Goal: Task Accomplishment & Management: Manage account settings

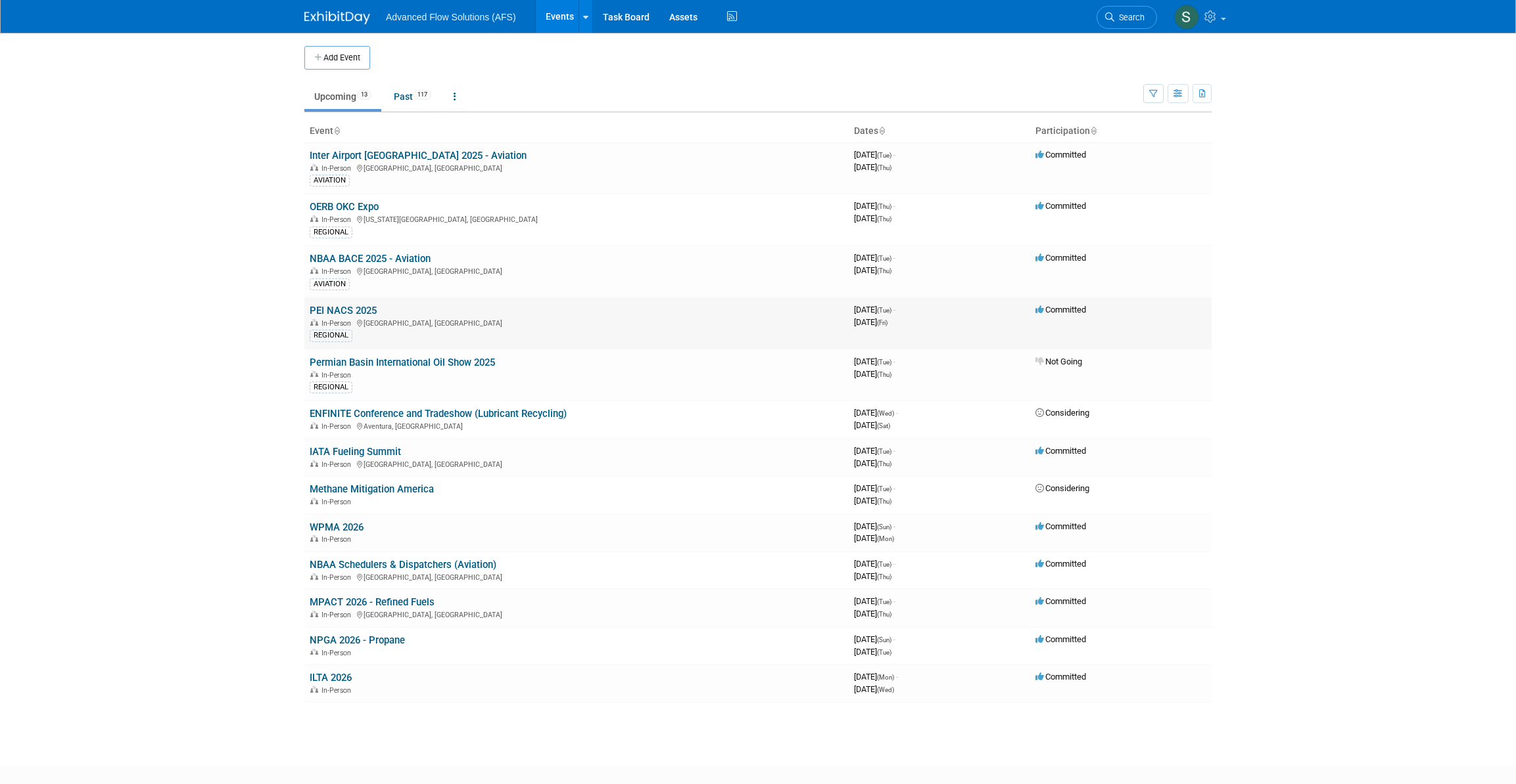
click at [343, 305] on link "PEI NACS 2025" at bounding box center [343, 311] width 67 height 12
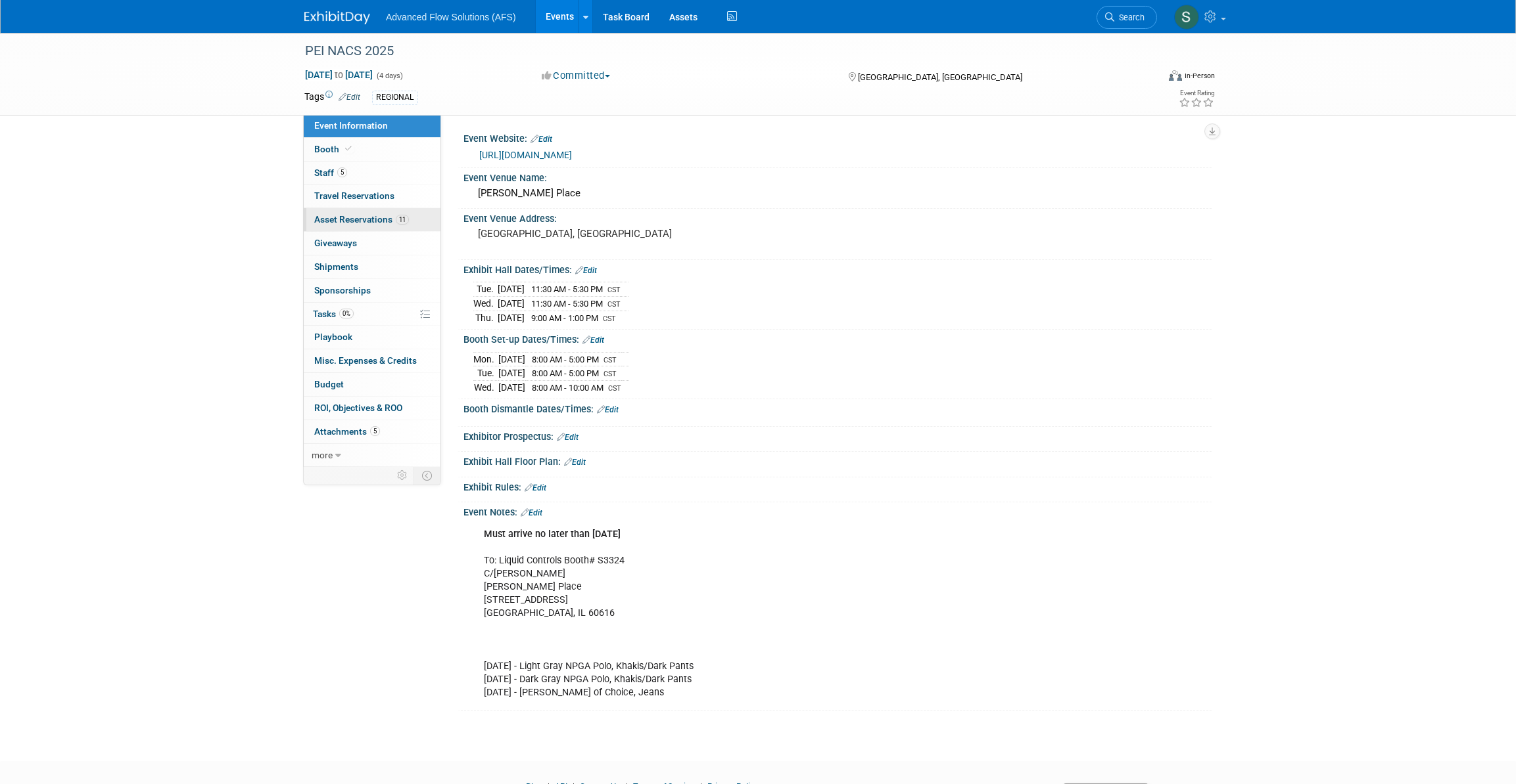
click at [345, 218] on span "Asset Reservations 11" at bounding box center [361, 220] width 95 height 11
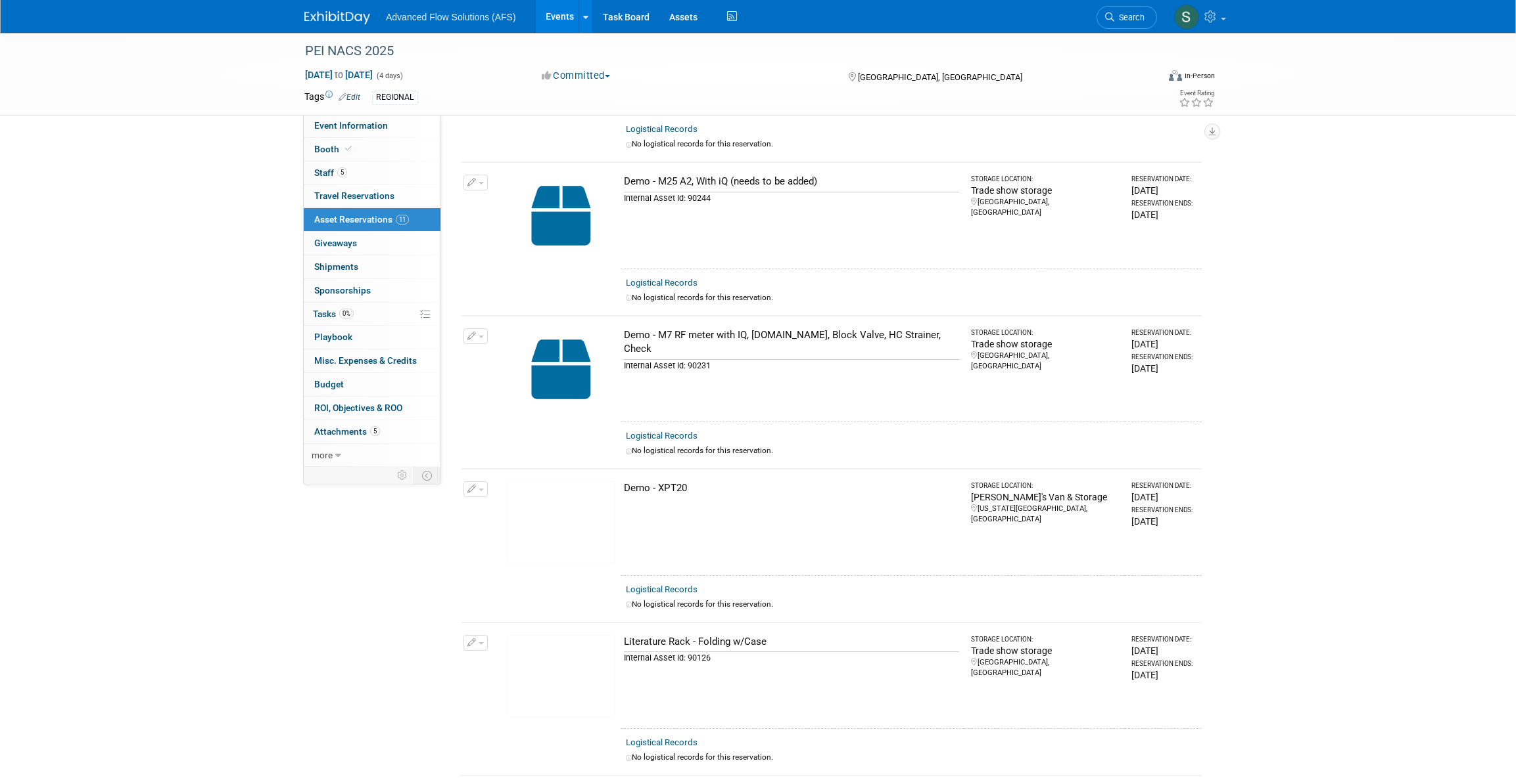
scroll to position [417, 0]
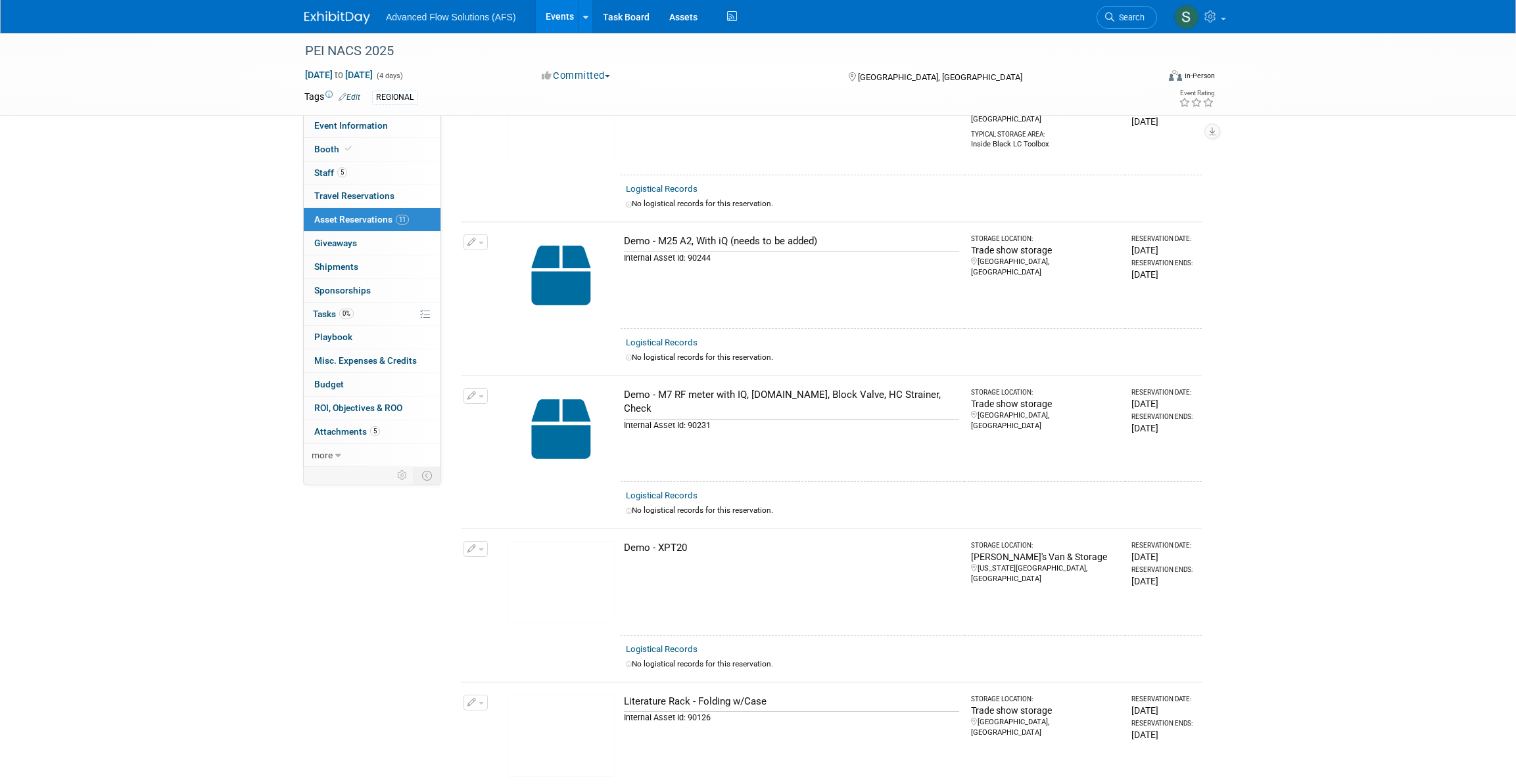
click at [335, 11] on link at bounding box center [345, 11] width 82 height 11
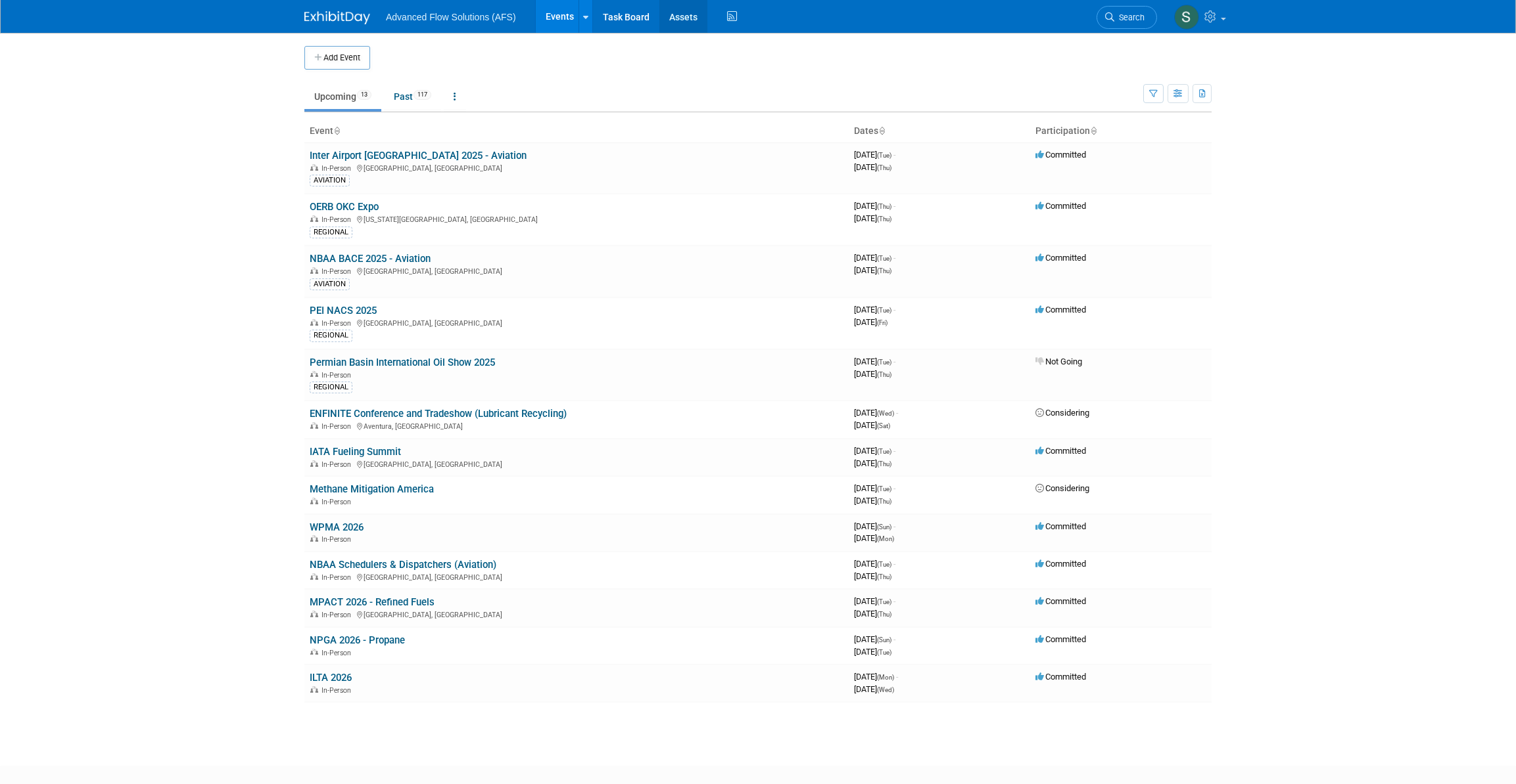
click at [677, 20] on link "Assets" at bounding box center [683, 16] width 48 height 33
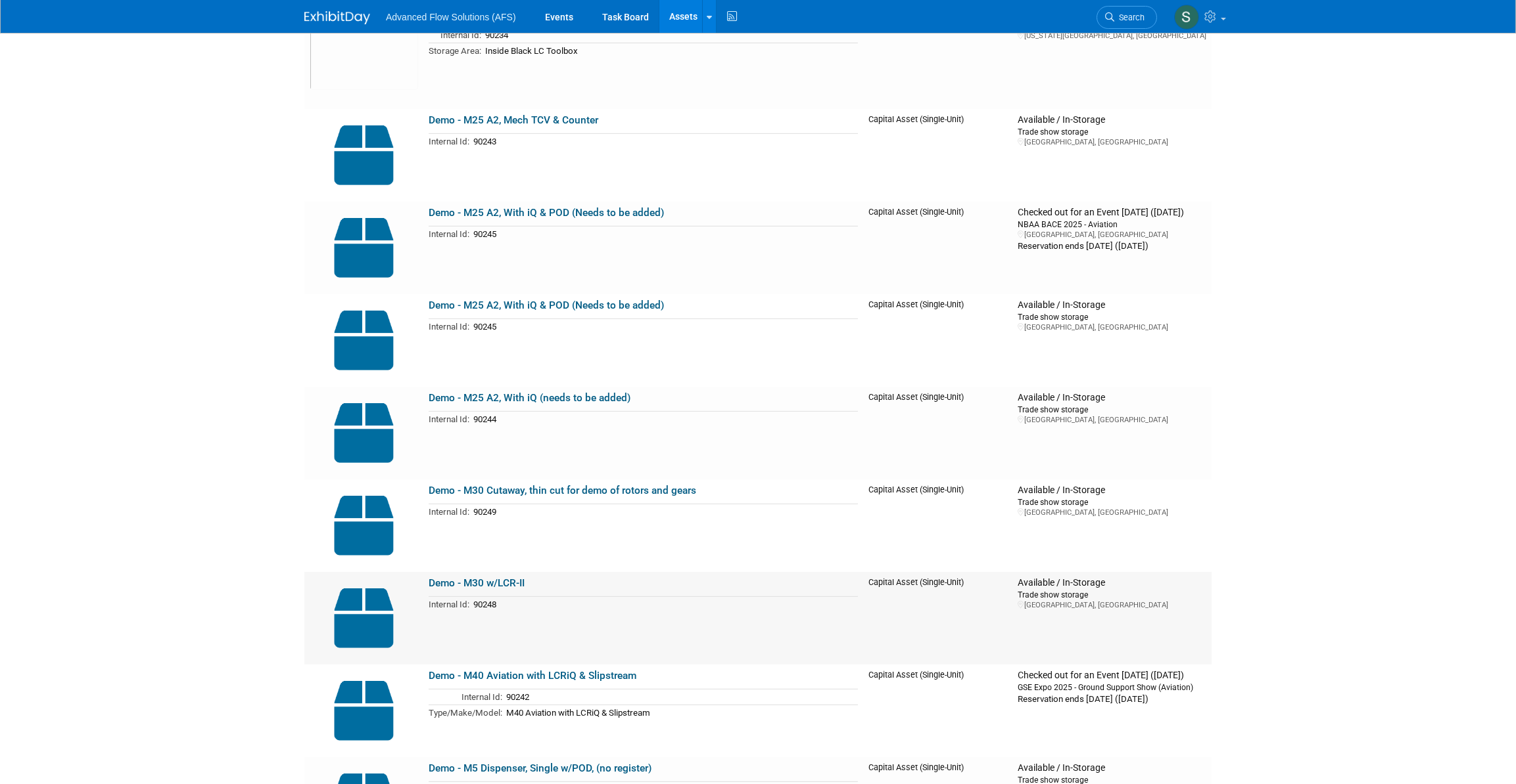
scroll to position [3762, 0]
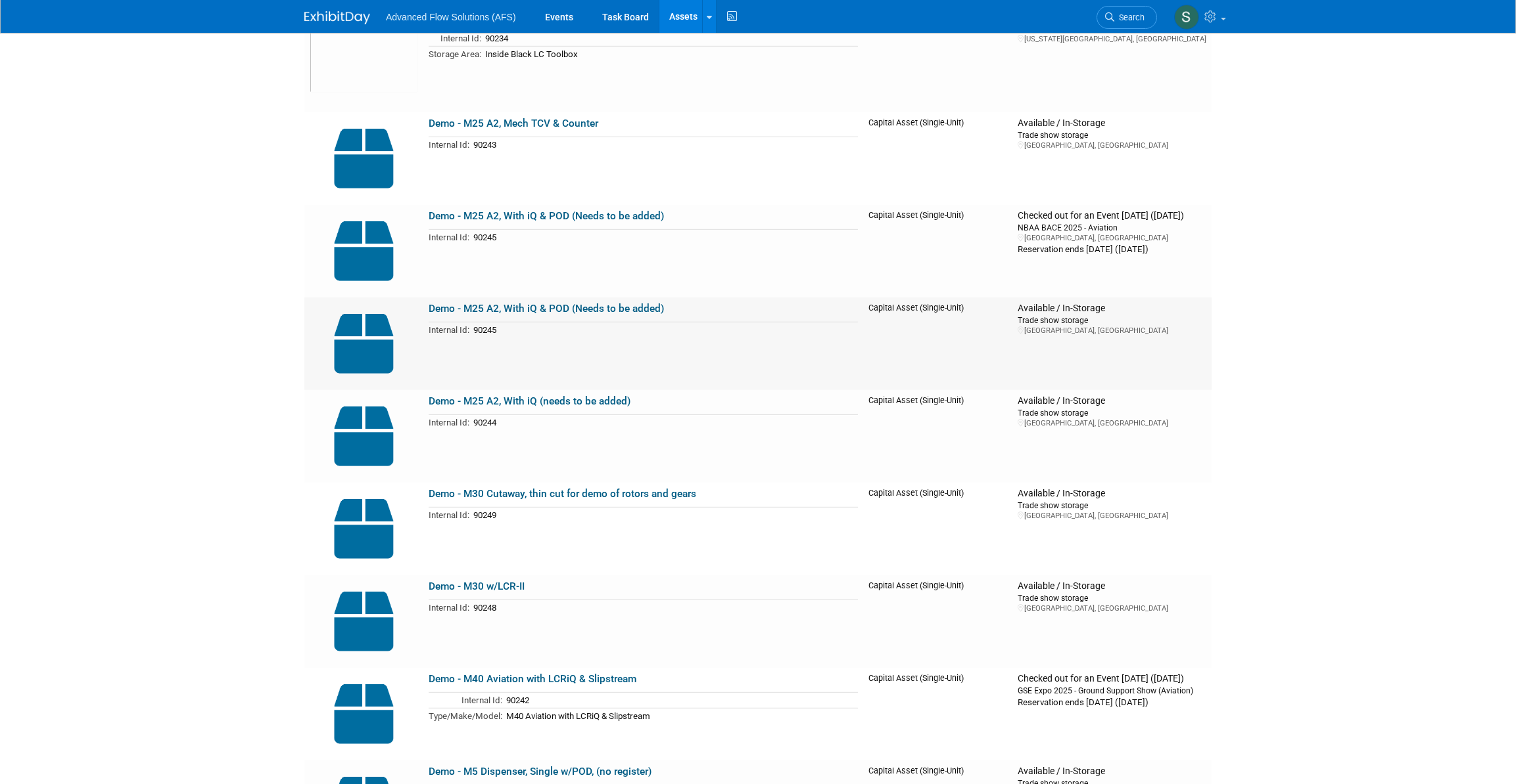
click at [546, 310] on link "Demo - M25 A2, With iQ & POD (Needs to be added)" at bounding box center [546, 309] width 235 height 12
click at [492, 214] on link "Demo - M25 A2, With iQ & POD (Needs to be added)" at bounding box center [546, 216] width 235 height 12
click at [491, 396] on link "Demo - M25 A2, With iQ (needs to be added)" at bounding box center [529, 401] width 202 height 12
click at [487, 308] on link "Demo - M25 A2, With iQ & POD (Needs to be added)" at bounding box center [546, 309] width 235 height 12
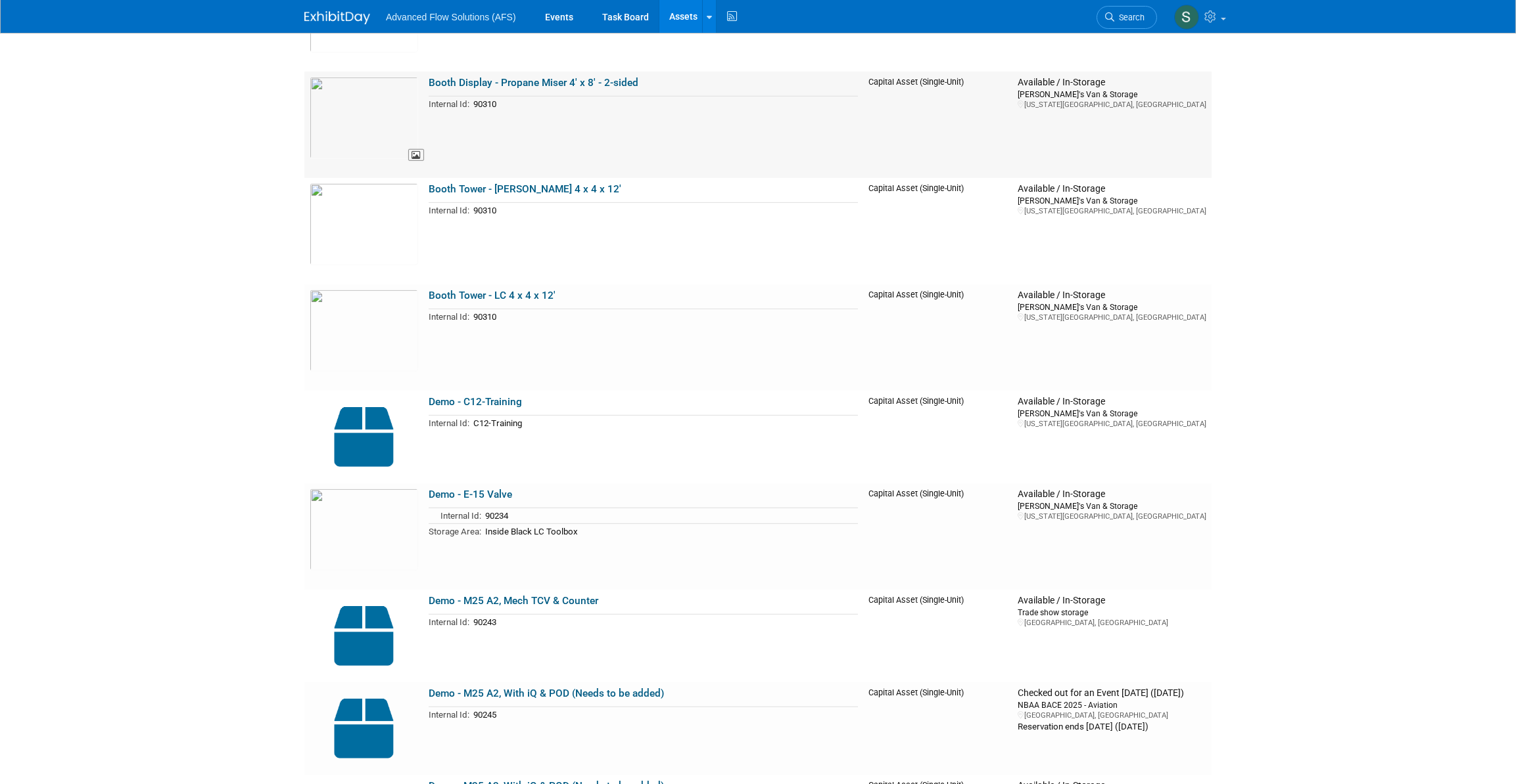
scroll to position [3283, 0]
click at [340, 19] on img at bounding box center [337, 18] width 66 height 13
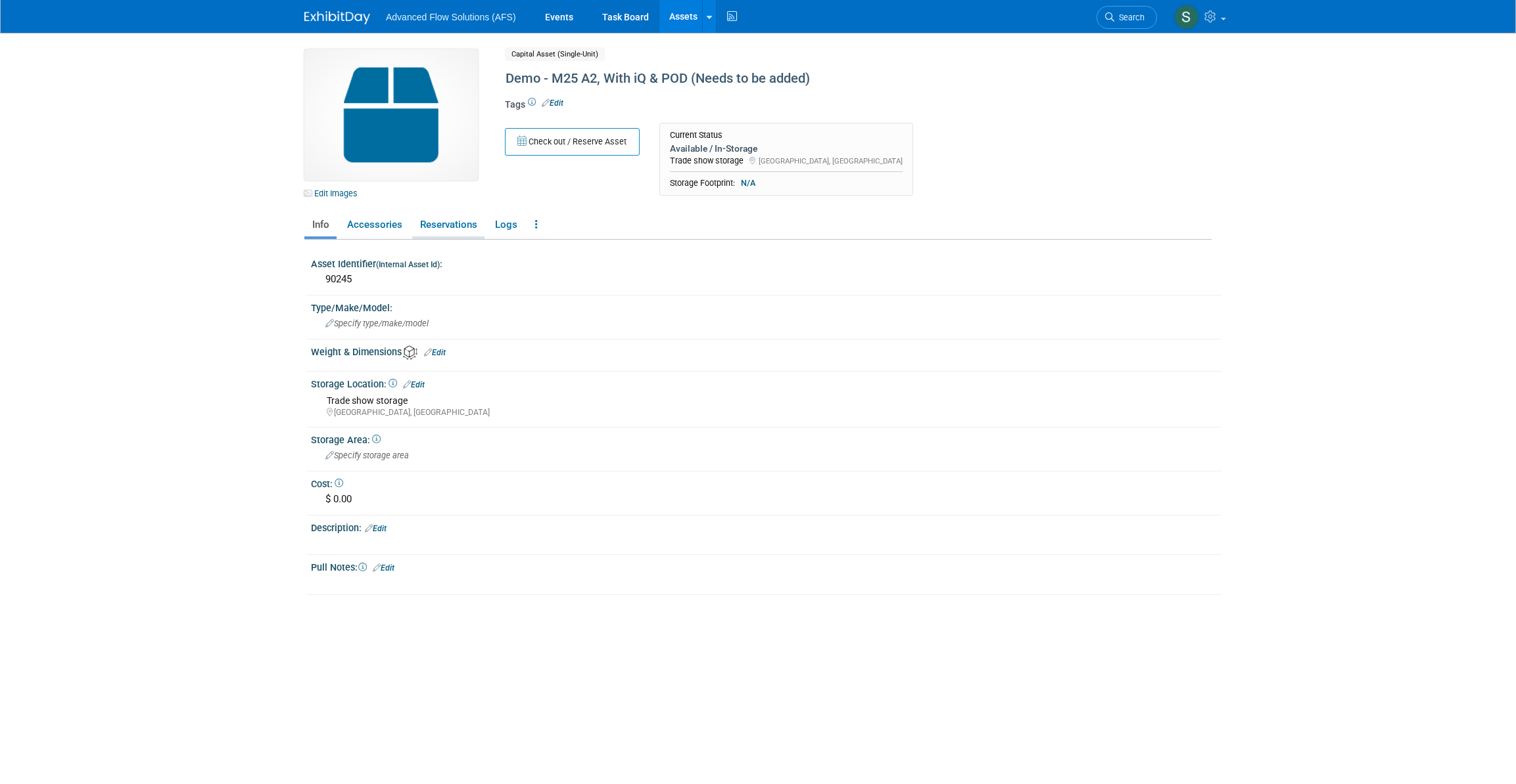
click at [453, 218] on link "Reservations" at bounding box center [449, 225] width 72 height 23
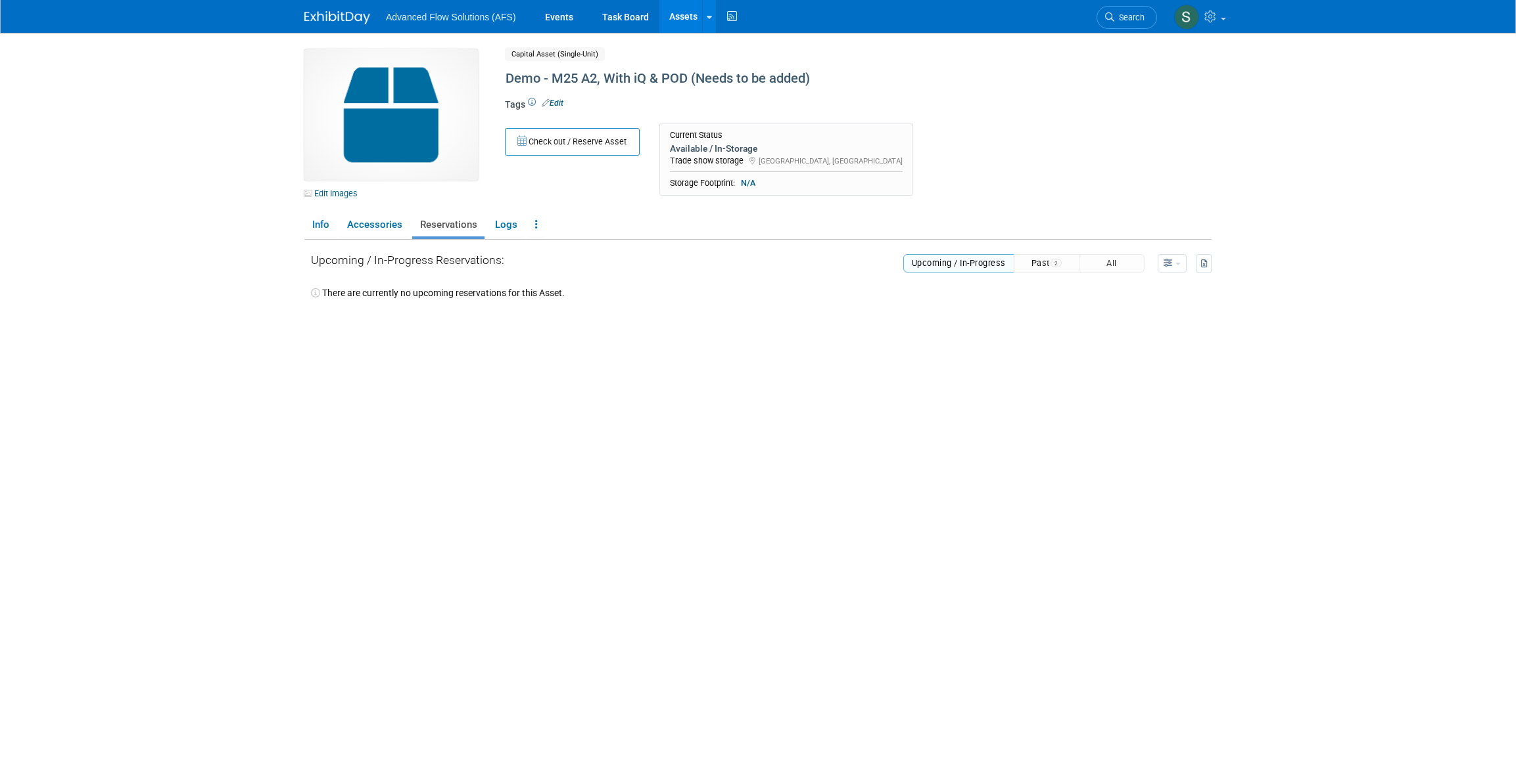
click at [1043, 262] on button "Past 2" at bounding box center [1047, 263] width 66 height 18
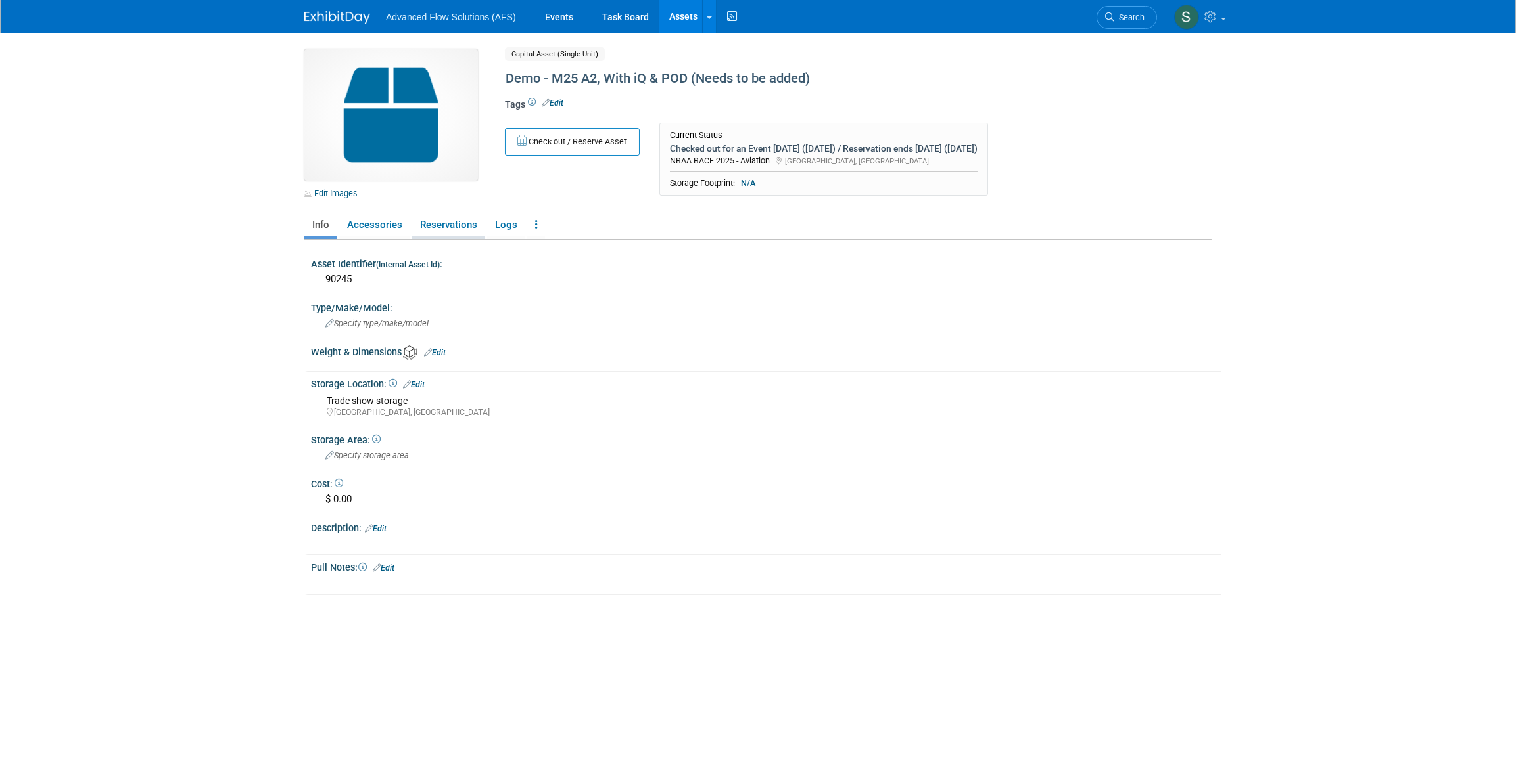
click at [453, 218] on link "Reservations" at bounding box center [449, 225] width 72 height 23
click at [454, 223] on link "Reservations" at bounding box center [449, 225] width 72 height 23
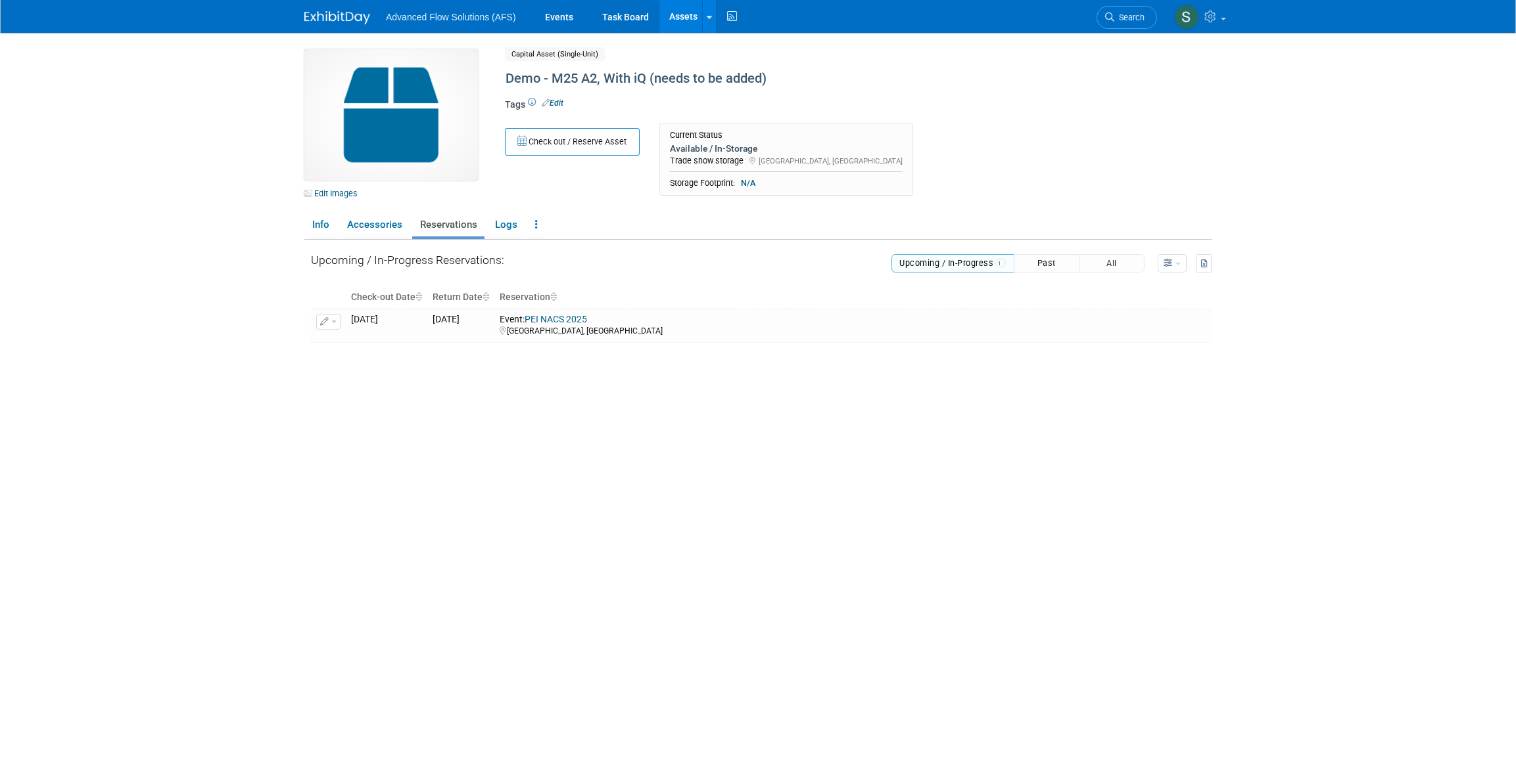
click at [1051, 259] on button "Past" at bounding box center [1047, 263] width 66 height 18
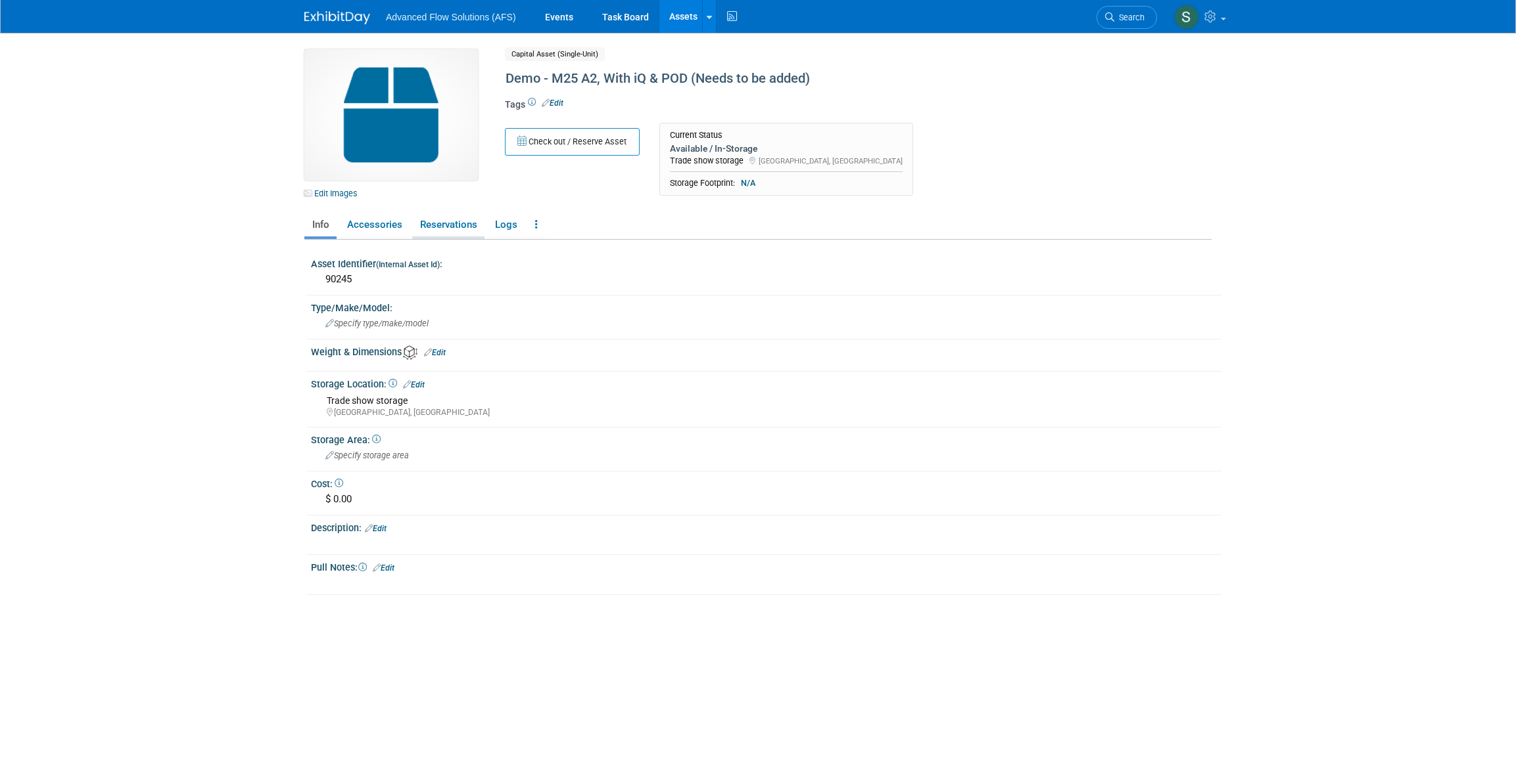
click at [452, 225] on link "Reservations" at bounding box center [449, 225] width 72 height 23
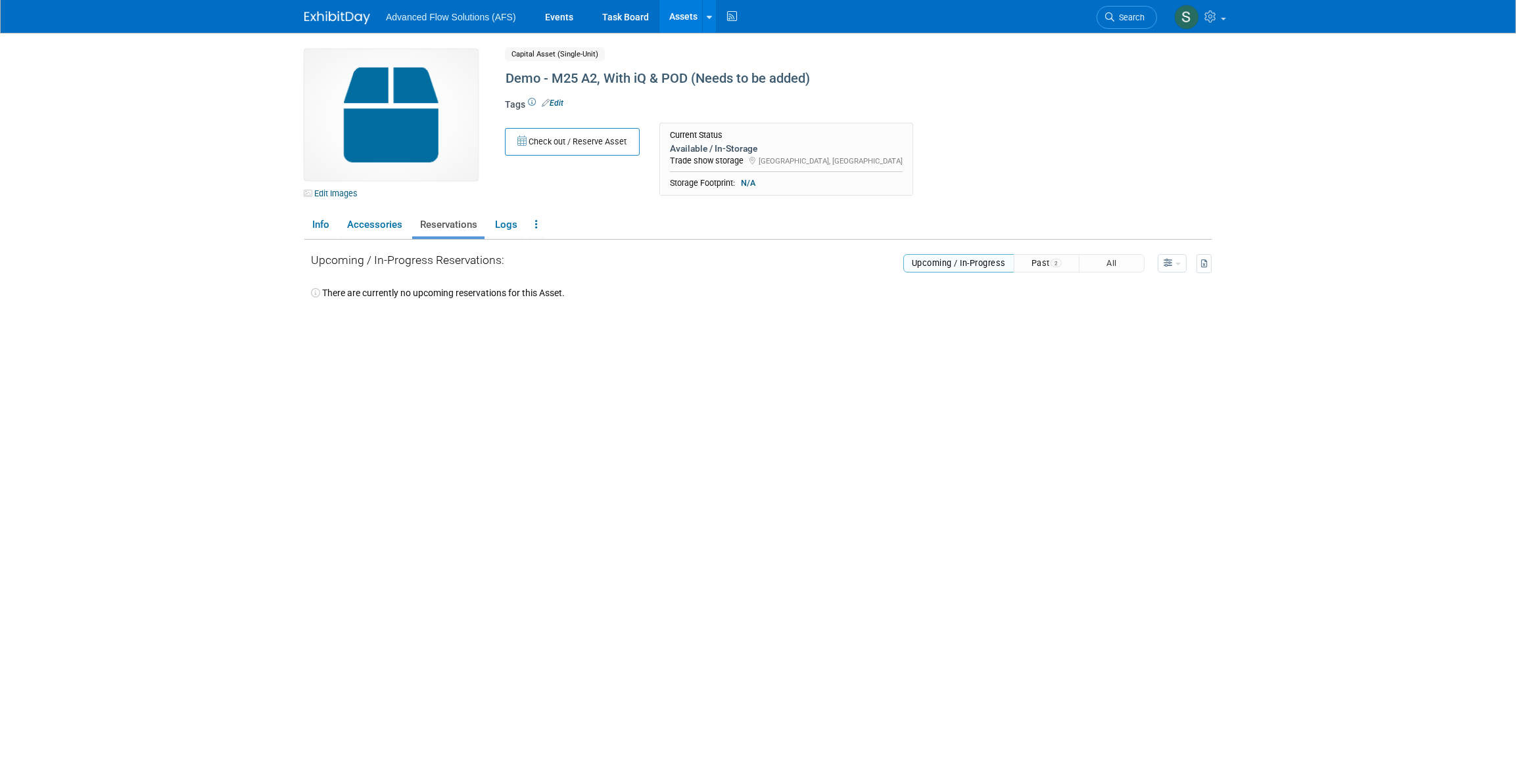
click at [1043, 262] on button "Past 2" at bounding box center [1047, 263] width 66 height 18
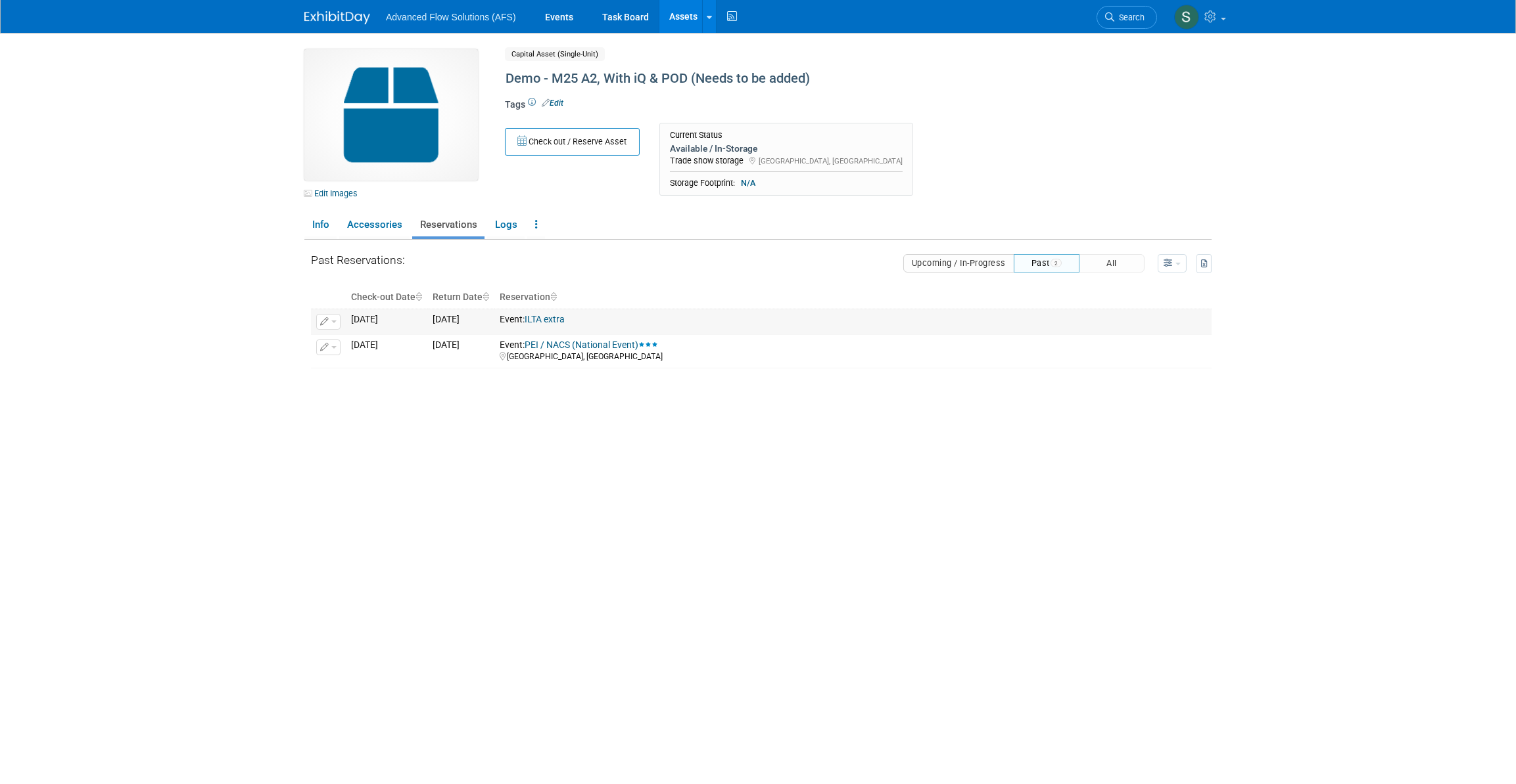
click at [565, 315] on link "ILTA extra" at bounding box center [544, 320] width 40 height 11
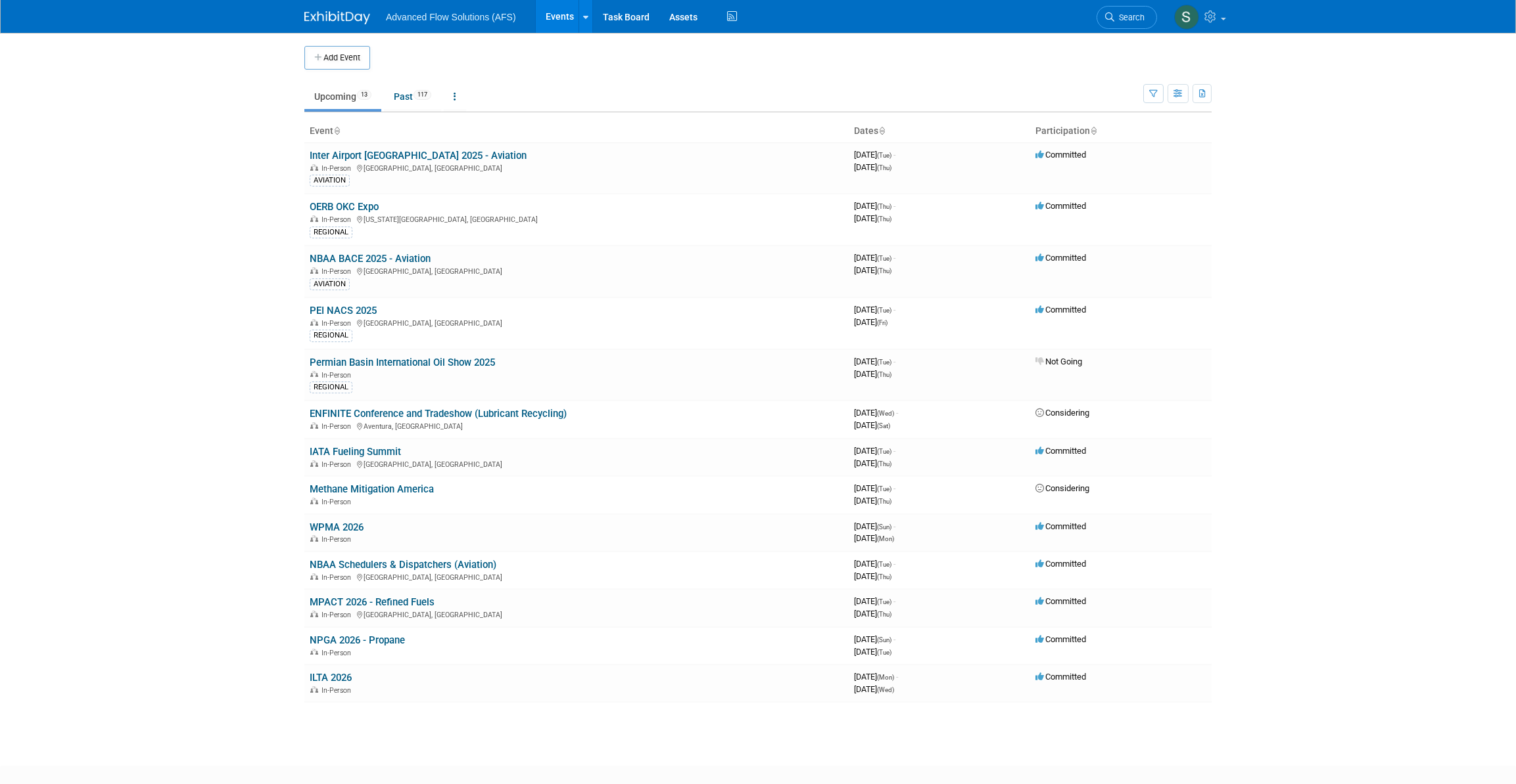
click at [338, 305] on link "PEI NACS 2025" at bounding box center [343, 311] width 67 height 12
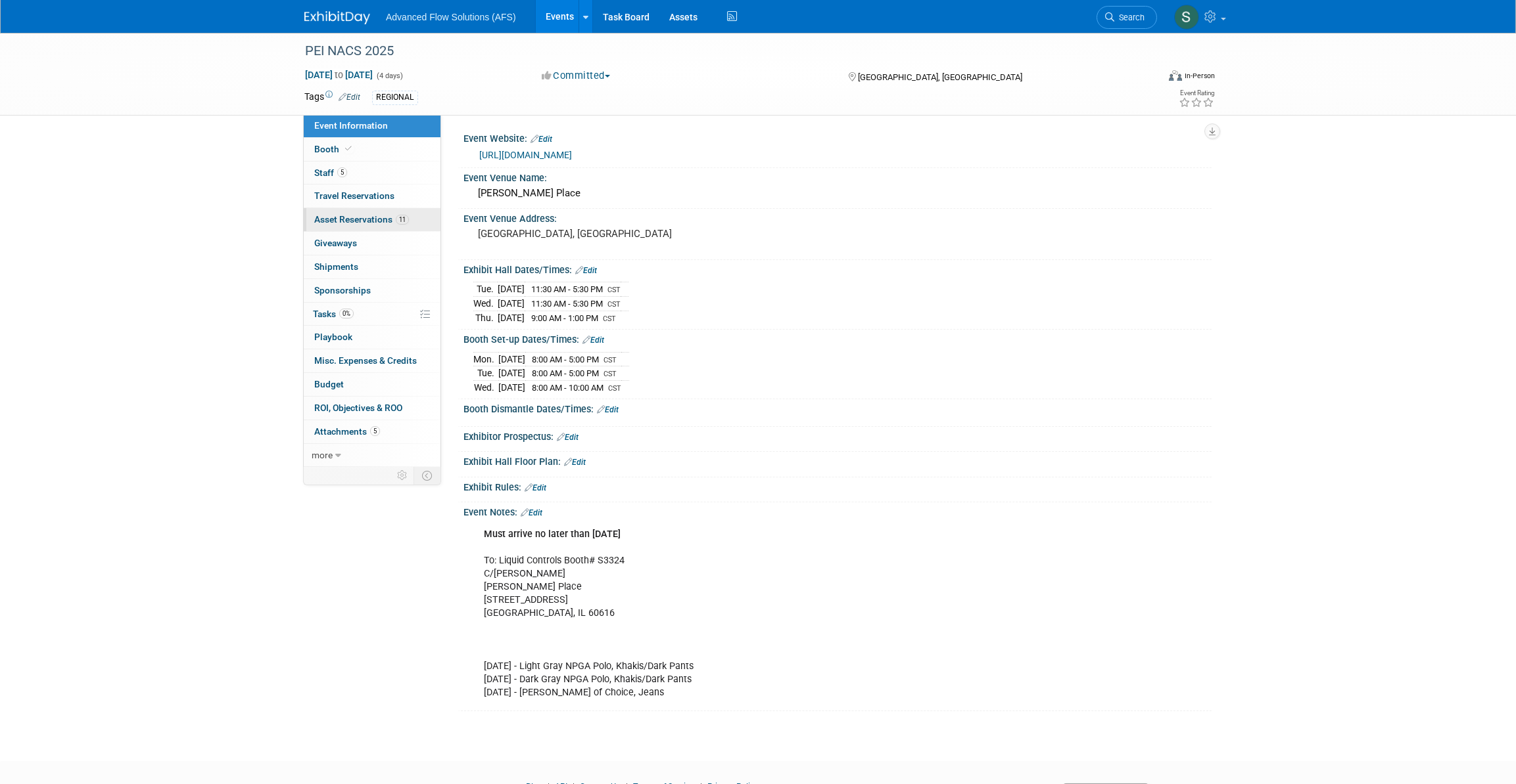
click at [348, 216] on span "Asset Reservations 11" at bounding box center [361, 220] width 95 height 11
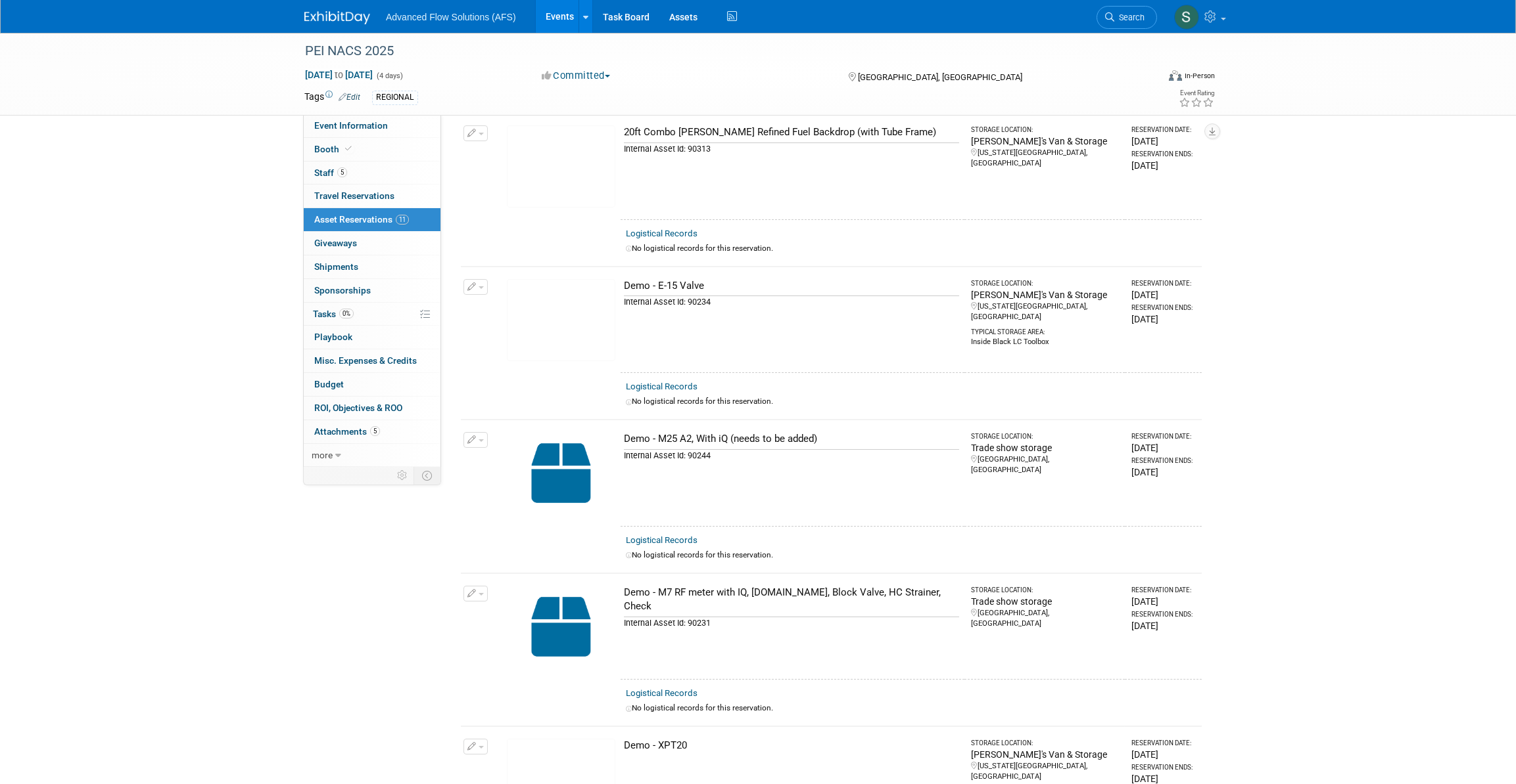
scroll to position [239, 0]
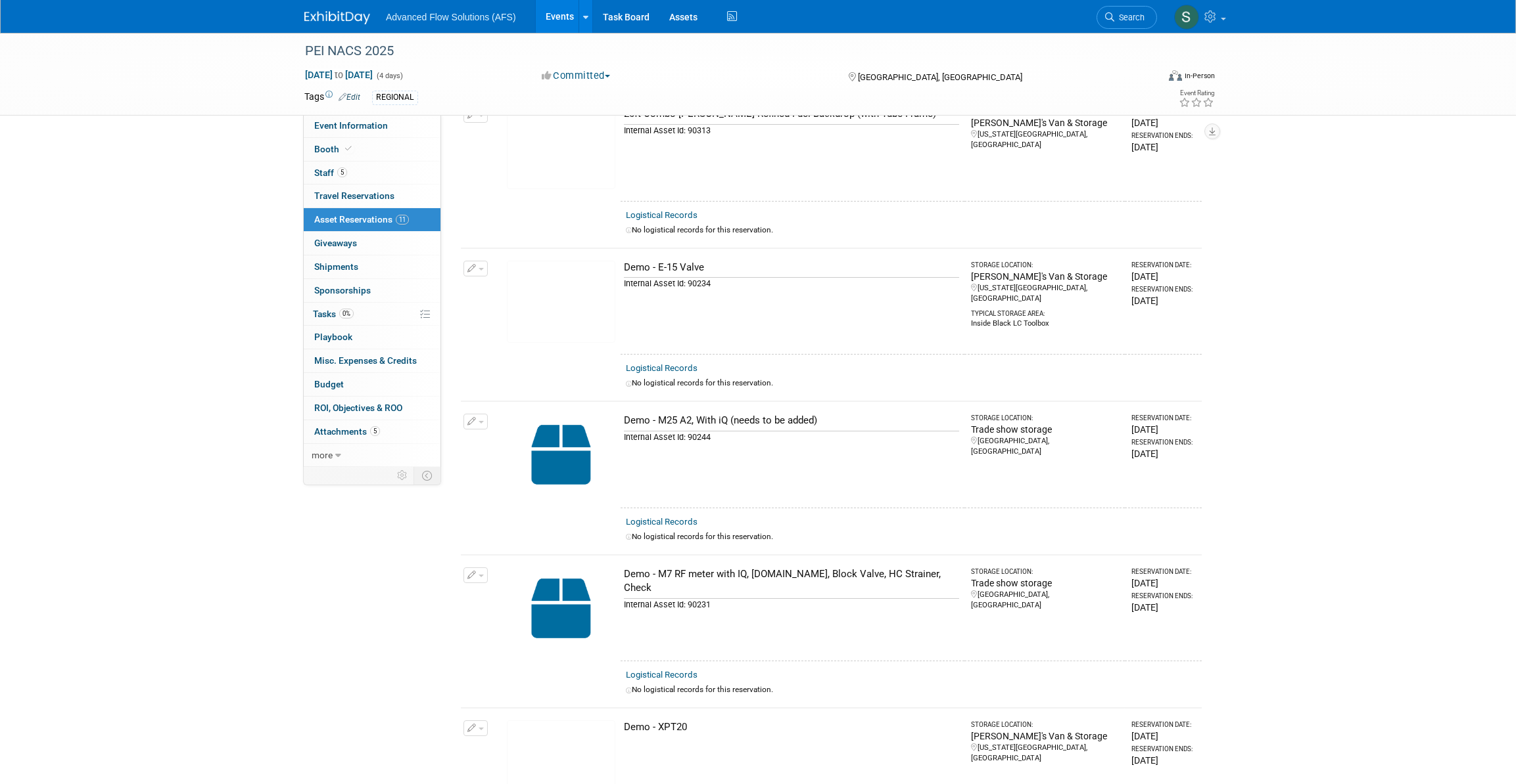
click at [479, 415] on button "button" at bounding box center [475, 422] width 24 height 16
click at [500, 434] on button "Change Reservation" at bounding box center [526, 443] width 111 height 17
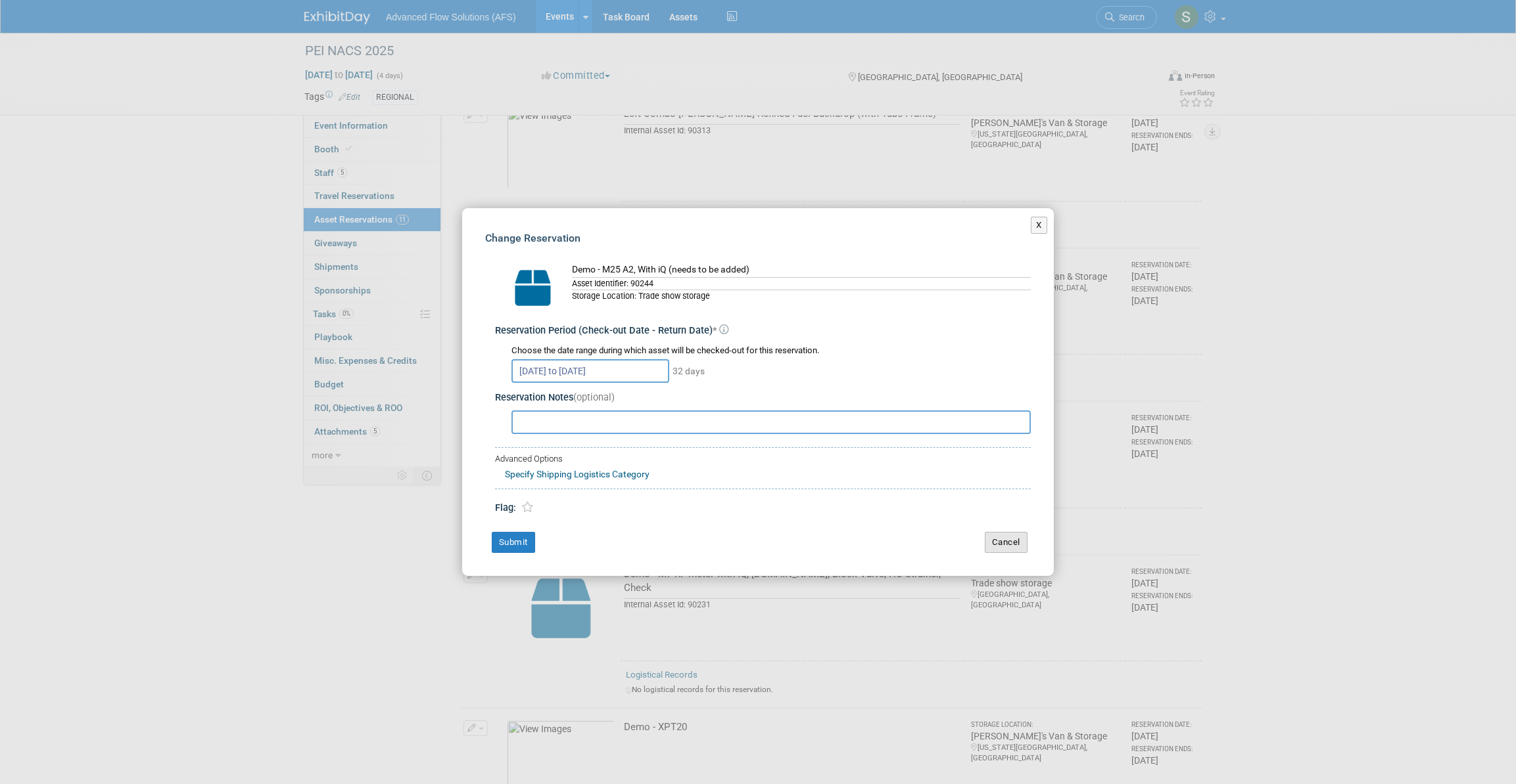
click at [1006, 541] on button "Cancel" at bounding box center [1006, 542] width 43 height 21
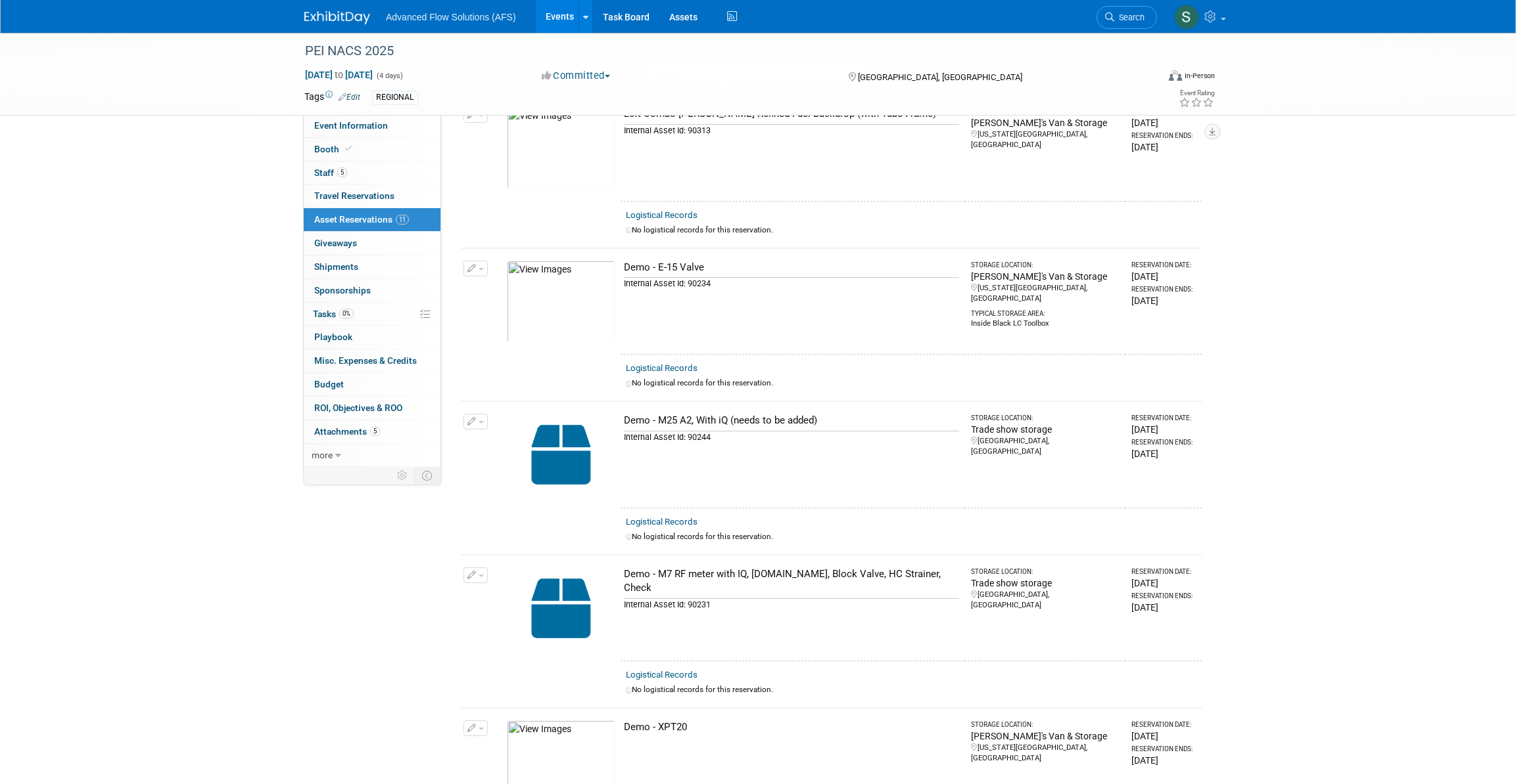
click at [474, 417] on icon "button" at bounding box center [472, 421] width 9 height 9
click at [516, 478] on span "Cancel Reservation" at bounding box center [530, 484] width 84 height 11
click at [618, 492] on icon at bounding box center [619, 495] width 8 height 7
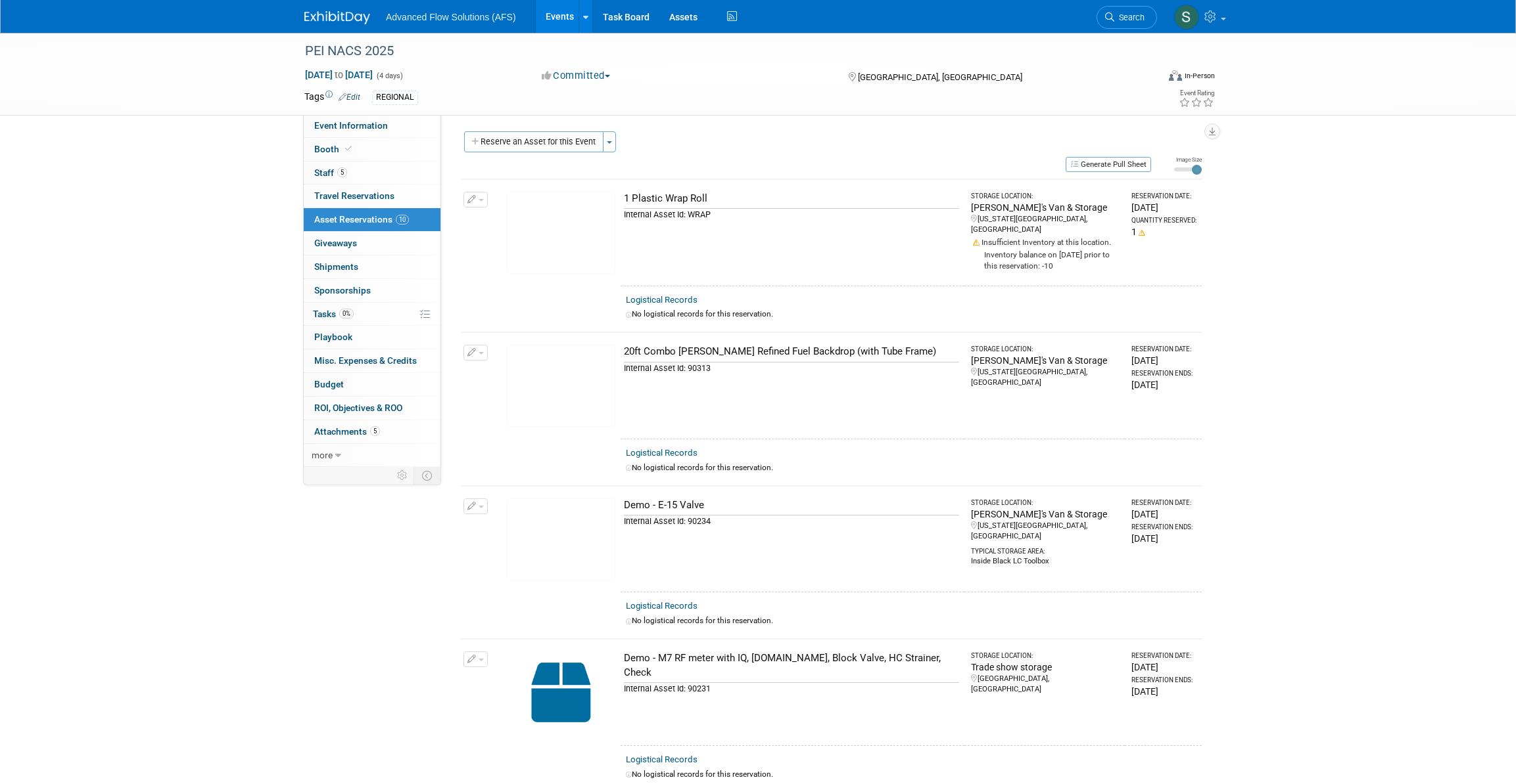
scroll to position [0, 0]
click at [1110, 165] on button "Generate Pull Sheet" at bounding box center [1108, 165] width 85 height 15
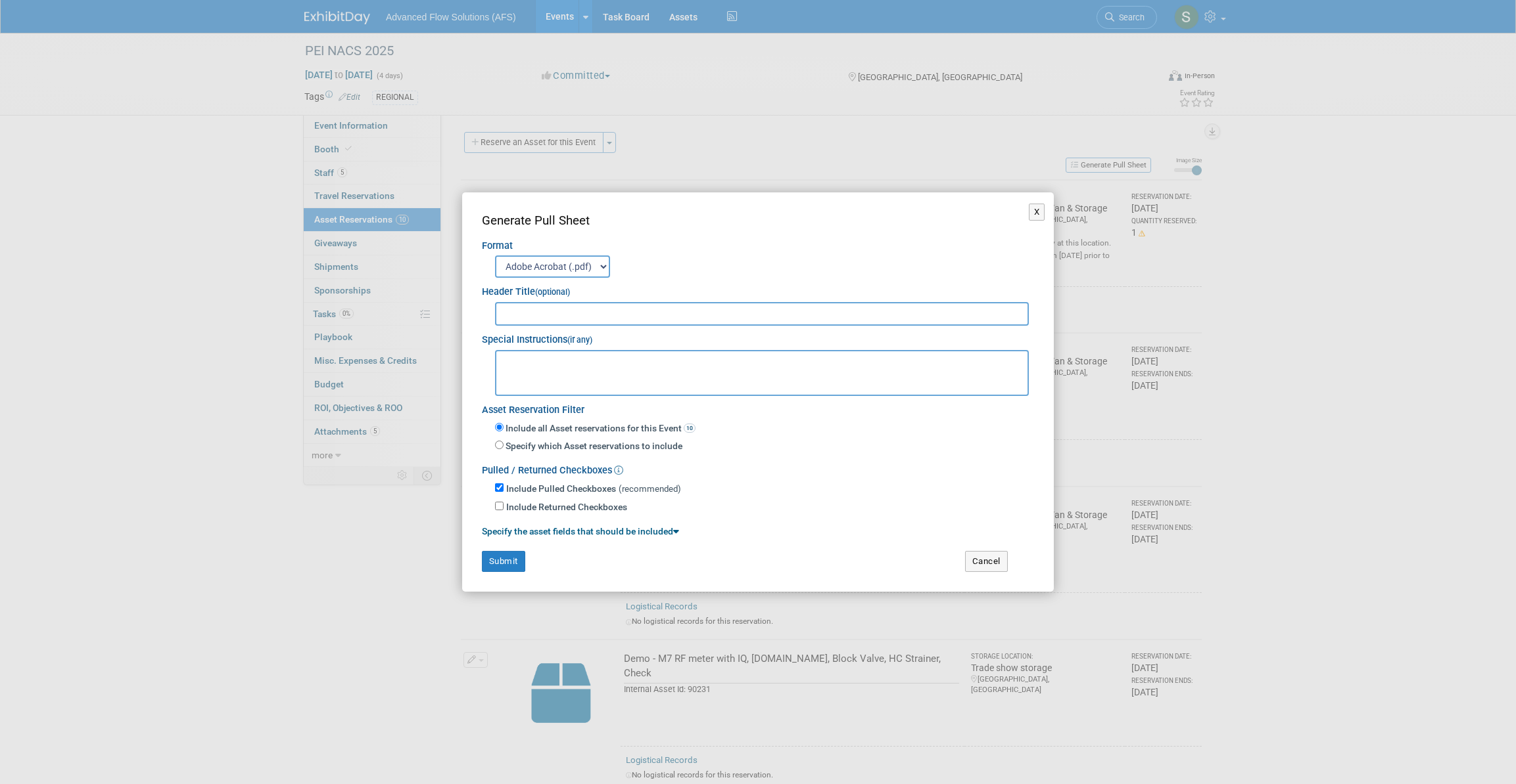
click at [540, 311] on input "text" at bounding box center [762, 314] width 534 height 23
click at [1038, 215] on button "X" at bounding box center [1037, 212] width 17 height 17
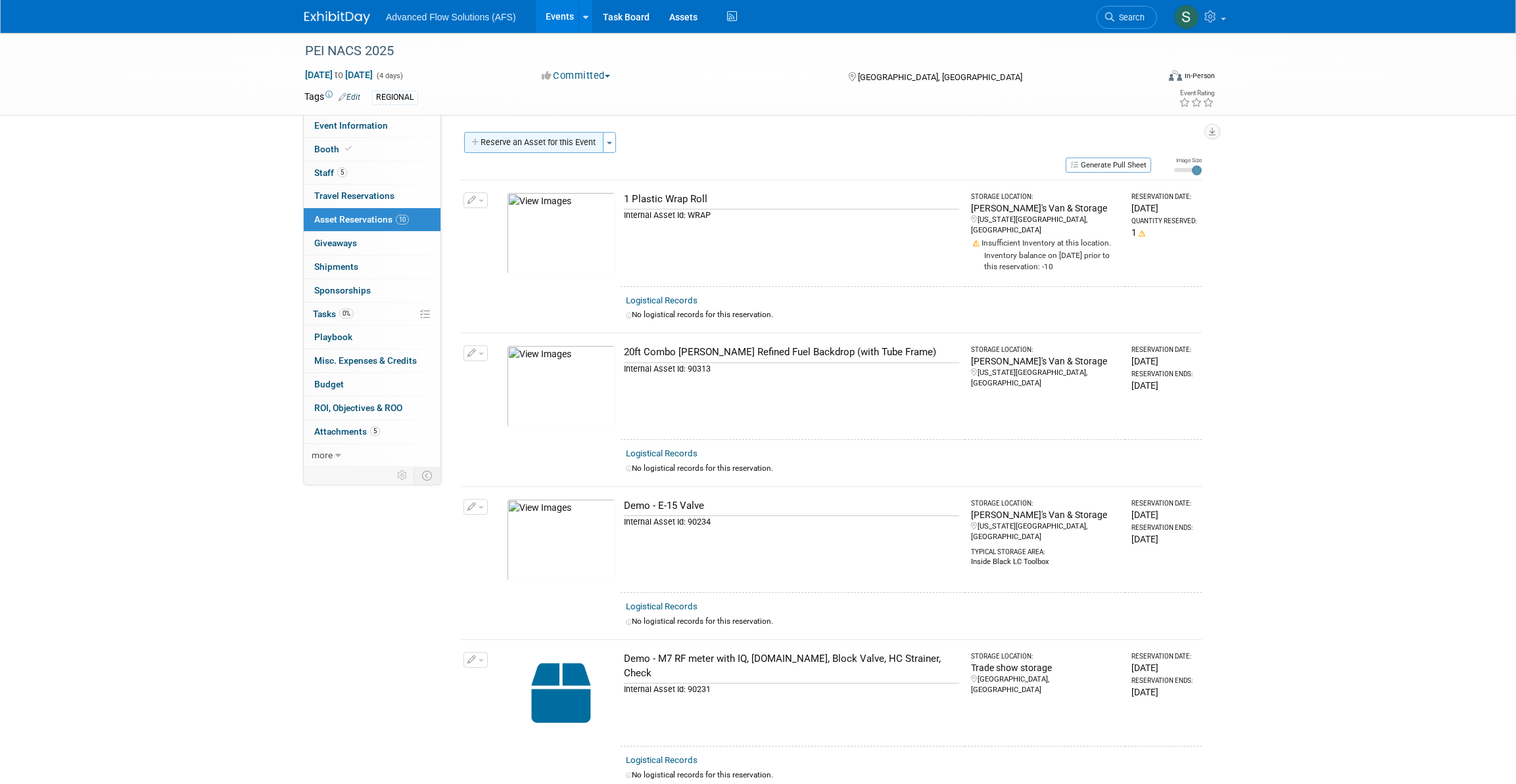
click at [566, 139] on button "Reserve an Asset for this Event" at bounding box center [534, 142] width 139 height 21
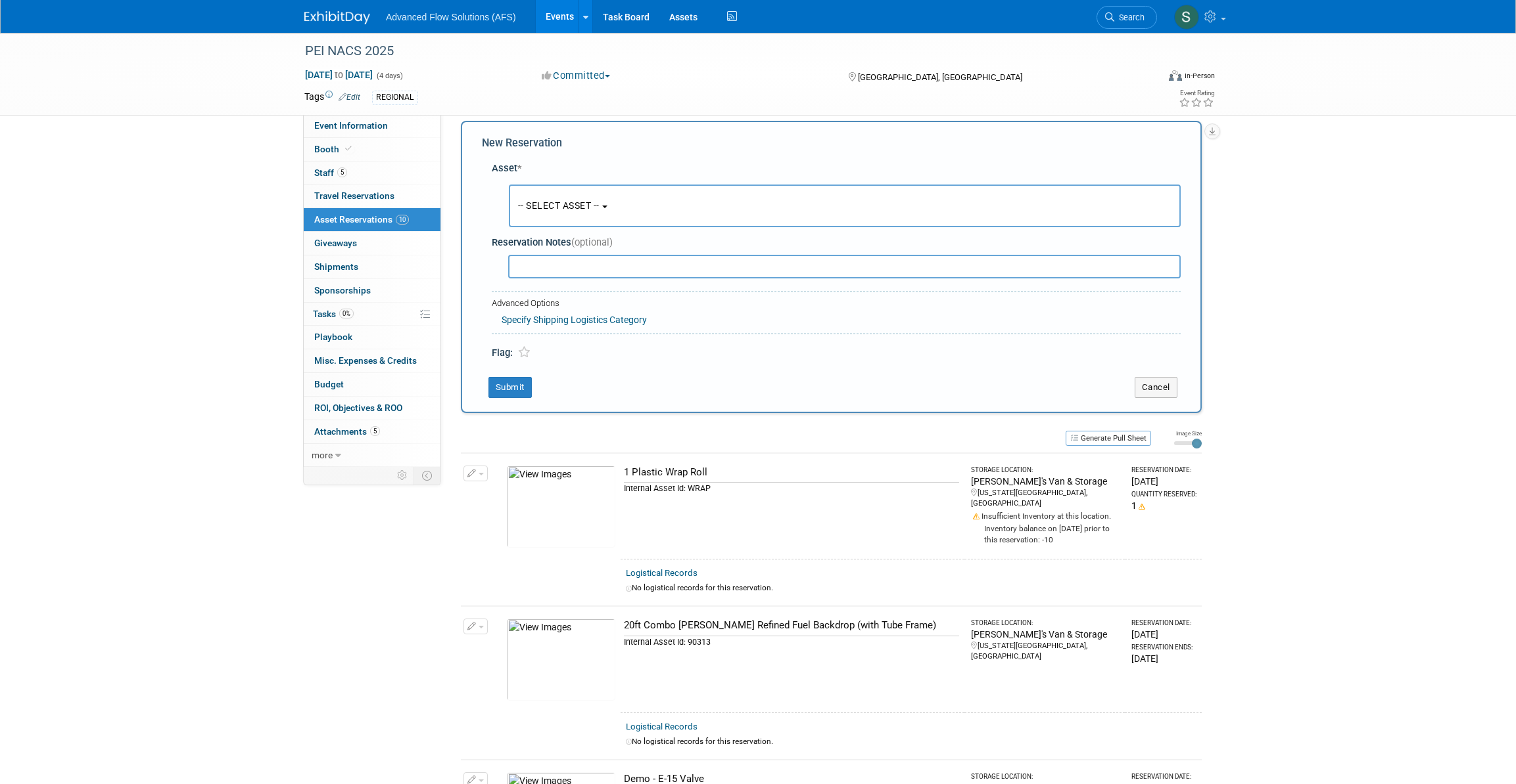
scroll to position [12, 0]
click at [599, 204] on span "-- SELECT ASSET --" at bounding box center [559, 205] width 82 height 11
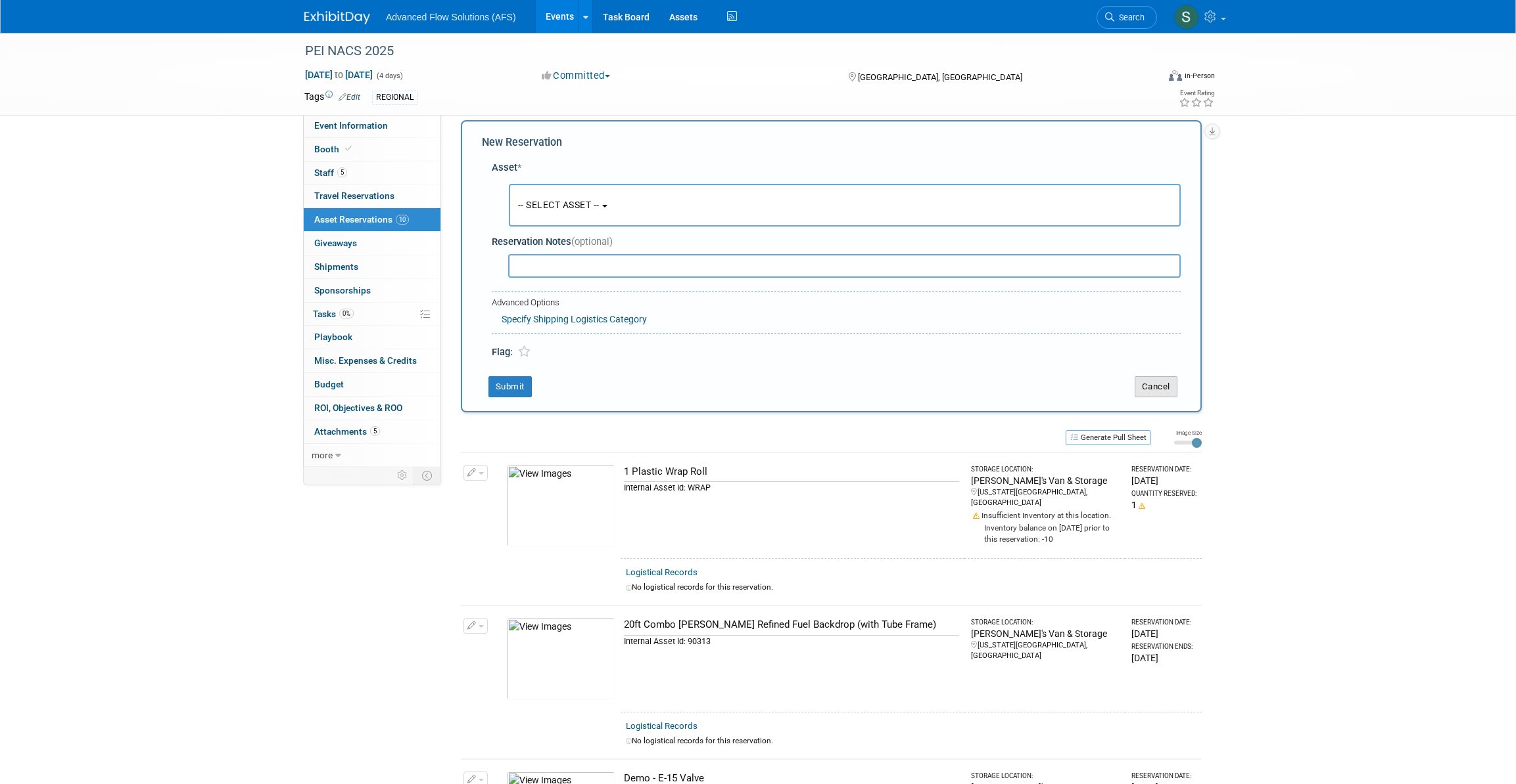
drag, startPoint x: 1147, startPoint y: 383, endPoint x: 1165, endPoint y: 332, distance: 54.1
click at [1148, 383] on button "Cancel" at bounding box center [1156, 387] width 43 height 21
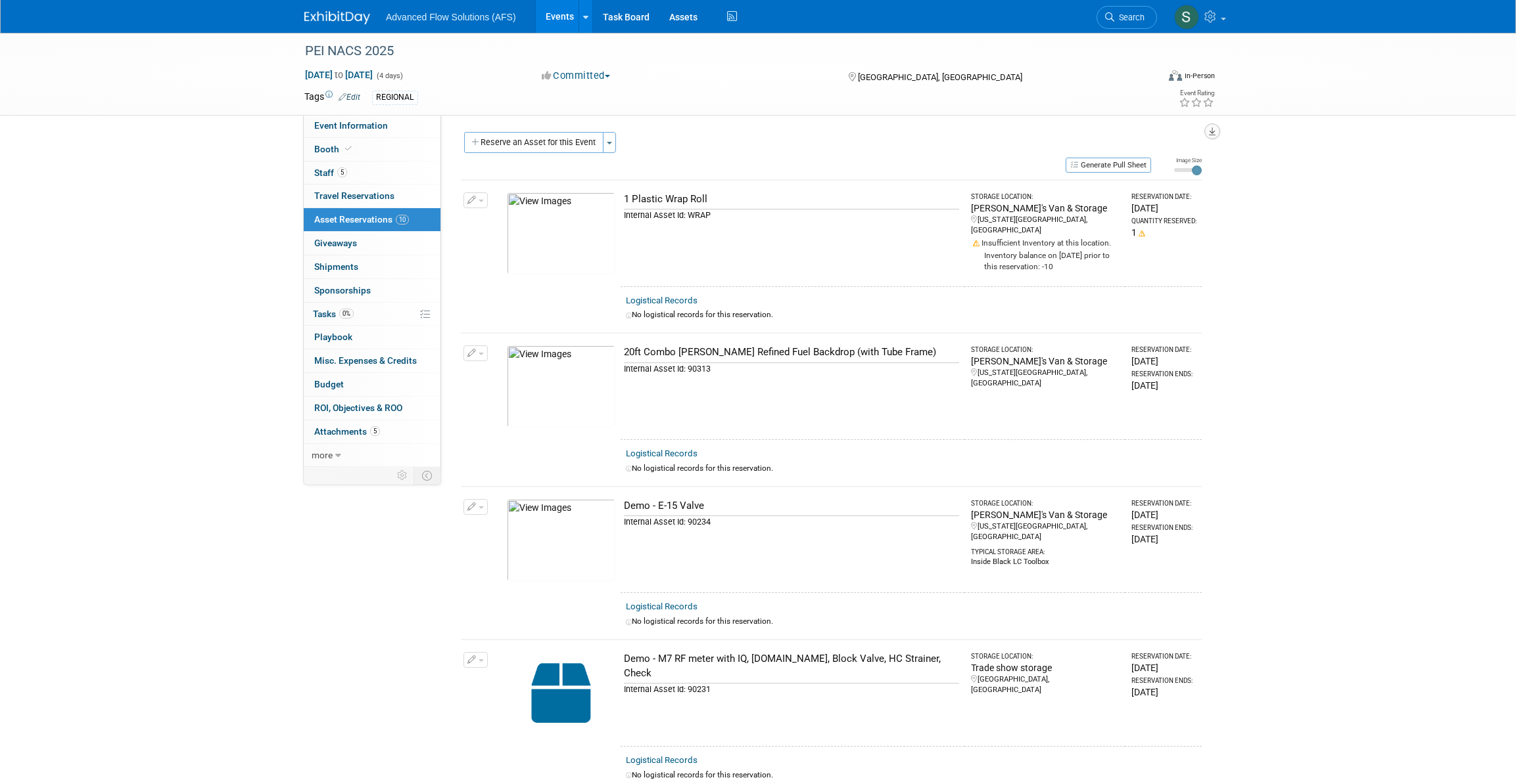
click at [1214, 133] on icon "button" at bounding box center [1212, 131] width 7 height 9
click at [1091, 170] on link "Export tab to PDF" at bounding box center [1132, 169] width 153 height 18
click at [684, 17] on link "Assets" at bounding box center [683, 16] width 48 height 33
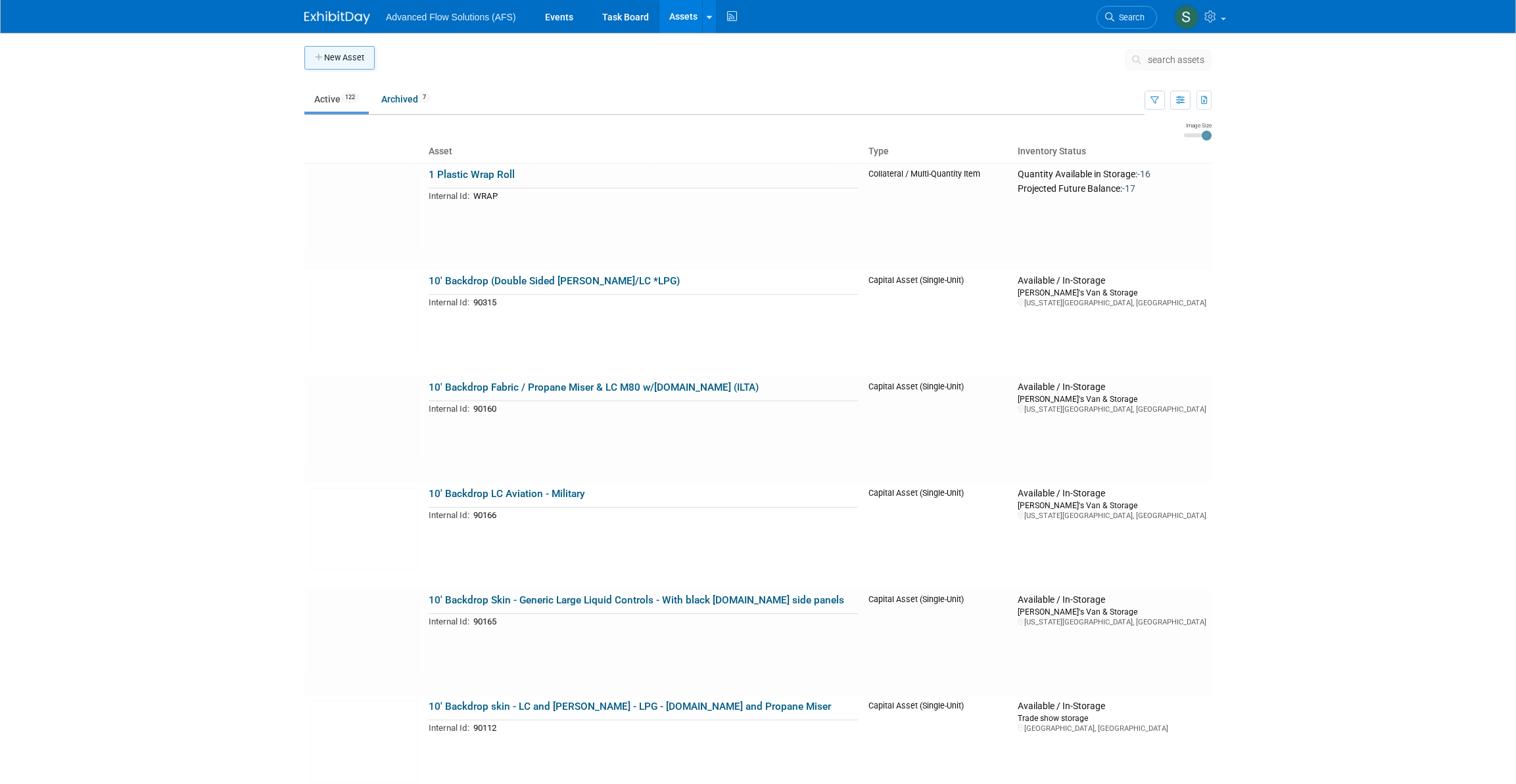
click at [357, 60] on button "New Asset" at bounding box center [339, 58] width 70 height 23
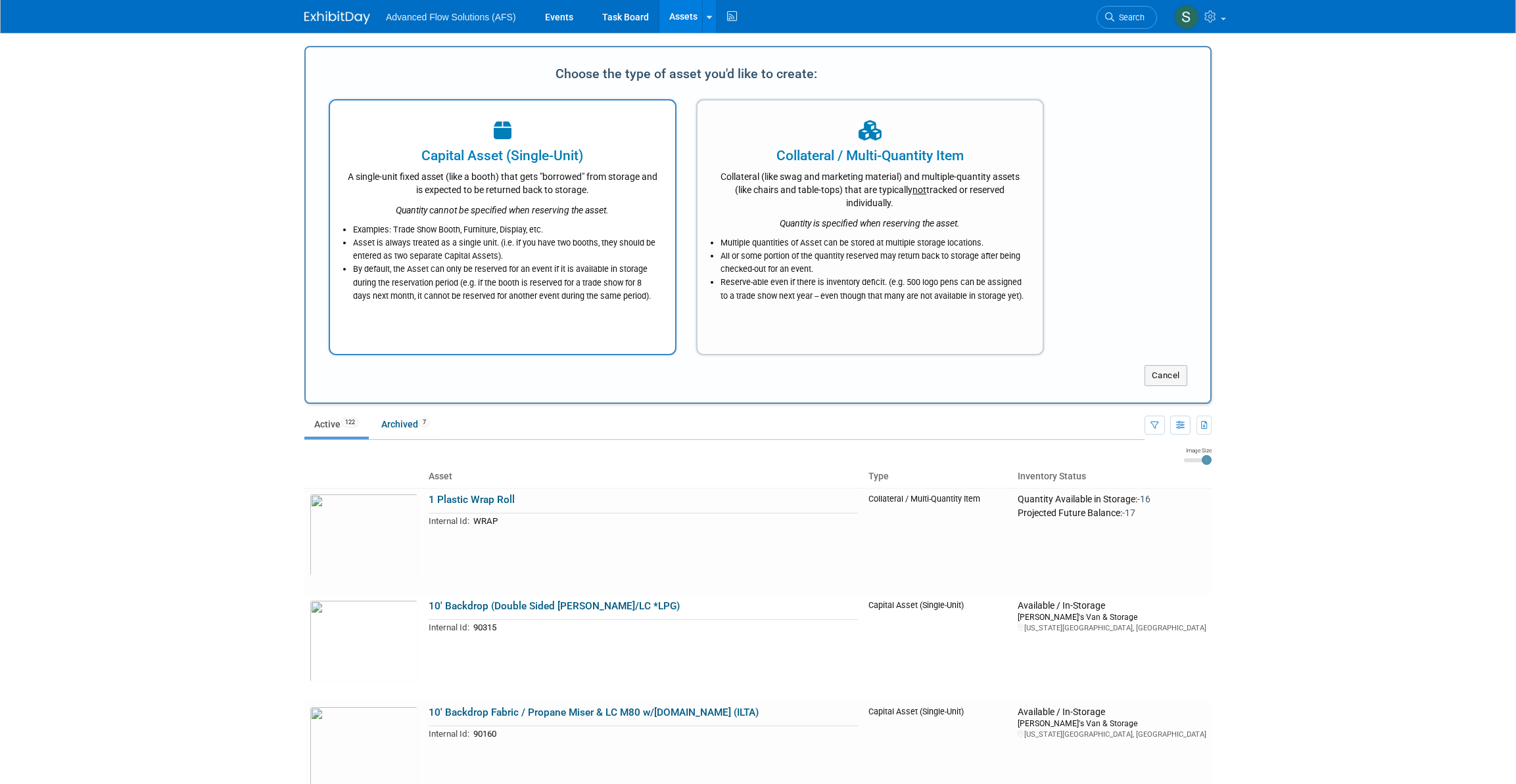
click at [506, 201] on div "Quantity cannot be specified when reserving the asset." at bounding box center [503, 206] width 312 height 20
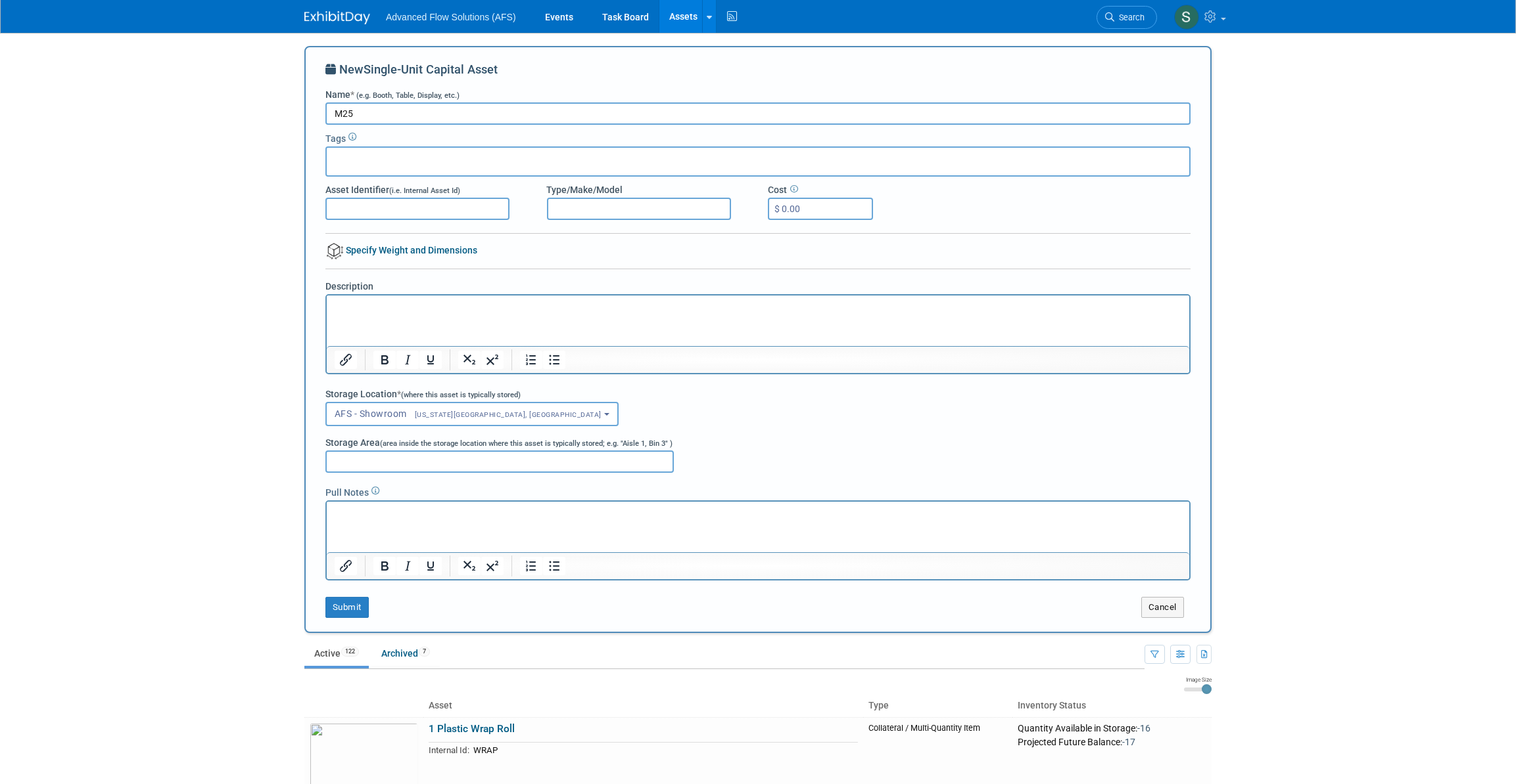
click at [332, 111] on input "M25" at bounding box center [758, 113] width 865 height 22
click at [406, 110] on input "3D Printed M25" at bounding box center [758, 113] width 865 height 22
drag, startPoint x: 377, startPoint y: 110, endPoint x: 325, endPoint y: 115, distance: 52.2
click at [325, 115] on input "3D Printed M25" at bounding box center [758, 113] width 865 height 22
click at [361, 112] on input "M25" at bounding box center [758, 113] width 865 height 22
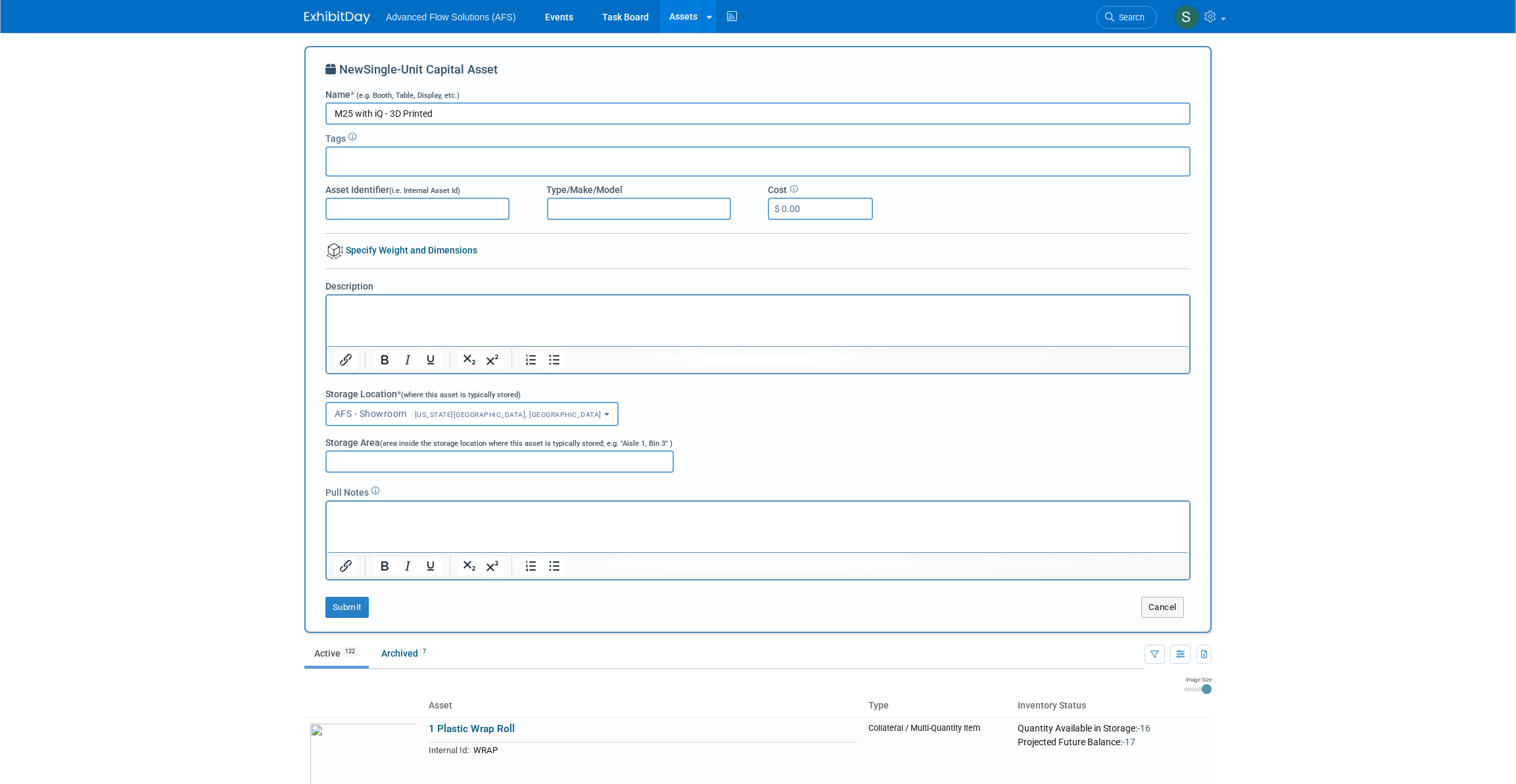
type input "M25 with iQ - 3D Printed"
click at [373, 208] on input "Asset Identifier (i.e. Internal Asset Id)" at bounding box center [417, 208] width 184 height 22
type input "90242"
click at [493, 412] on button "AFS - Showroom [US_STATE][GEOGRAPHIC_DATA], [GEOGRAPHIC_DATA]" at bounding box center [471, 414] width 293 height 24
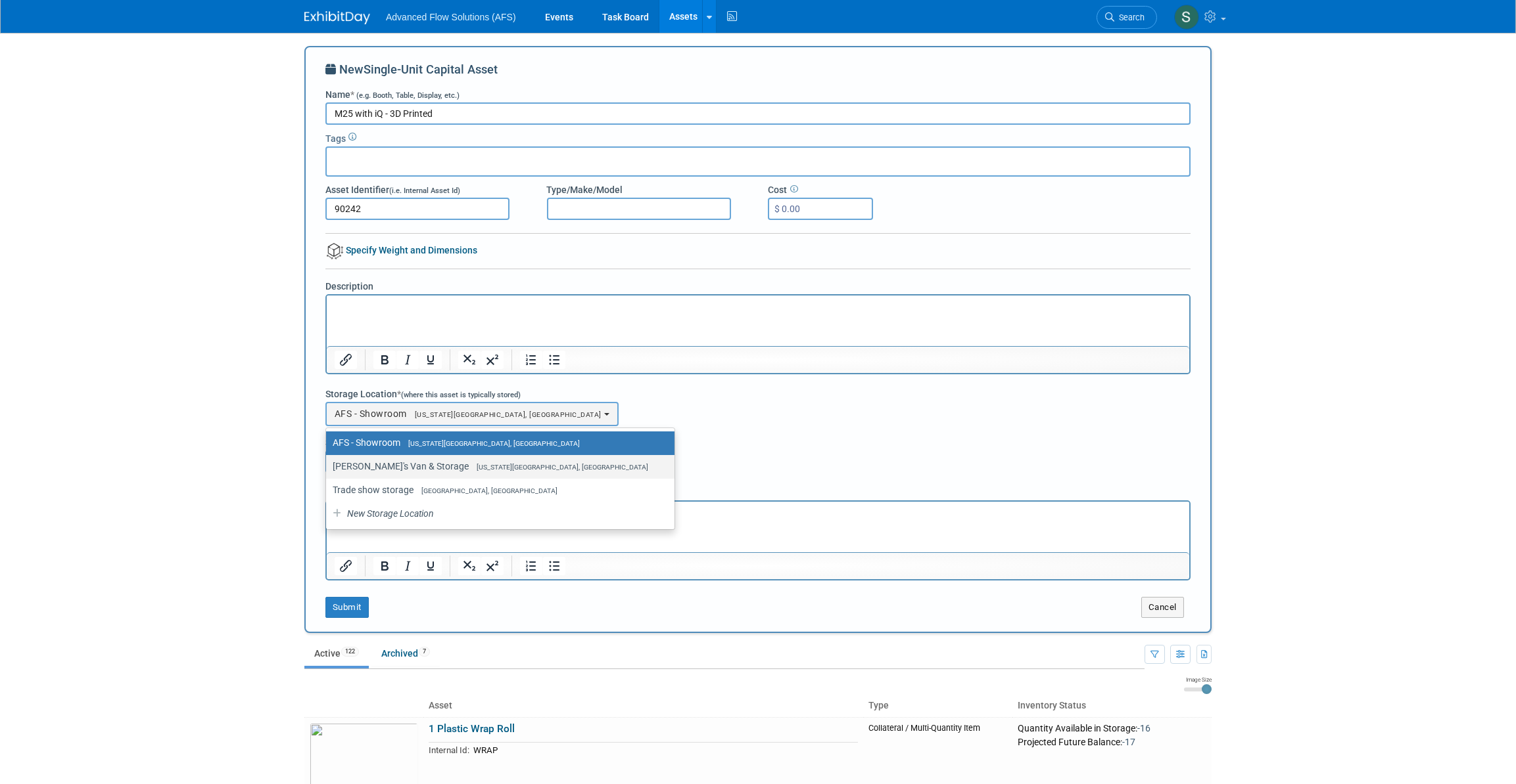
click at [401, 471] on label "[PERSON_NAME]'s Van & Storage [US_STATE][GEOGRAPHIC_DATA], [GEOGRAPHIC_DATA]" at bounding box center [497, 466] width 329 height 17
click at [328, 471] on input "[PERSON_NAME]'s Van & Storage [US_STATE][GEOGRAPHIC_DATA], [GEOGRAPHIC_DATA]" at bounding box center [323, 466] width 9 height 9
select select "11222852"
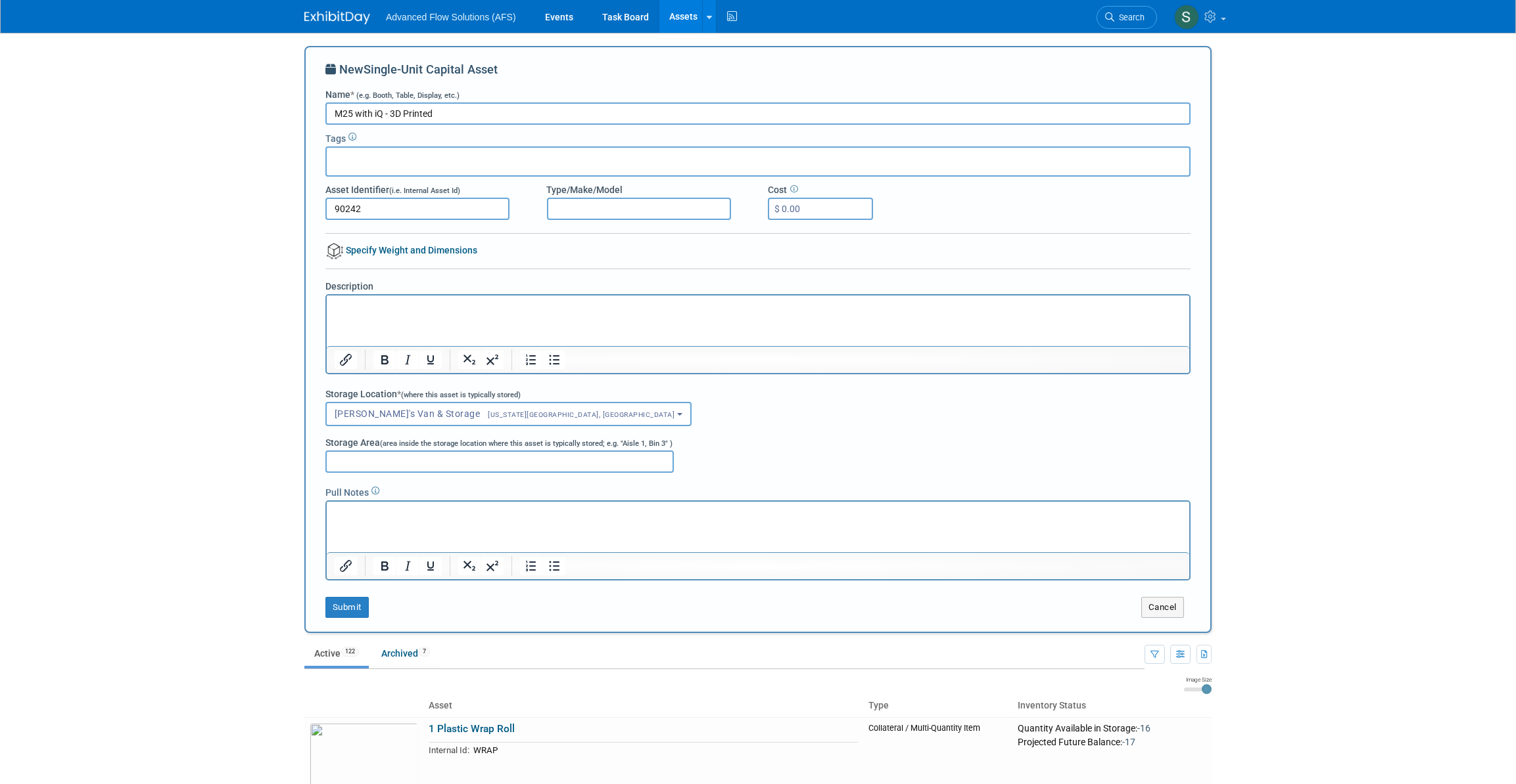
click at [386, 302] on p "Rich Text Area. Press ALT-0 for help." at bounding box center [758, 307] width 848 height 13
click at [353, 509] on p "Rich Text Area. Press ALT-0 for help." at bounding box center [758, 513] width 848 height 13
click at [353, 606] on button "Submit" at bounding box center [347, 607] width 44 height 21
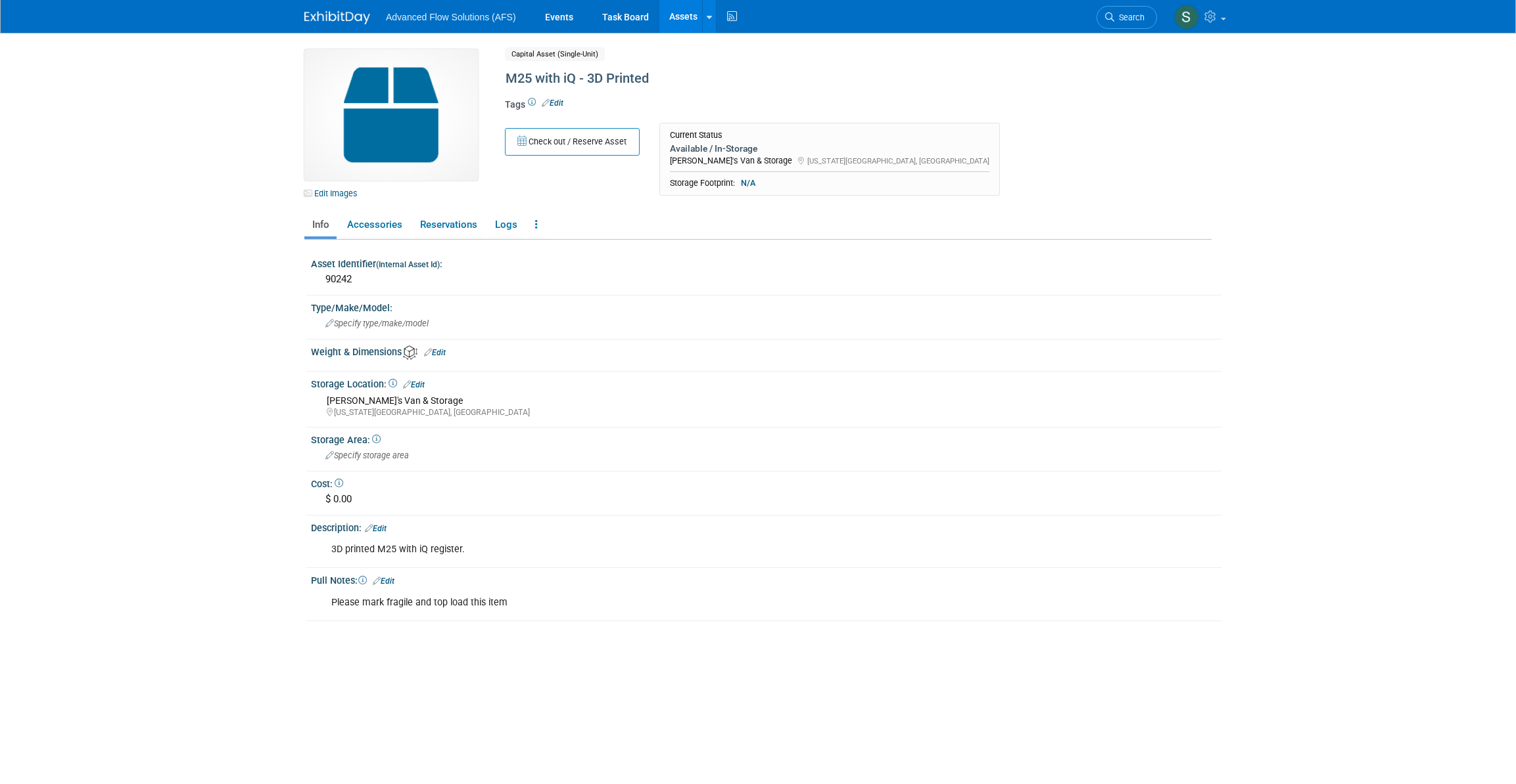
click at [443, 20] on span "Advanced Flow Solutions (AFS)" at bounding box center [451, 17] width 130 height 11
click at [325, 13] on img at bounding box center [337, 18] width 66 height 13
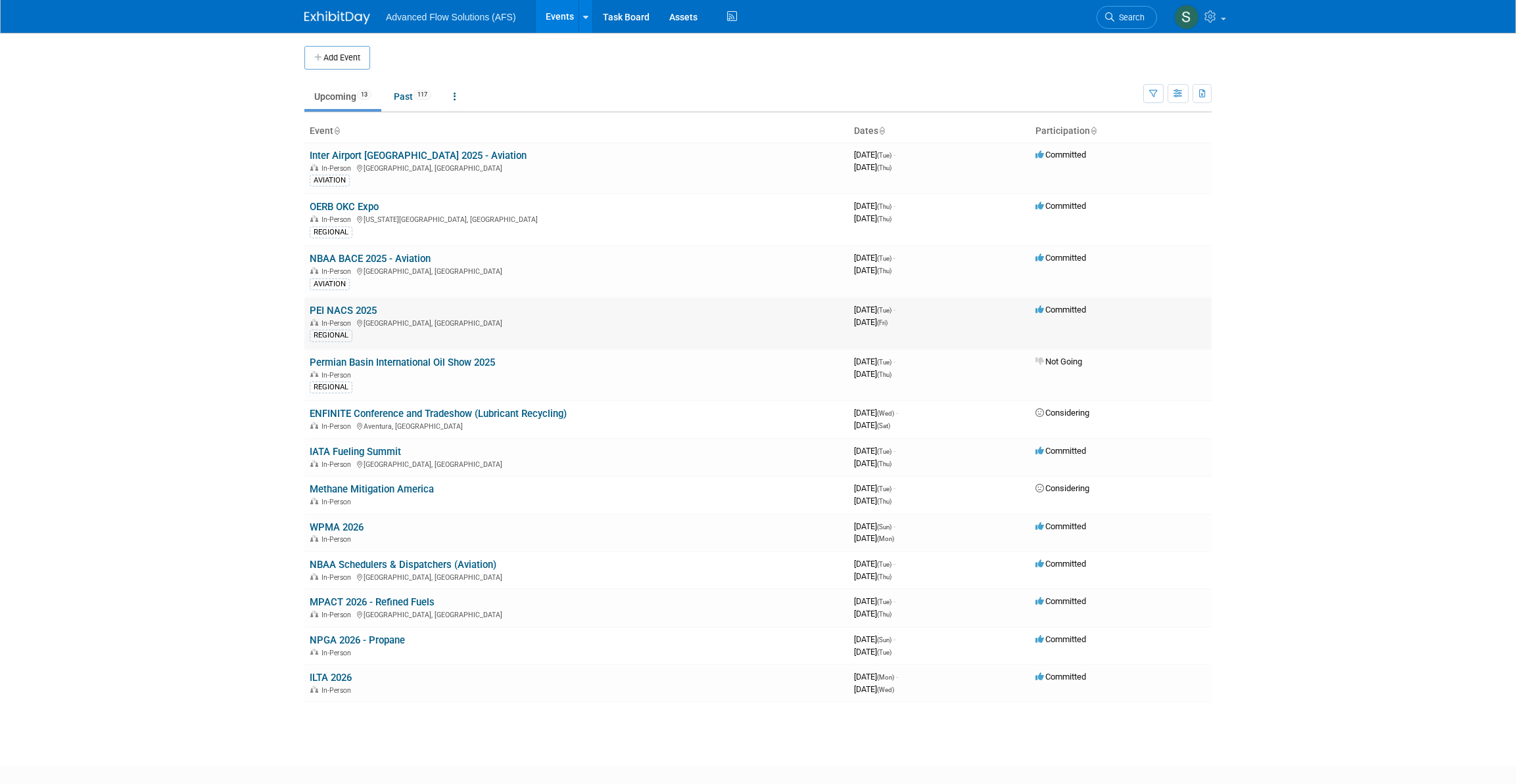
click at [346, 312] on link "PEI NACS 2025" at bounding box center [343, 311] width 67 height 12
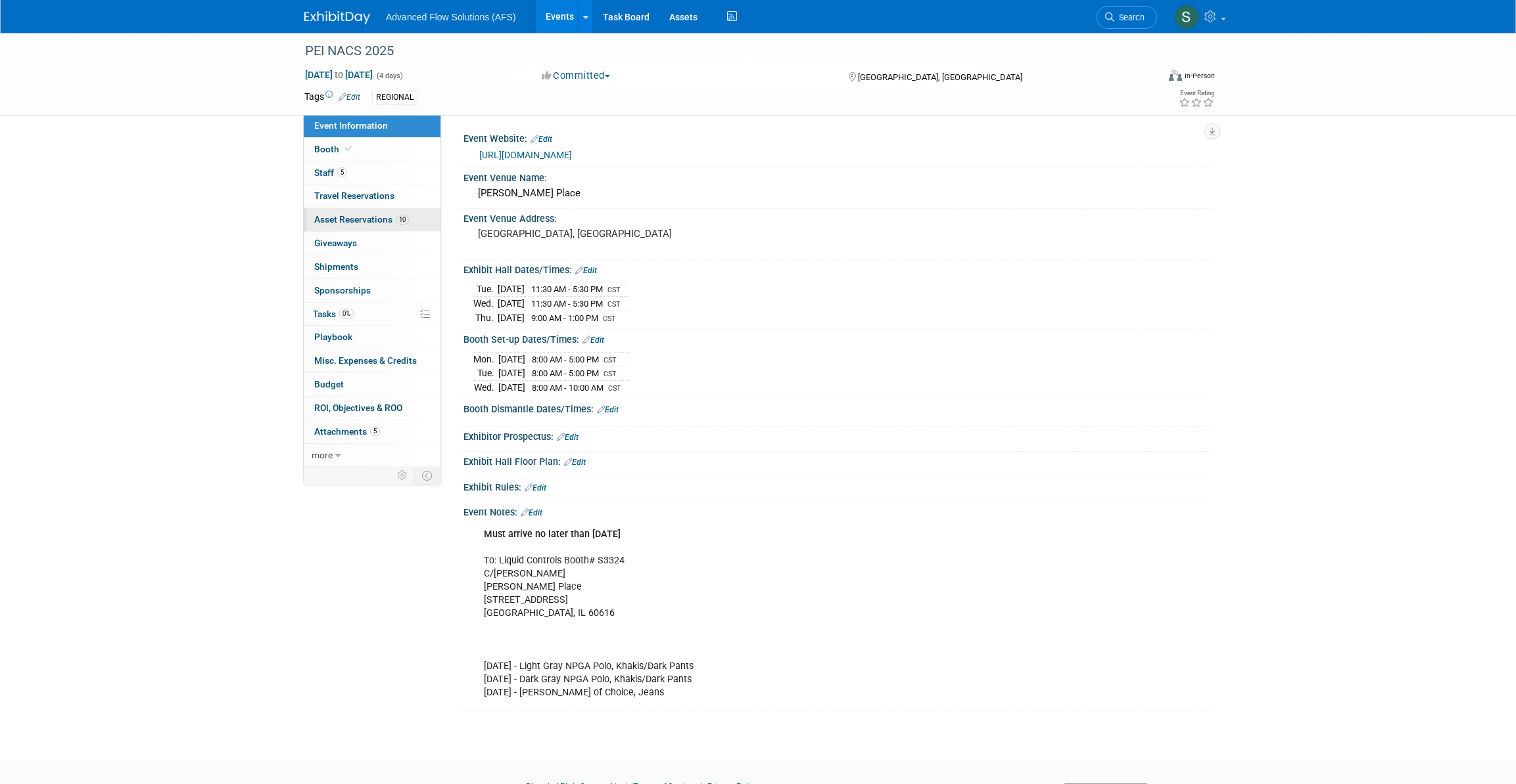
click at [347, 218] on span "Asset Reservations 10" at bounding box center [361, 220] width 95 height 11
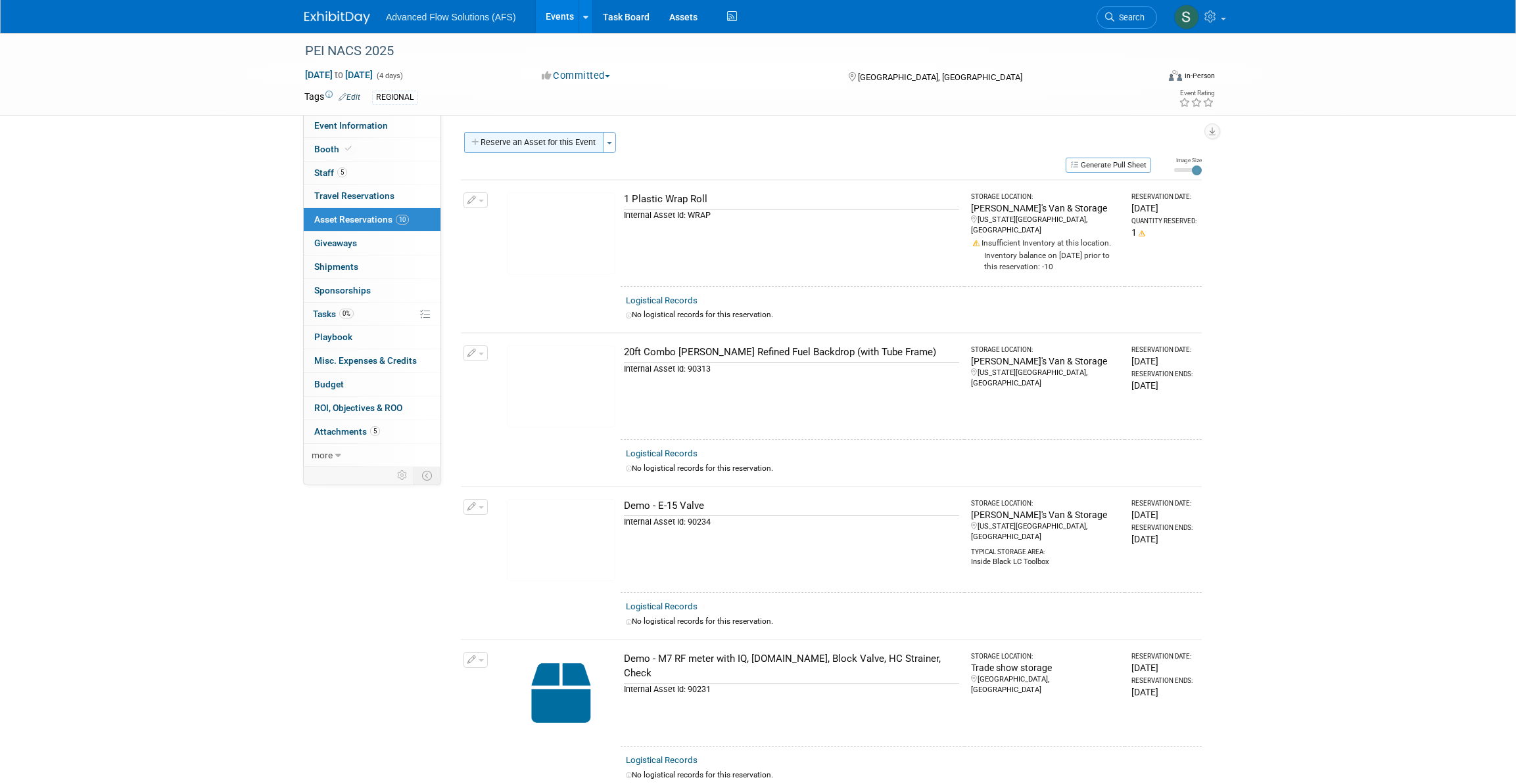
click at [544, 137] on button "Reserve an Asset for this Event" at bounding box center [534, 142] width 139 height 21
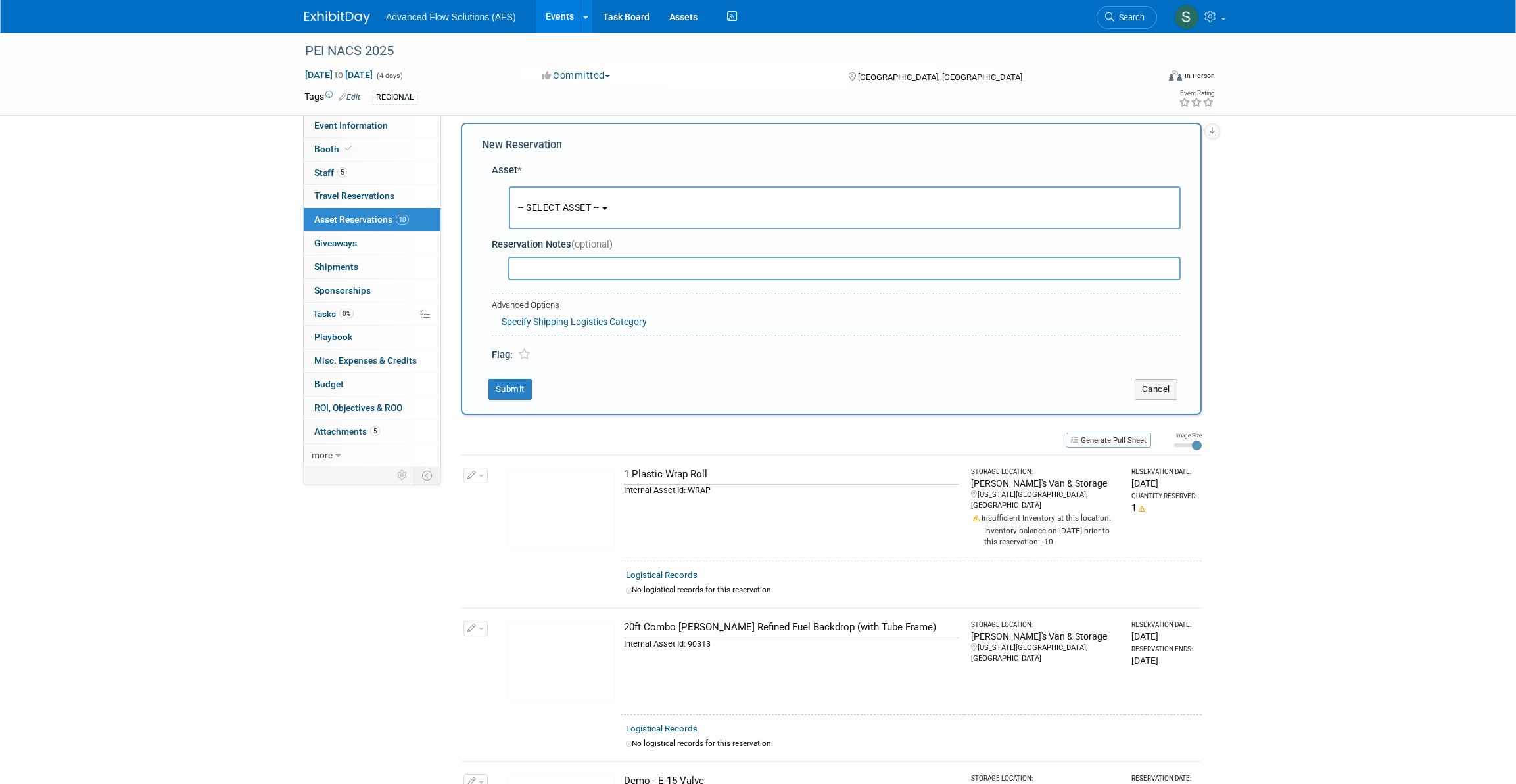
scroll to position [12, 0]
click at [599, 202] on span "-- SELECT ASSET --" at bounding box center [559, 205] width 82 height 11
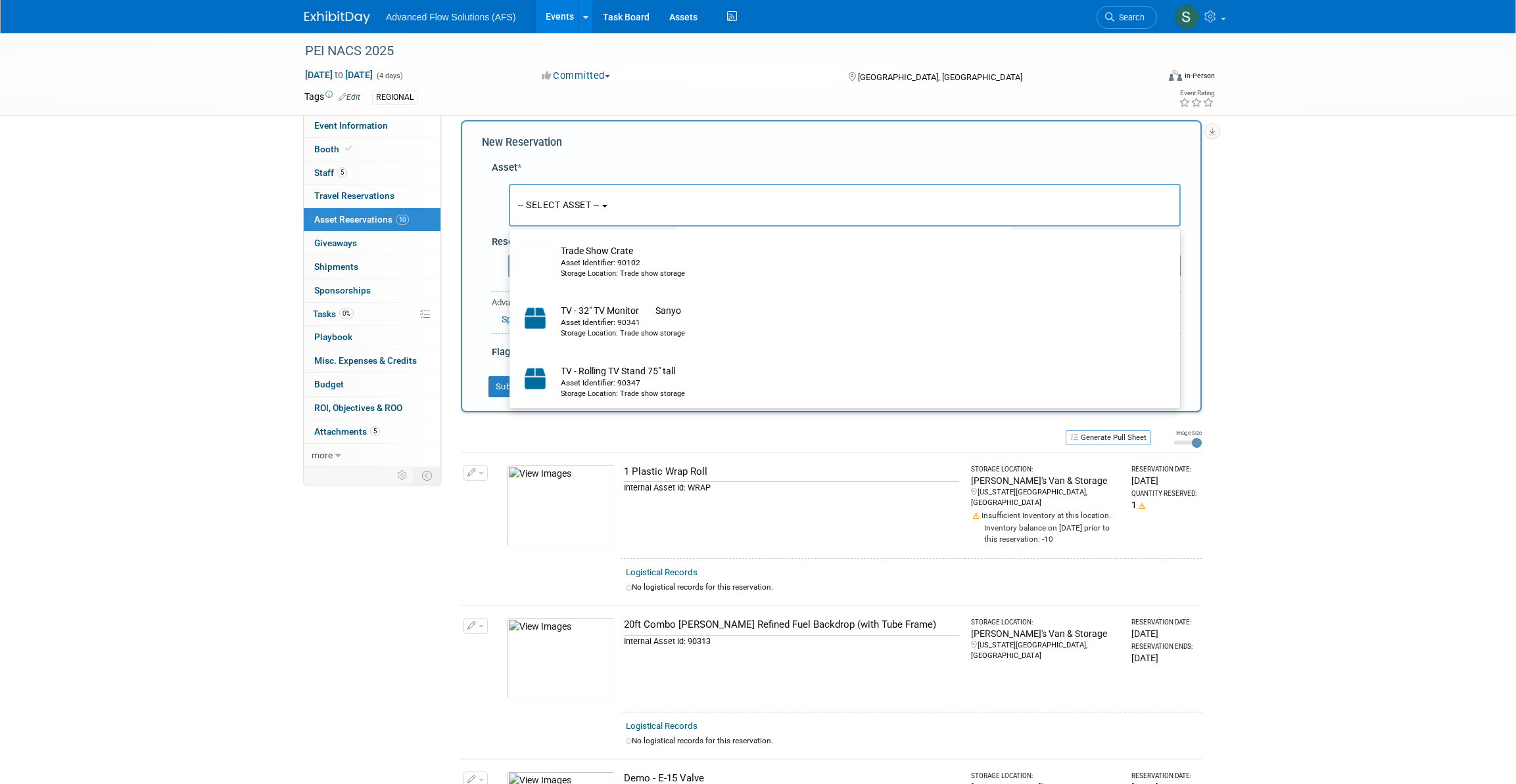
scroll to position [7225, 0]
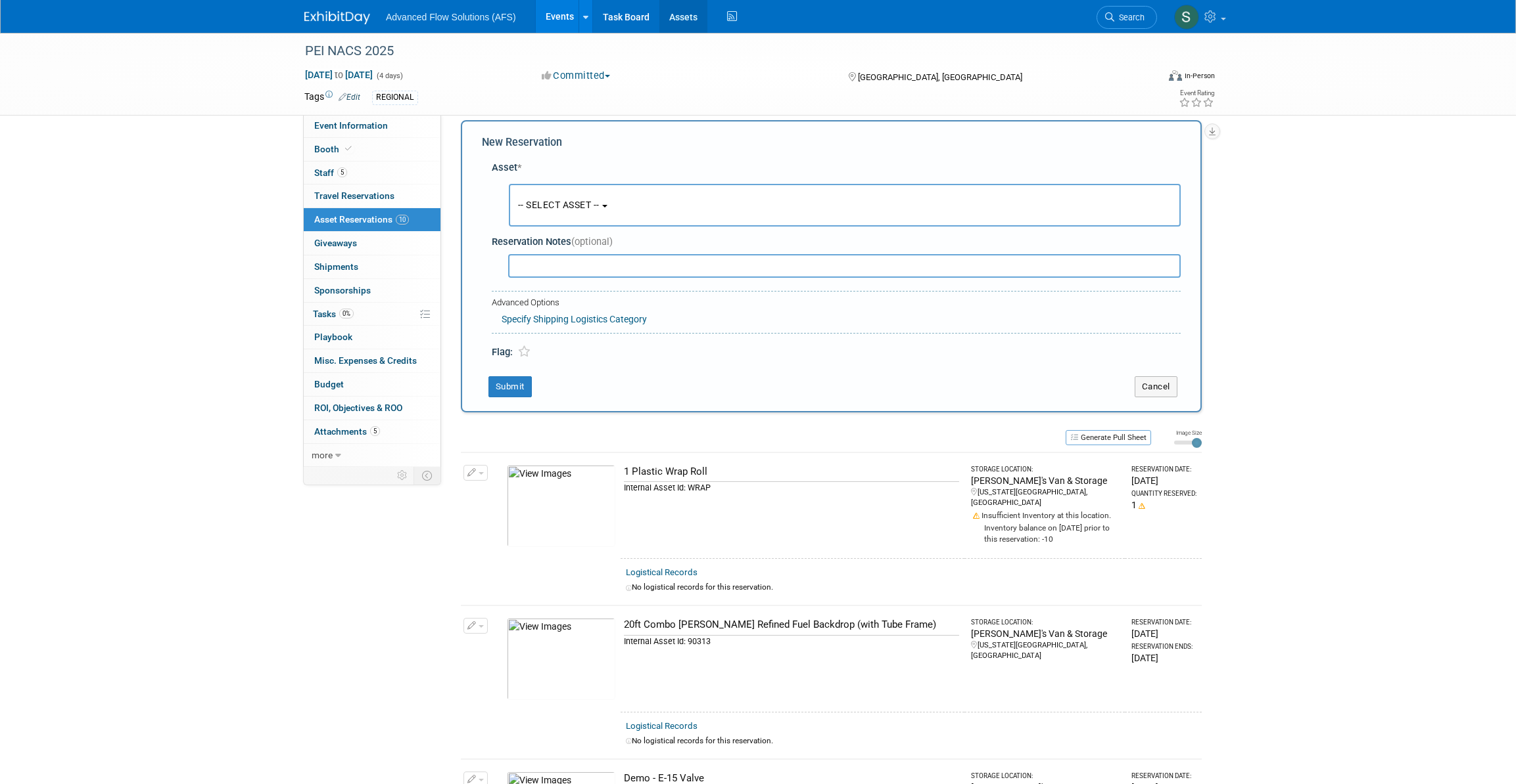
click at [676, 16] on link "Assets" at bounding box center [683, 16] width 48 height 33
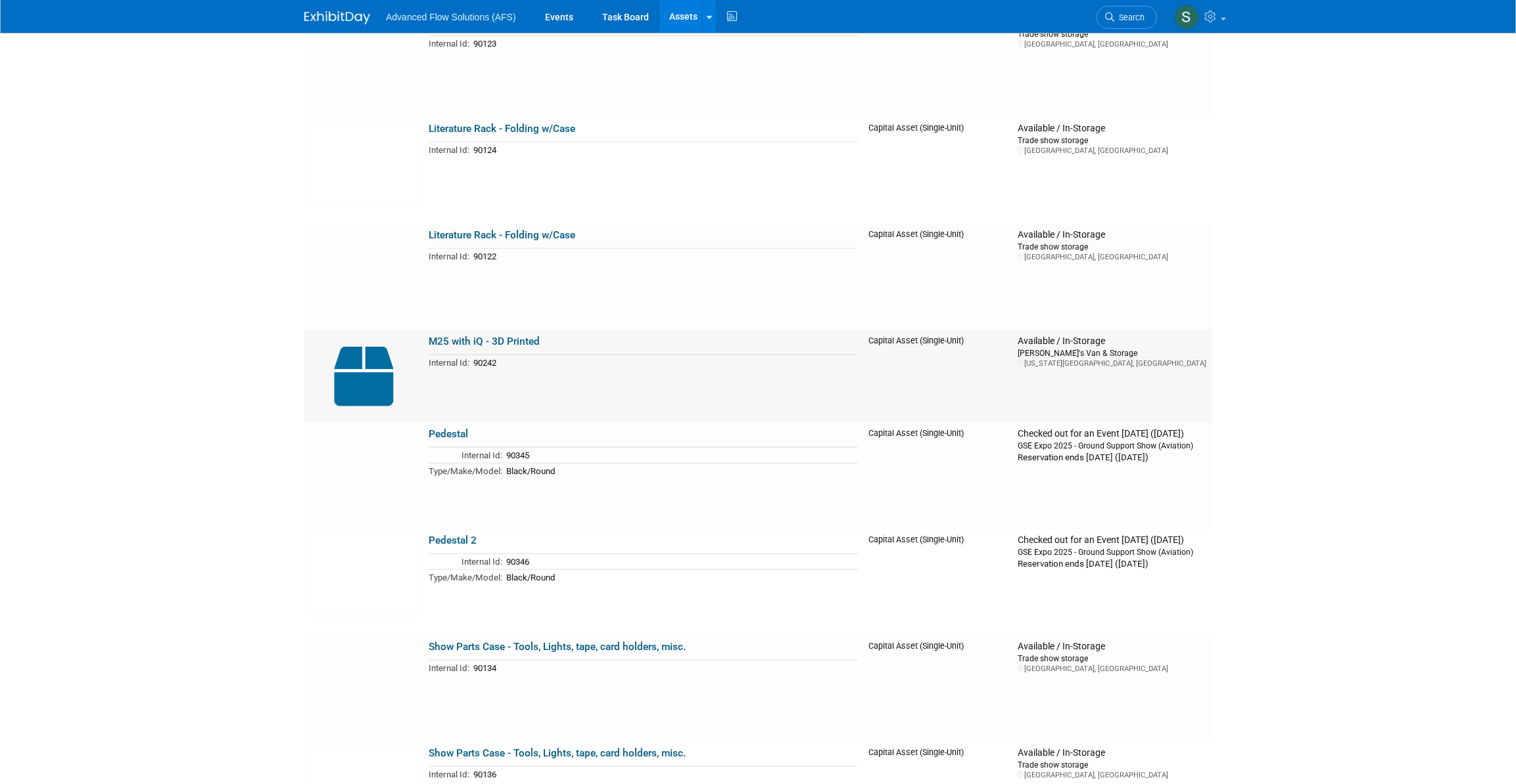
scroll to position [8718, 0]
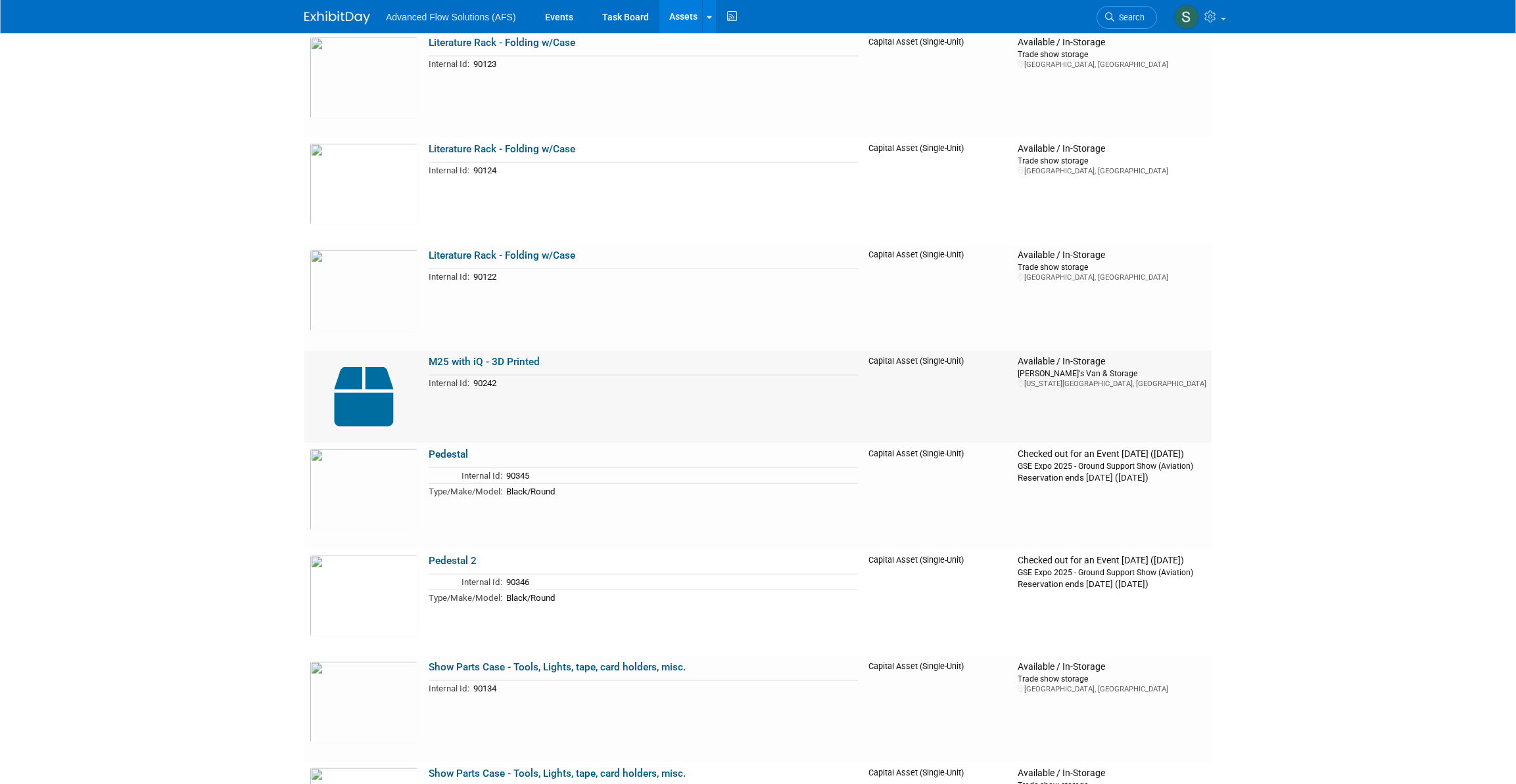
click at [468, 356] on link "M25 with iQ - 3D Printed" at bounding box center [484, 362] width 111 height 12
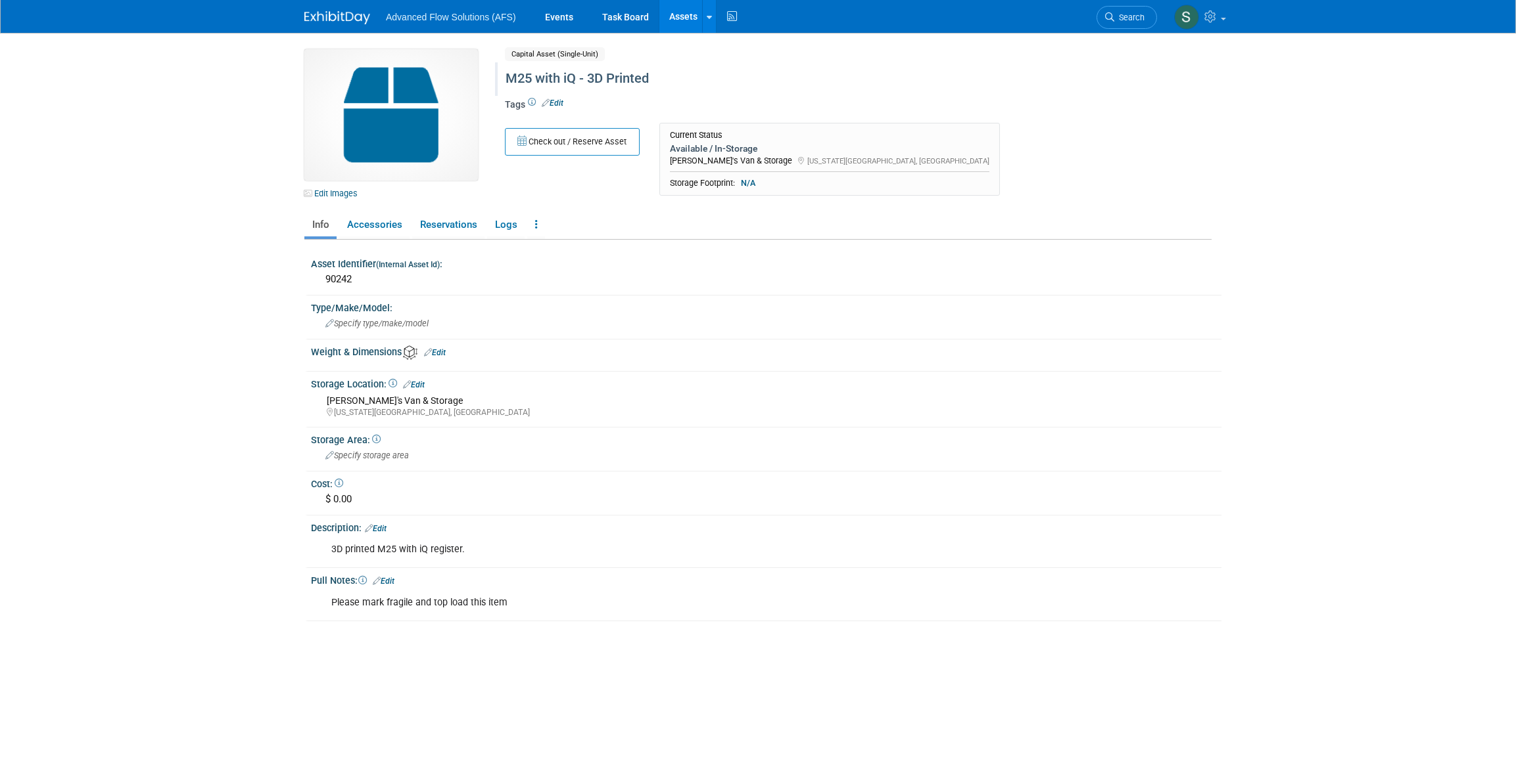
click at [506, 76] on div "M25 with iQ - 3D Printed" at bounding box center [802, 78] width 602 height 23
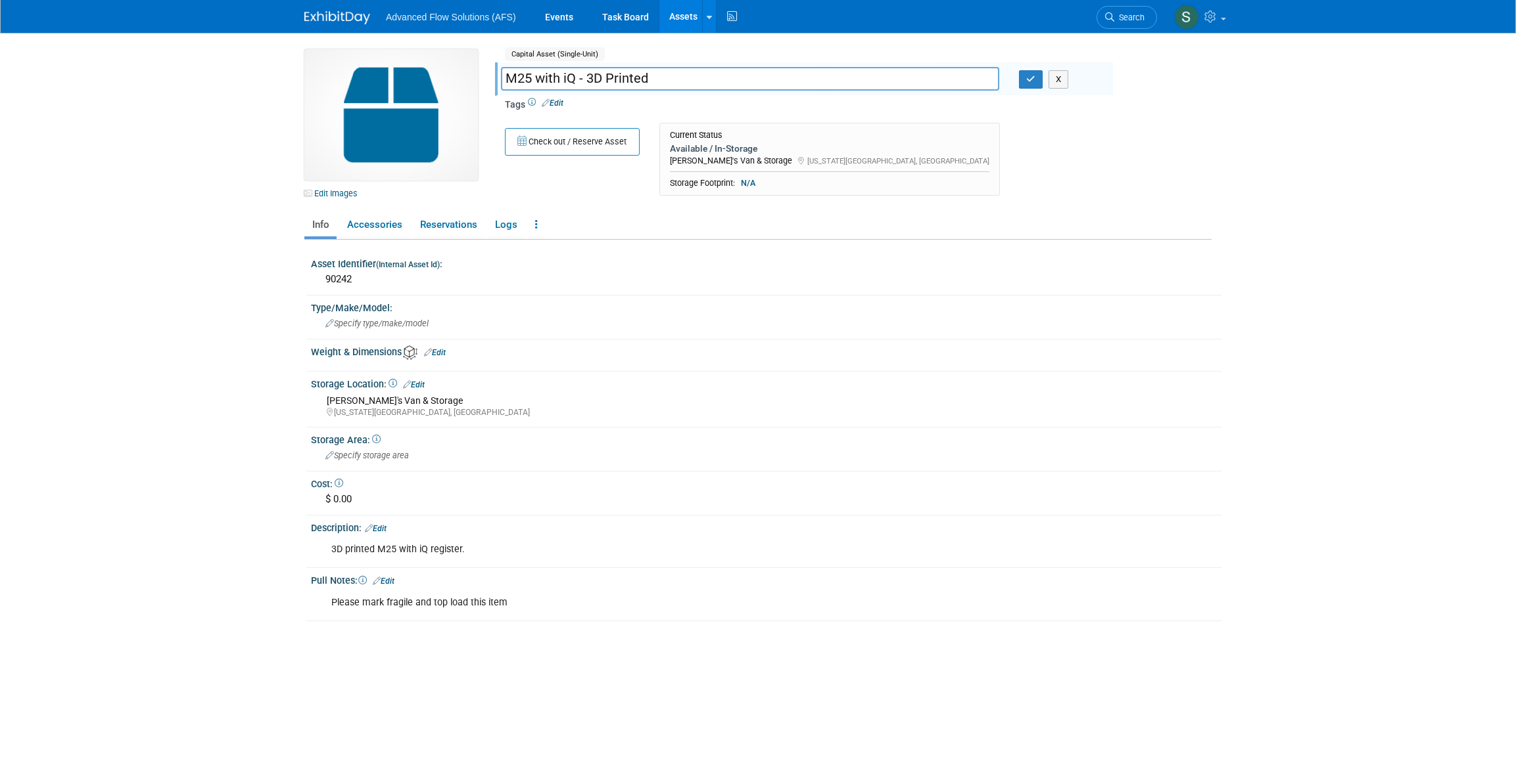
click at [507, 76] on input "M25 with iQ - 3D Printed" at bounding box center [750, 78] width 498 height 23
type input "Demo - M25 with iQ - 3D Printed"
click at [1028, 74] on button "button" at bounding box center [1030, 79] width 23 height 18
click at [354, 16] on img at bounding box center [337, 18] width 66 height 13
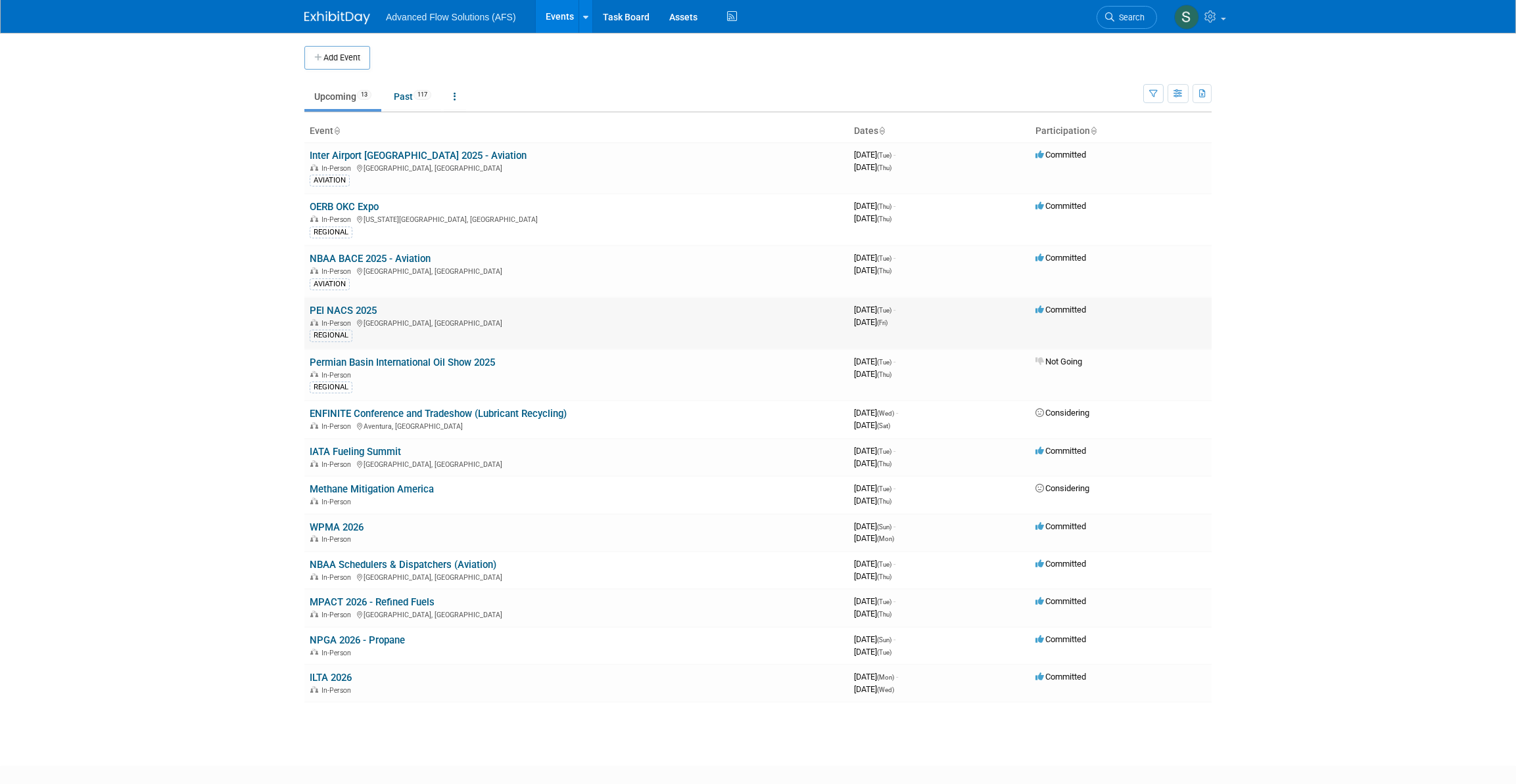
click at [330, 305] on link "PEI NACS 2025" at bounding box center [343, 311] width 67 height 12
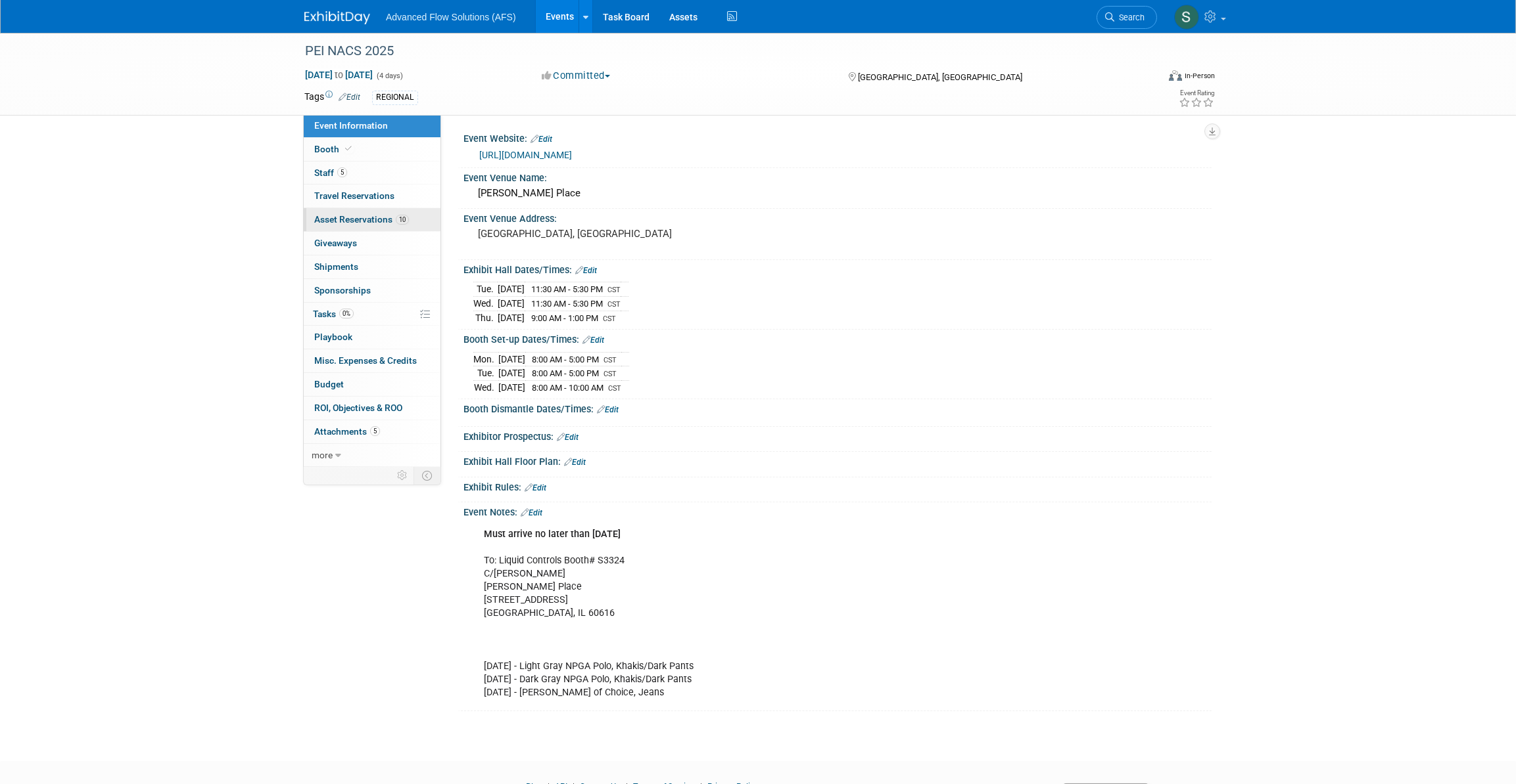
click at [333, 219] on span "Asset Reservations 10" at bounding box center [361, 220] width 95 height 11
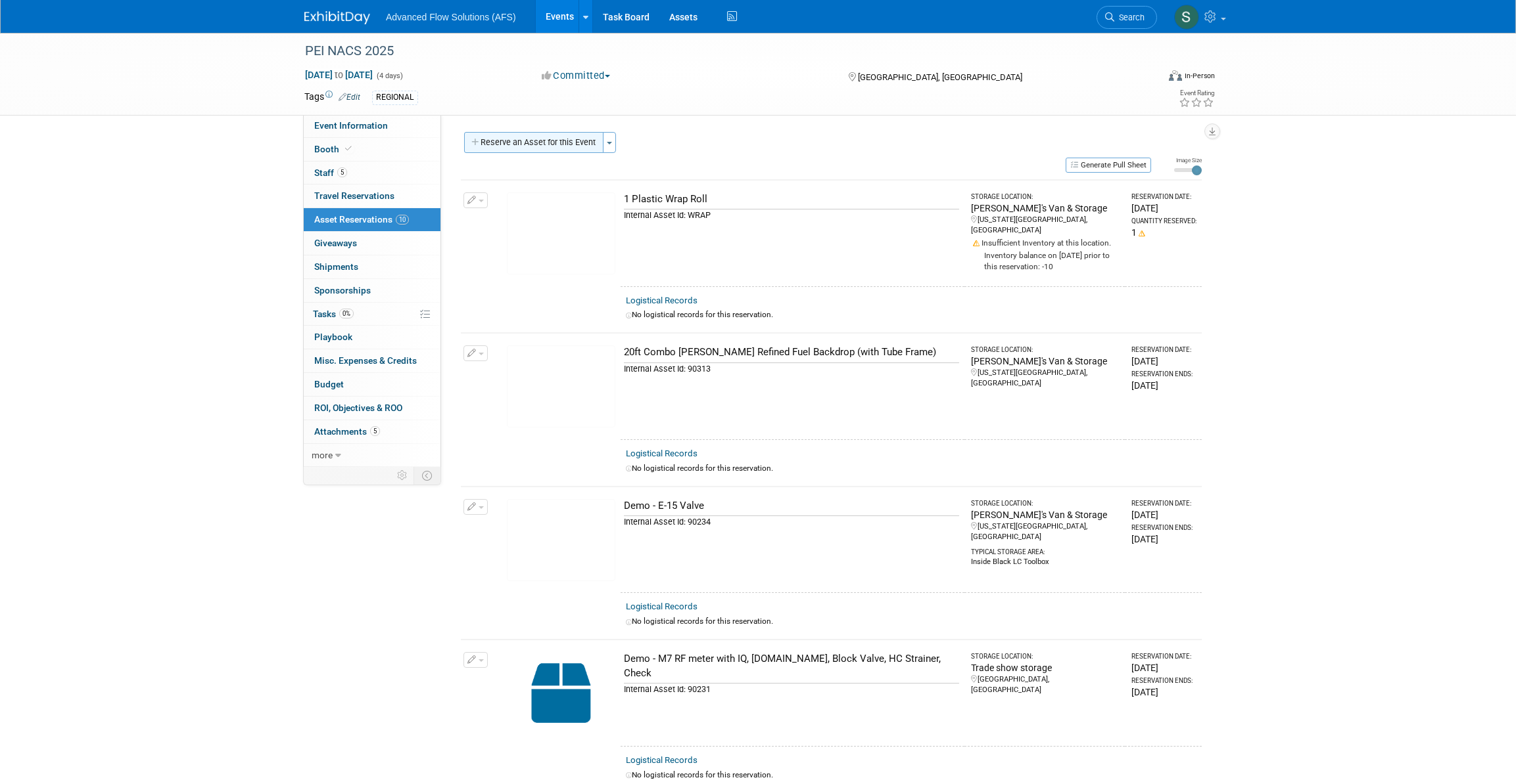
click at [532, 138] on button "Reserve an Asset for this Event" at bounding box center [534, 142] width 139 height 21
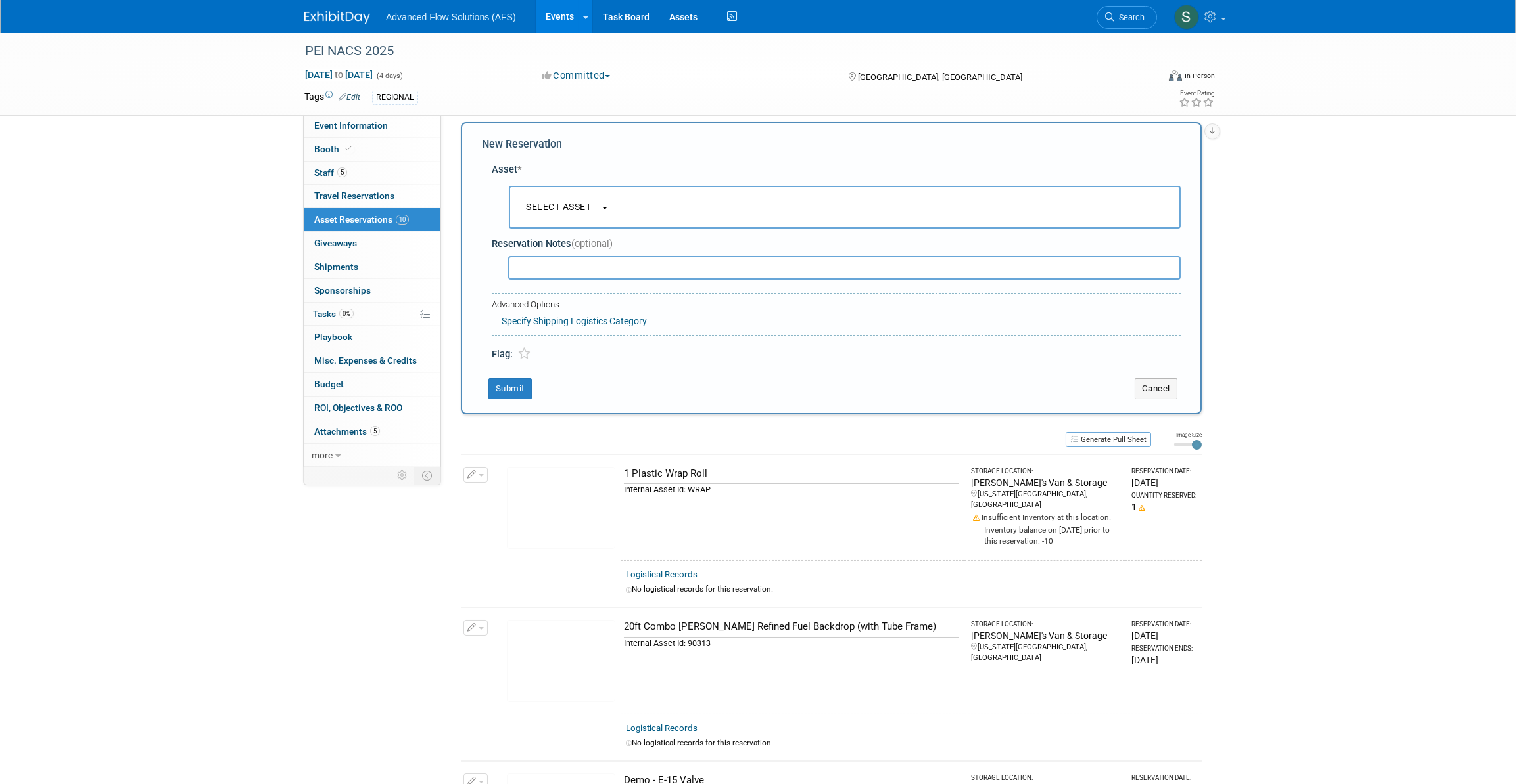
scroll to position [12, 0]
click at [585, 200] on span "-- SELECT ASSET --" at bounding box center [559, 205] width 82 height 11
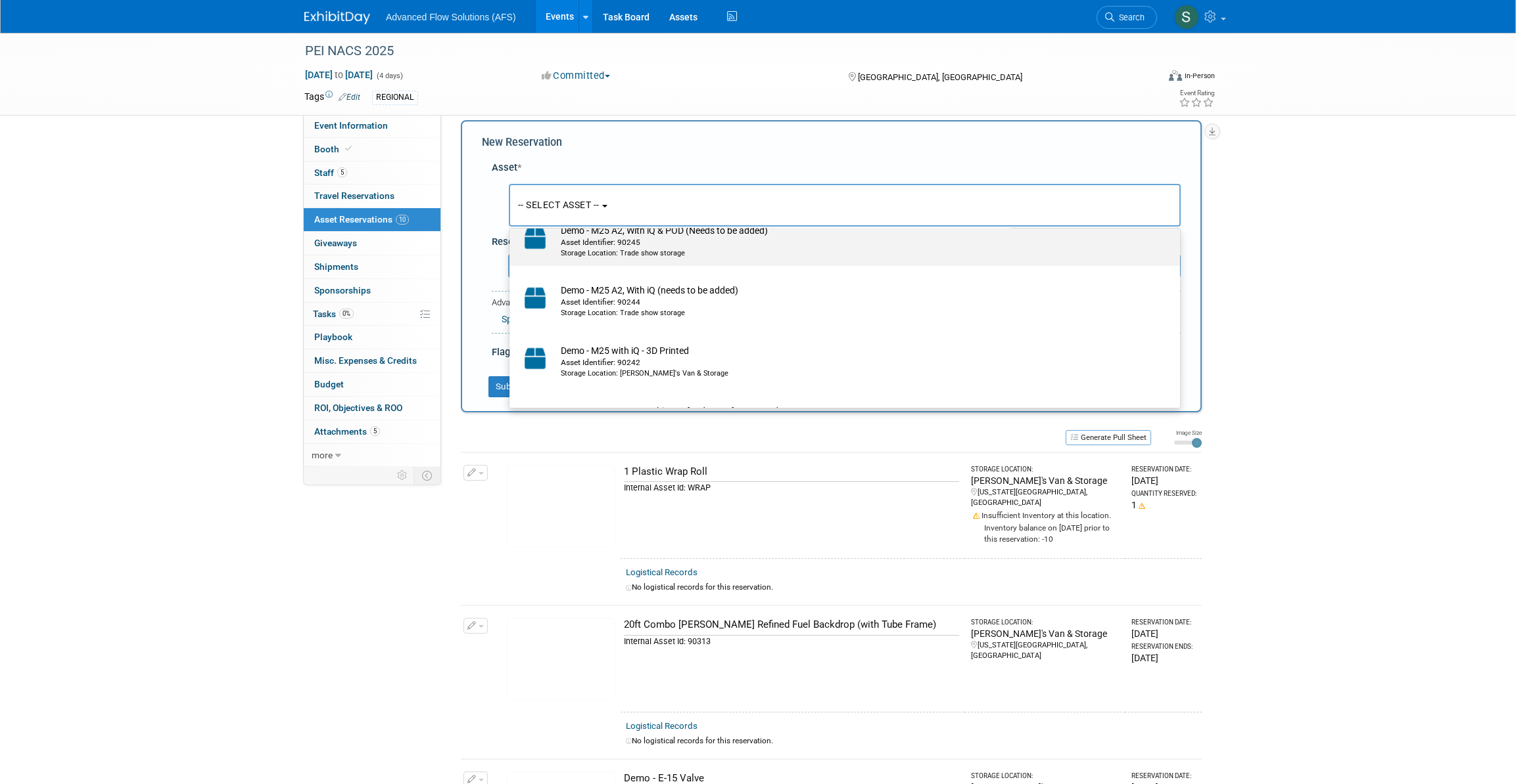
scroll to position [2388, 0]
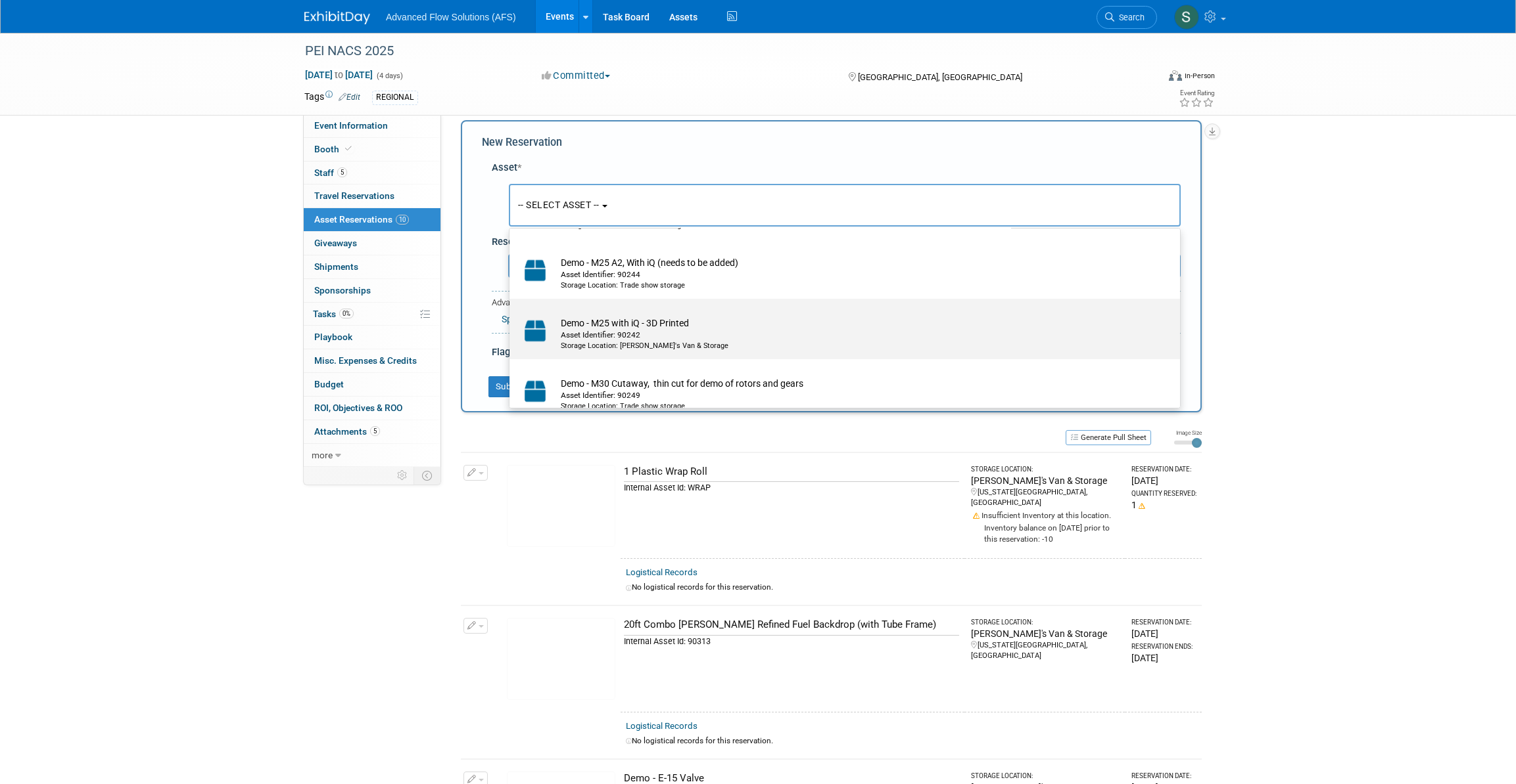
click at [554, 334] on td "Demo - M25 with iQ - 3D Printed Asset Identifier: 90242 Storage Location: [PERS…" at bounding box center [854, 334] width 599 height 35
click at [512, 315] on input "Demo - M25 with iQ - 3D Printed Asset Identifier: 90242 Storage Location: [PERS…" at bounding box center [507, 310] width 9 height 9
select select "10729630"
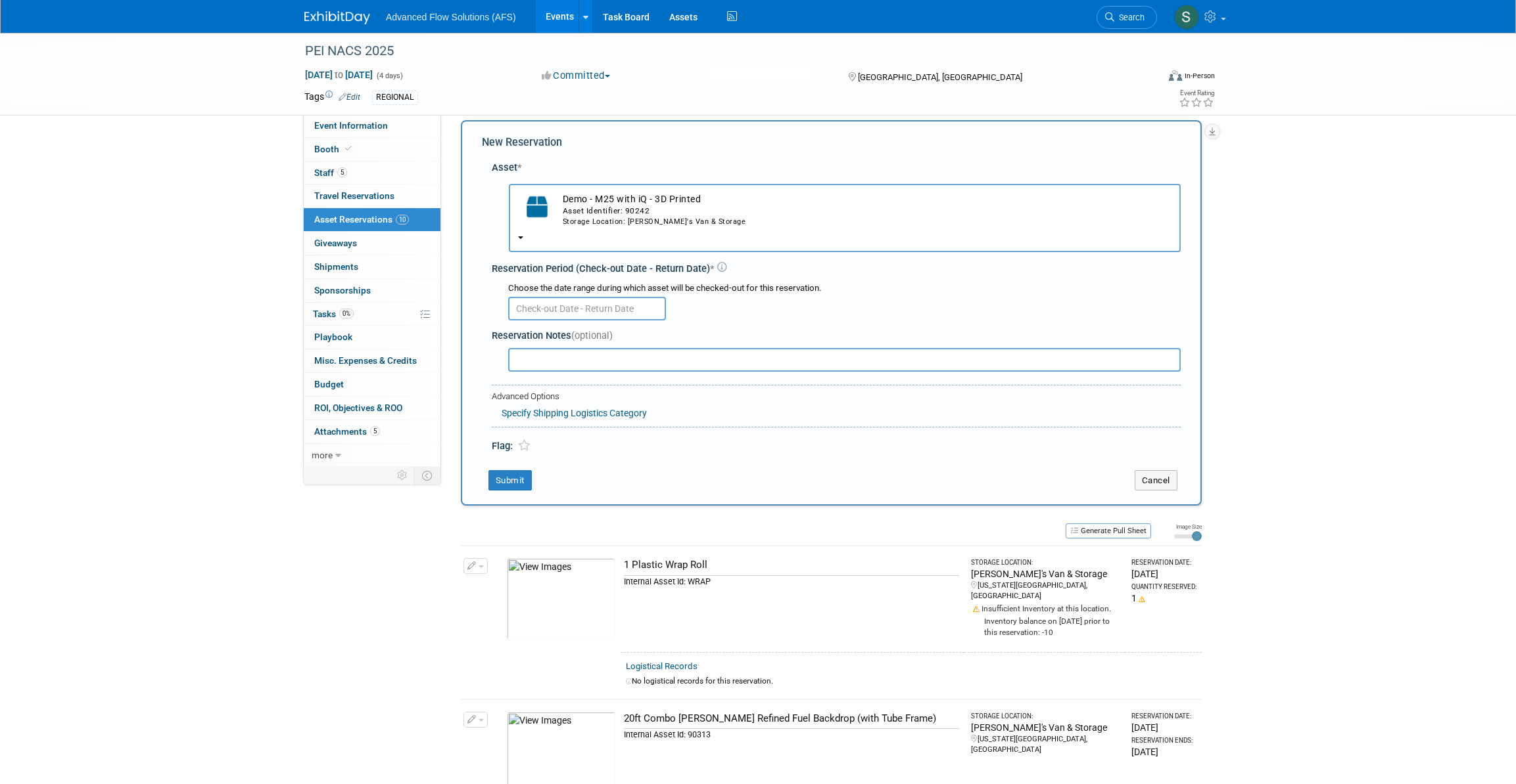
click at [607, 305] on input "text" at bounding box center [587, 308] width 158 height 23
click at [523, 339] on icon at bounding box center [522, 336] width 9 height 9
select select "8"
click at [671, 459] on span "26" at bounding box center [666, 457] width 25 height 25
type input "[DATE]"
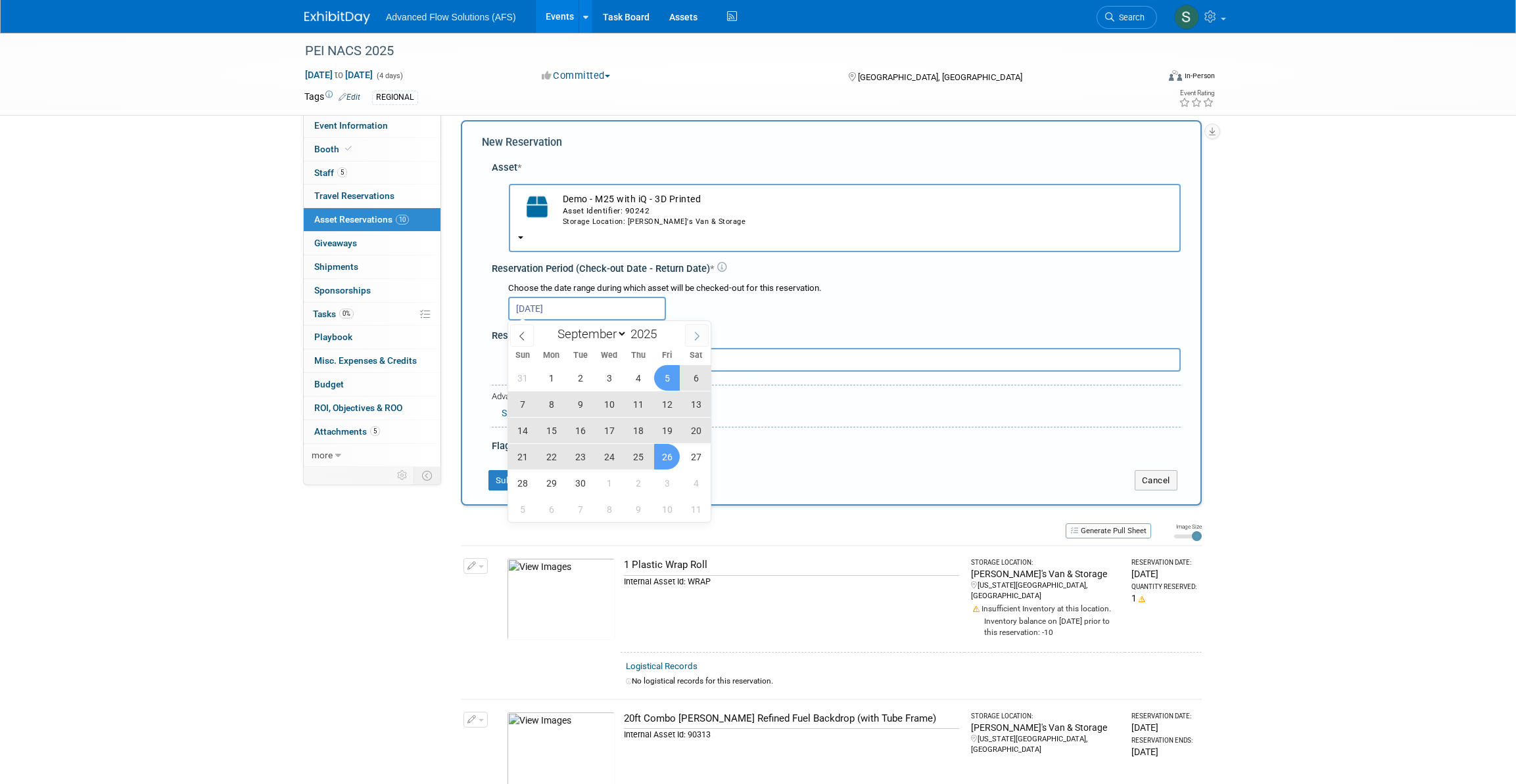
click at [695, 338] on icon at bounding box center [697, 336] width 9 height 9
select select "9"
click at [548, 484] on span "27" at bounding box center [551, 483] width 25 height 25
type input "[DATE] to [DATE]"
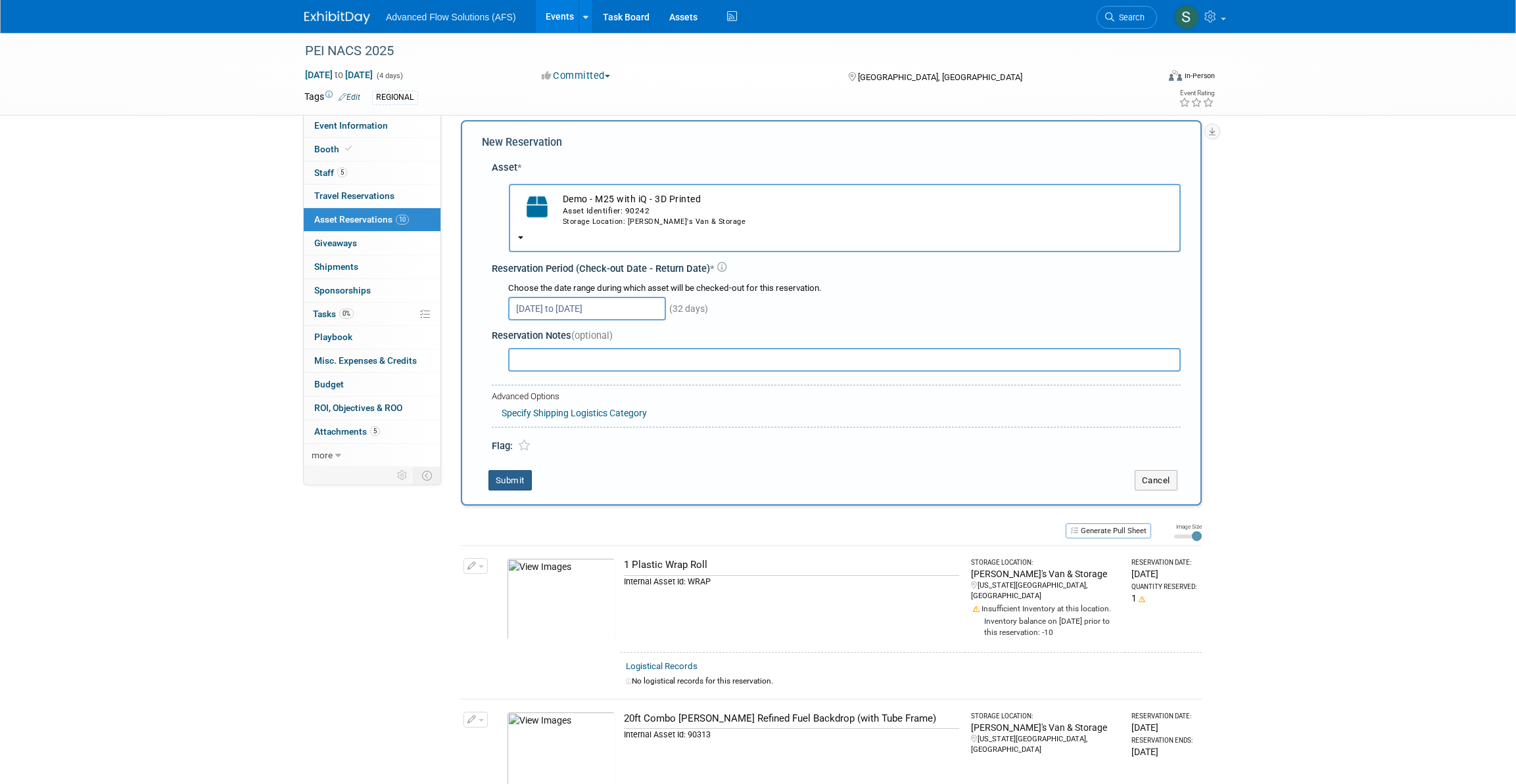
click at [508, 480] on button "Submit" at bounding box center [510, 480] width 44 height 21
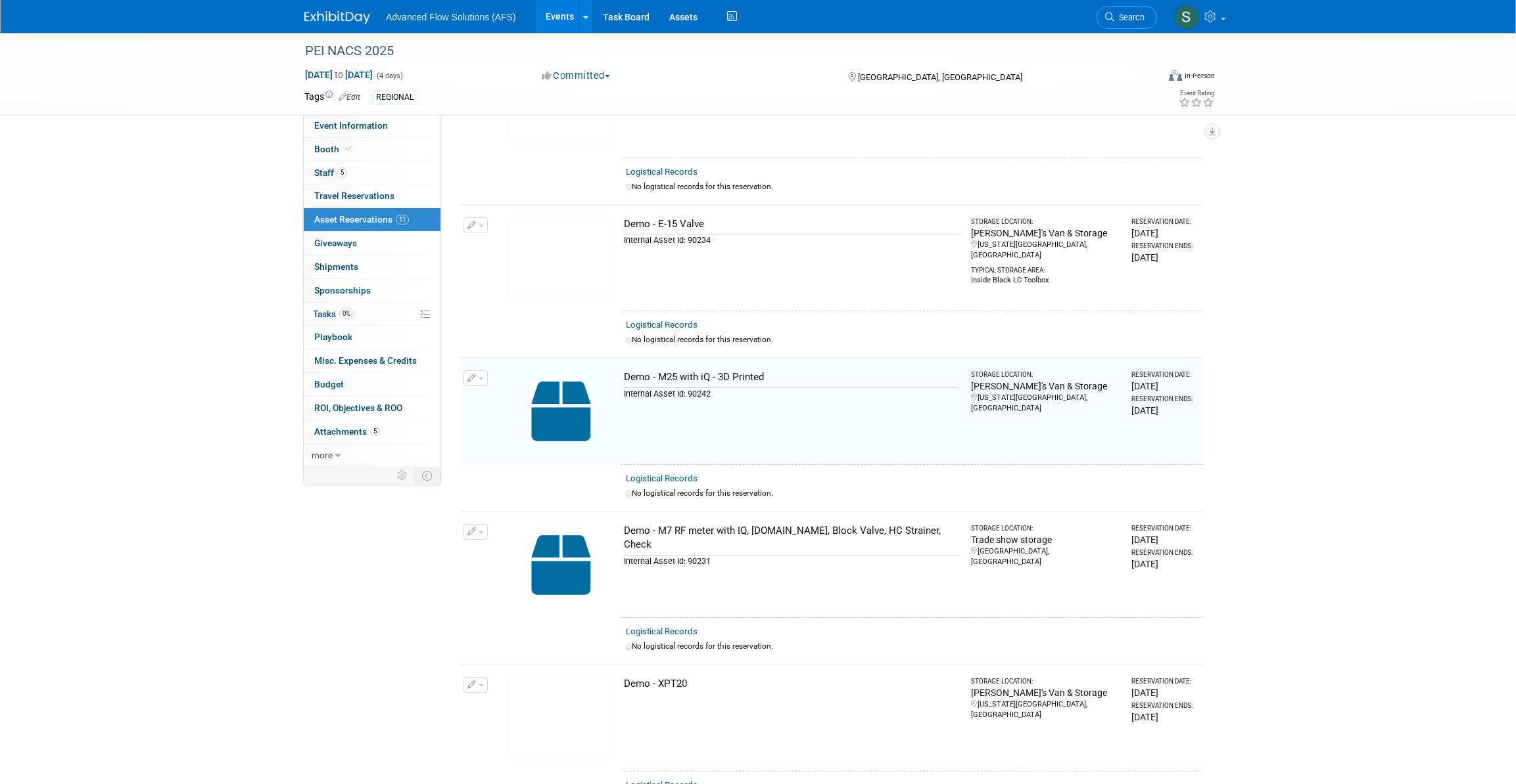
scroll to position [472, 0]
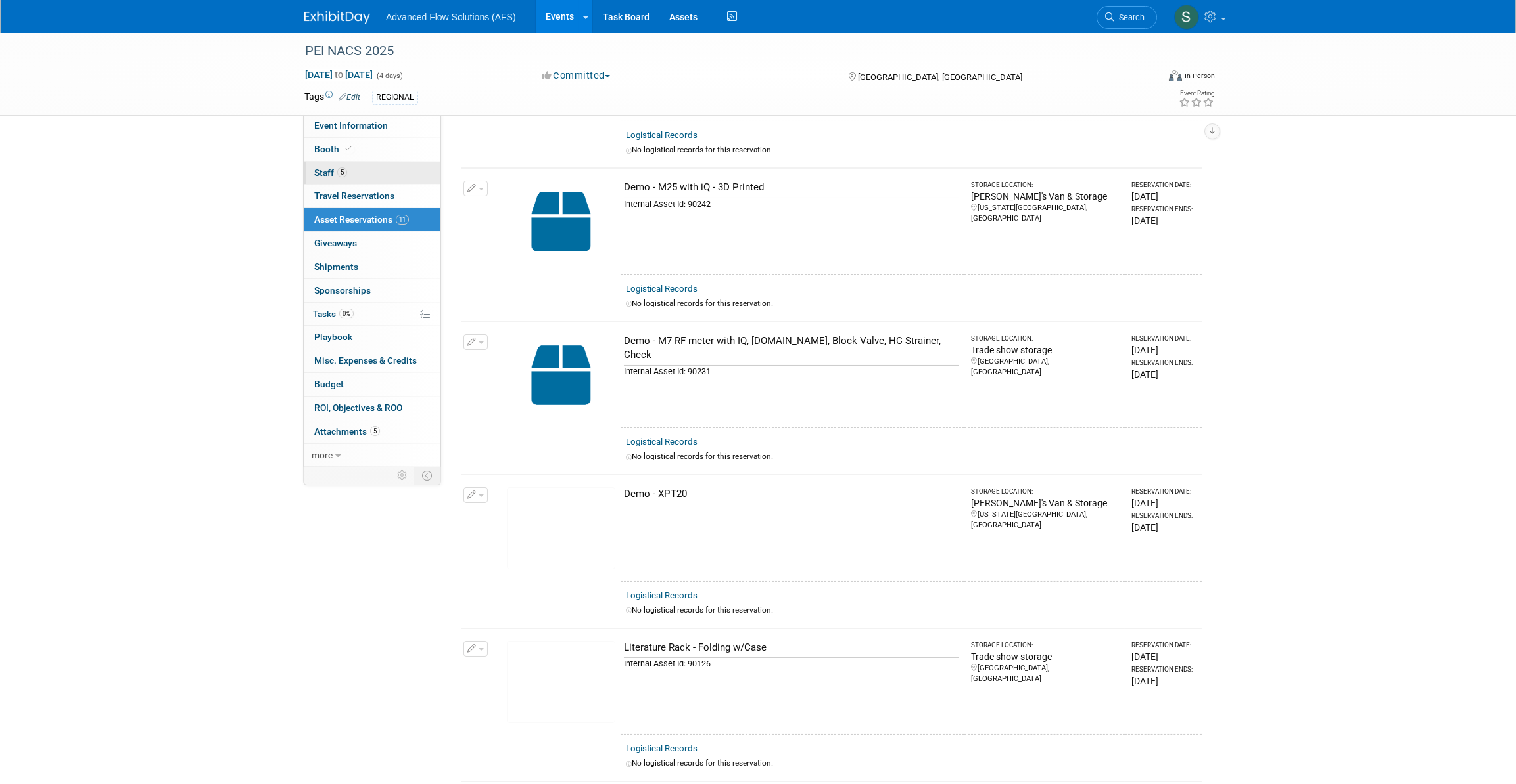
click at [331, 171] on span "Staff 5" at bounding box center [331, 173] width 33 height 11
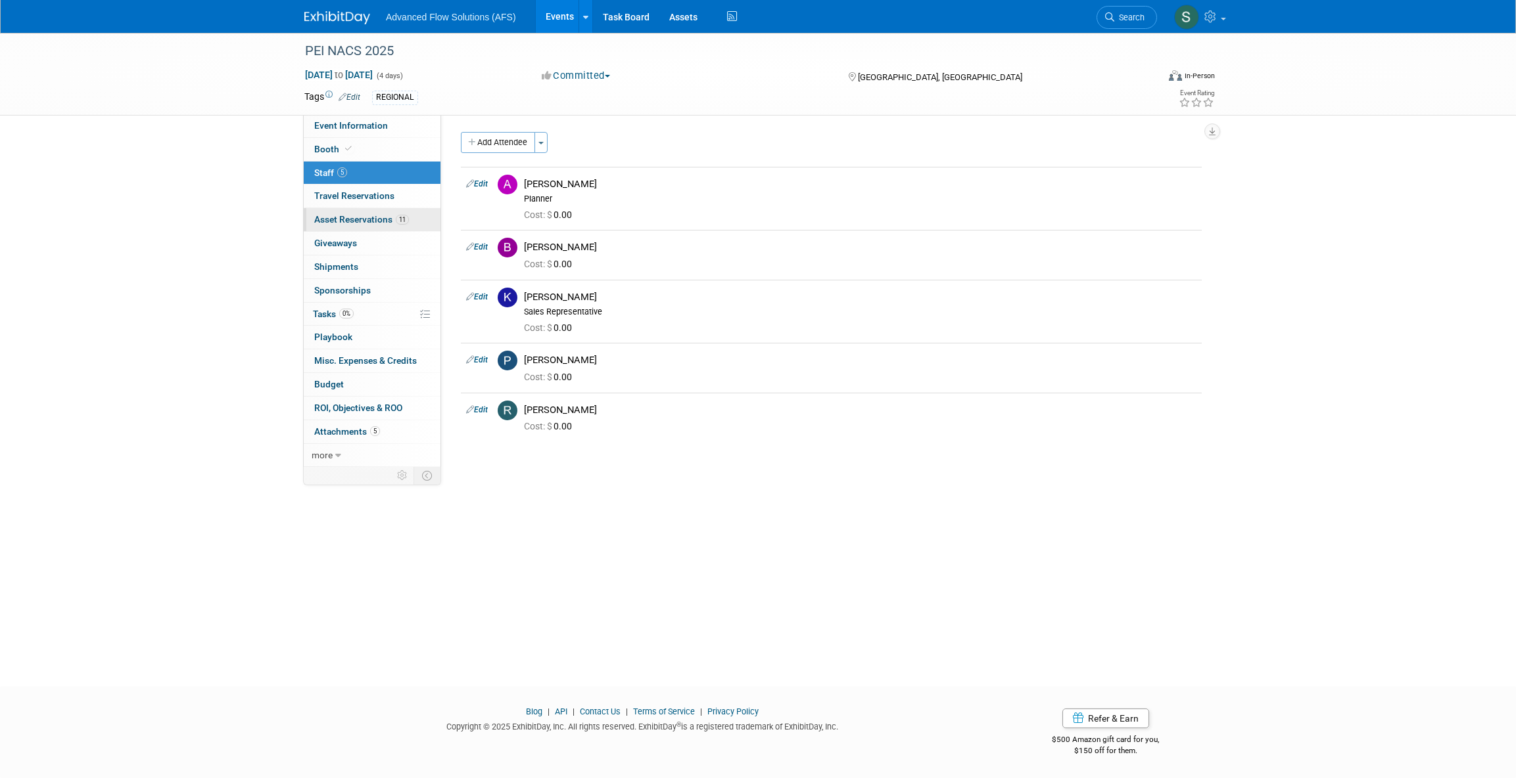
click at [352, 219] on span "Asset Reservations 11" at bounding box center [361, 220] width 95 height 11
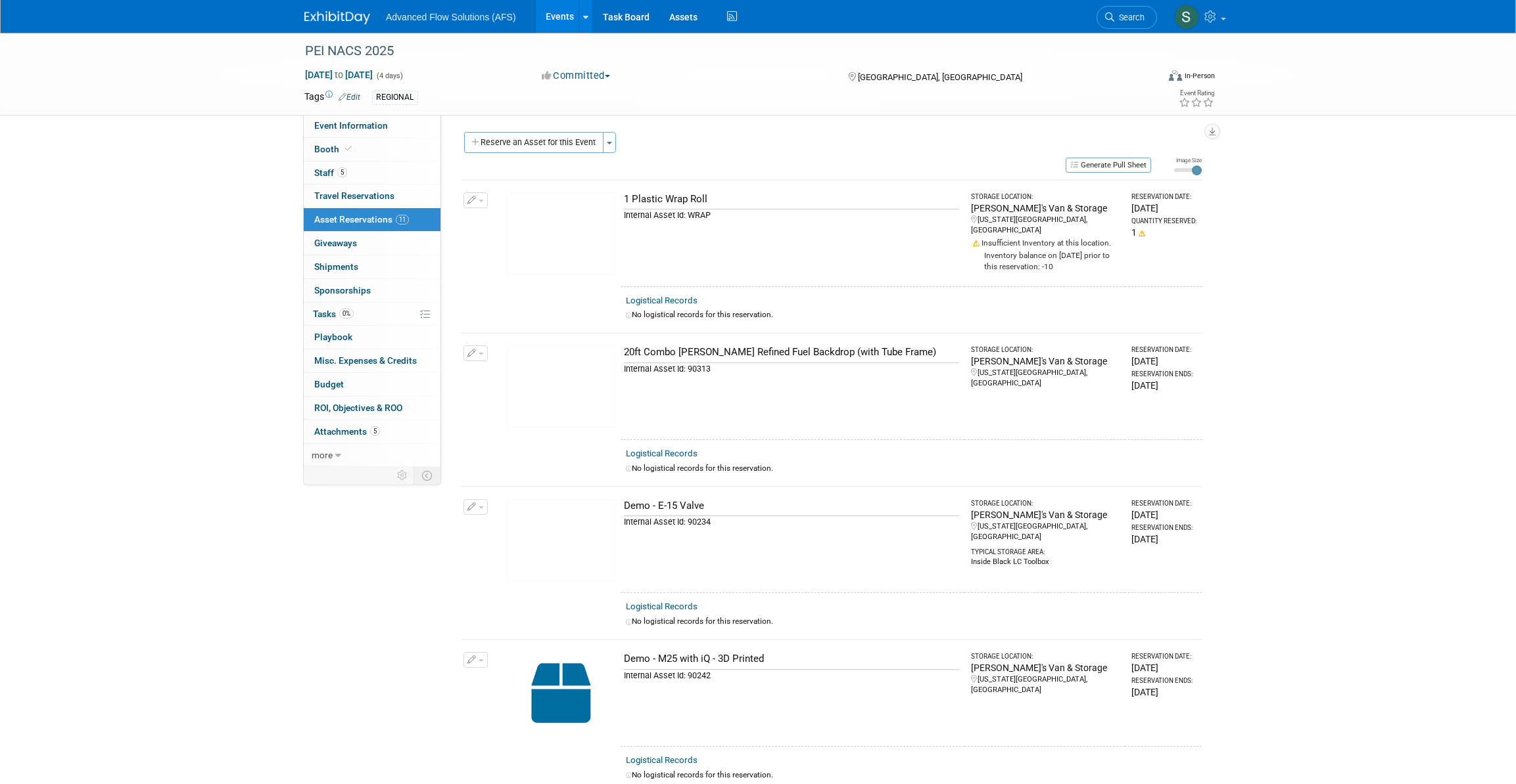
click at [542, 379] on img at bounding box center [561, 387] width 109 height 82
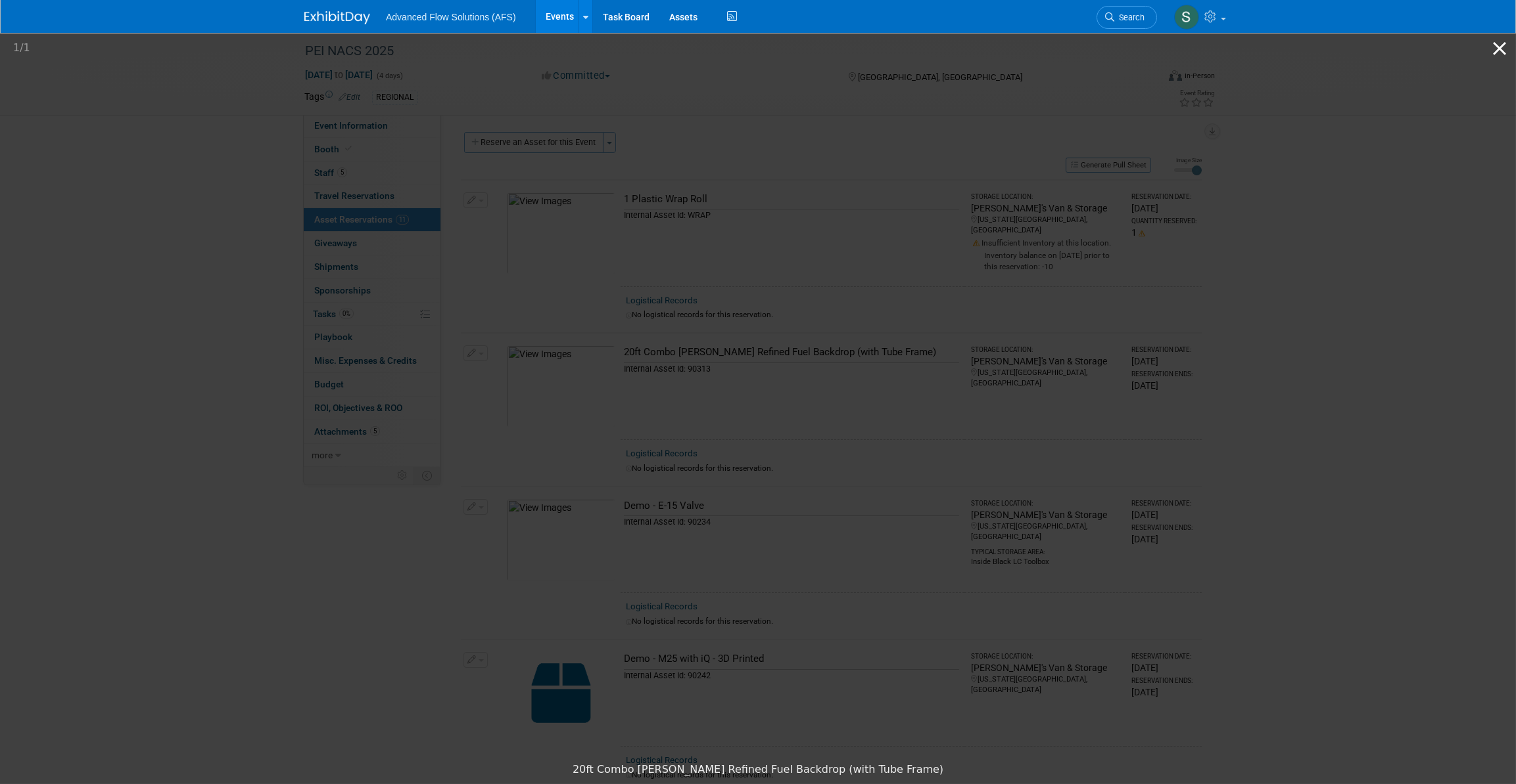
click at [1499, 50] on button "Close gallery" at bounding box center [1499, 48] width 33 height 31
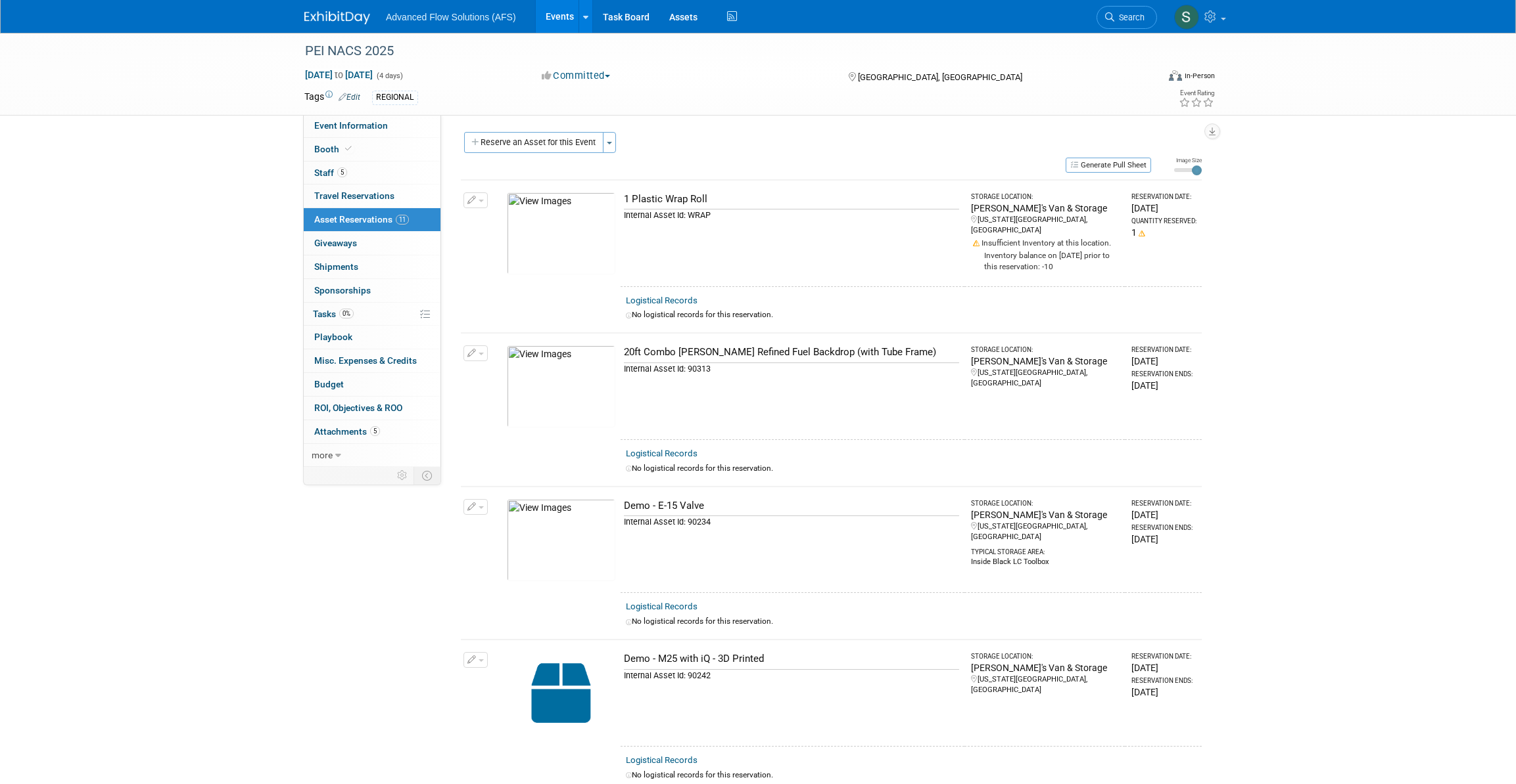
click at [573, 387] on img at bounding box center [561, 387] width 109 height 82
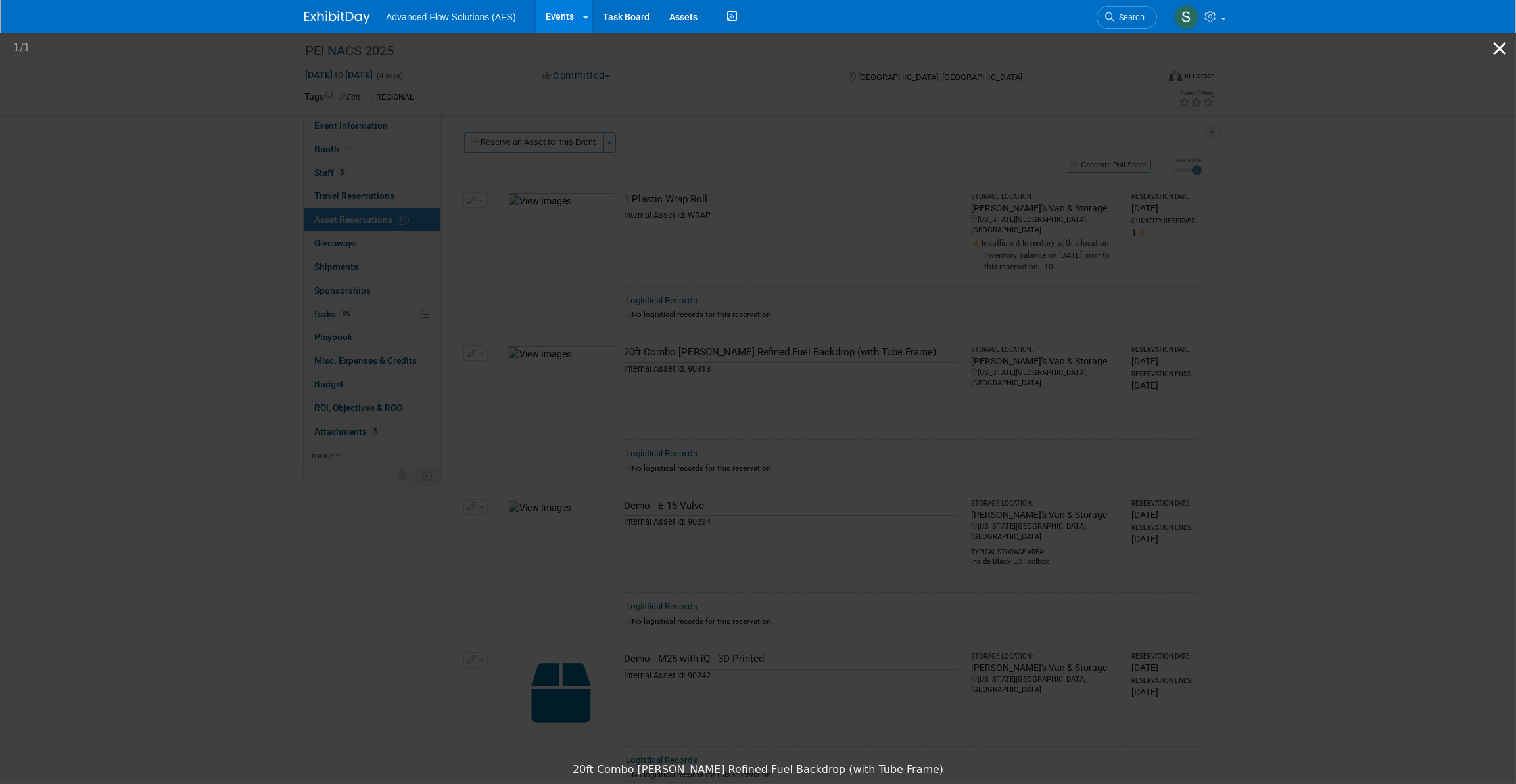
click at [1503, 50] on button "Close gallery" at bounding box center [1499, 48] width 33 height 31
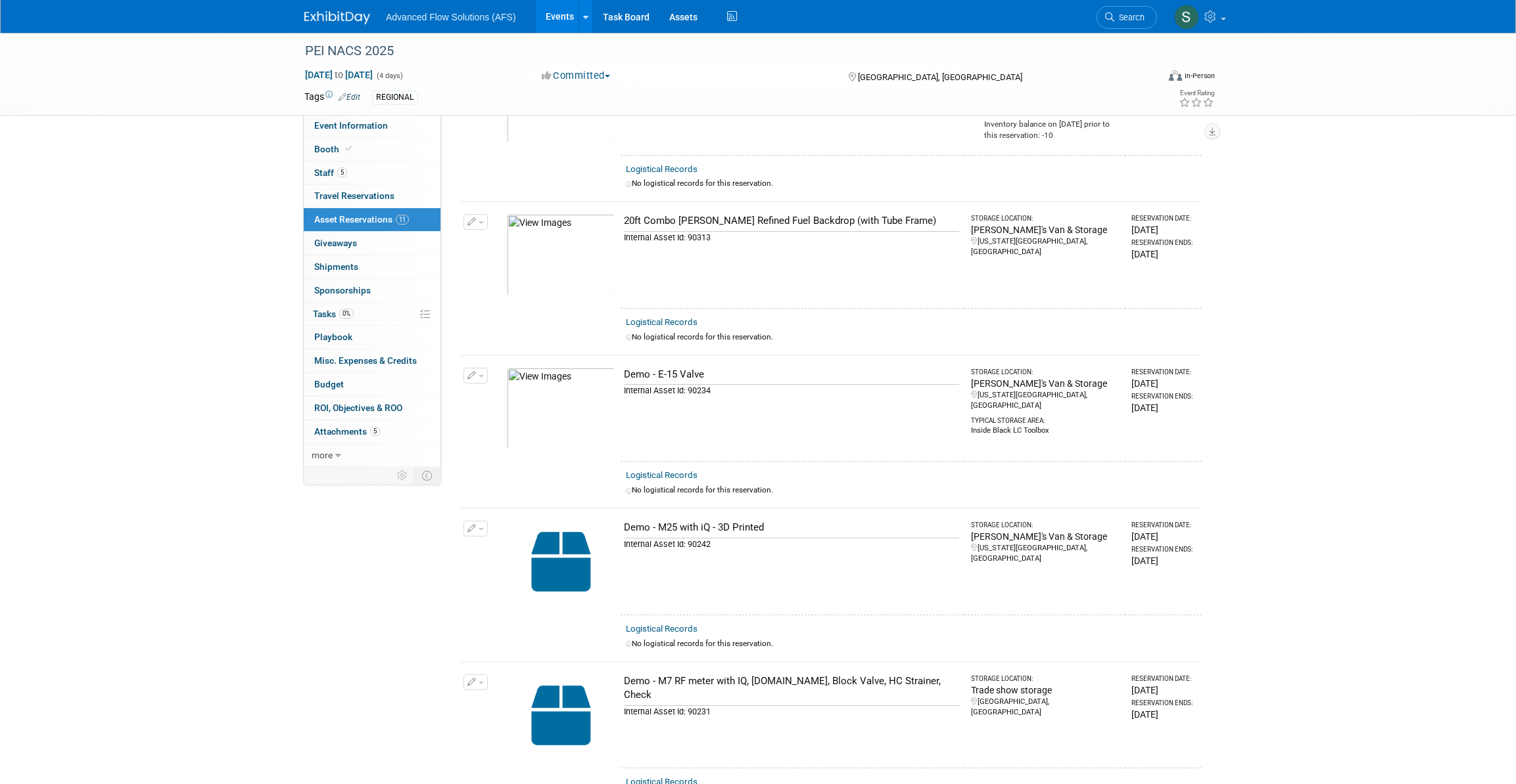
scroll to position [179, 0]
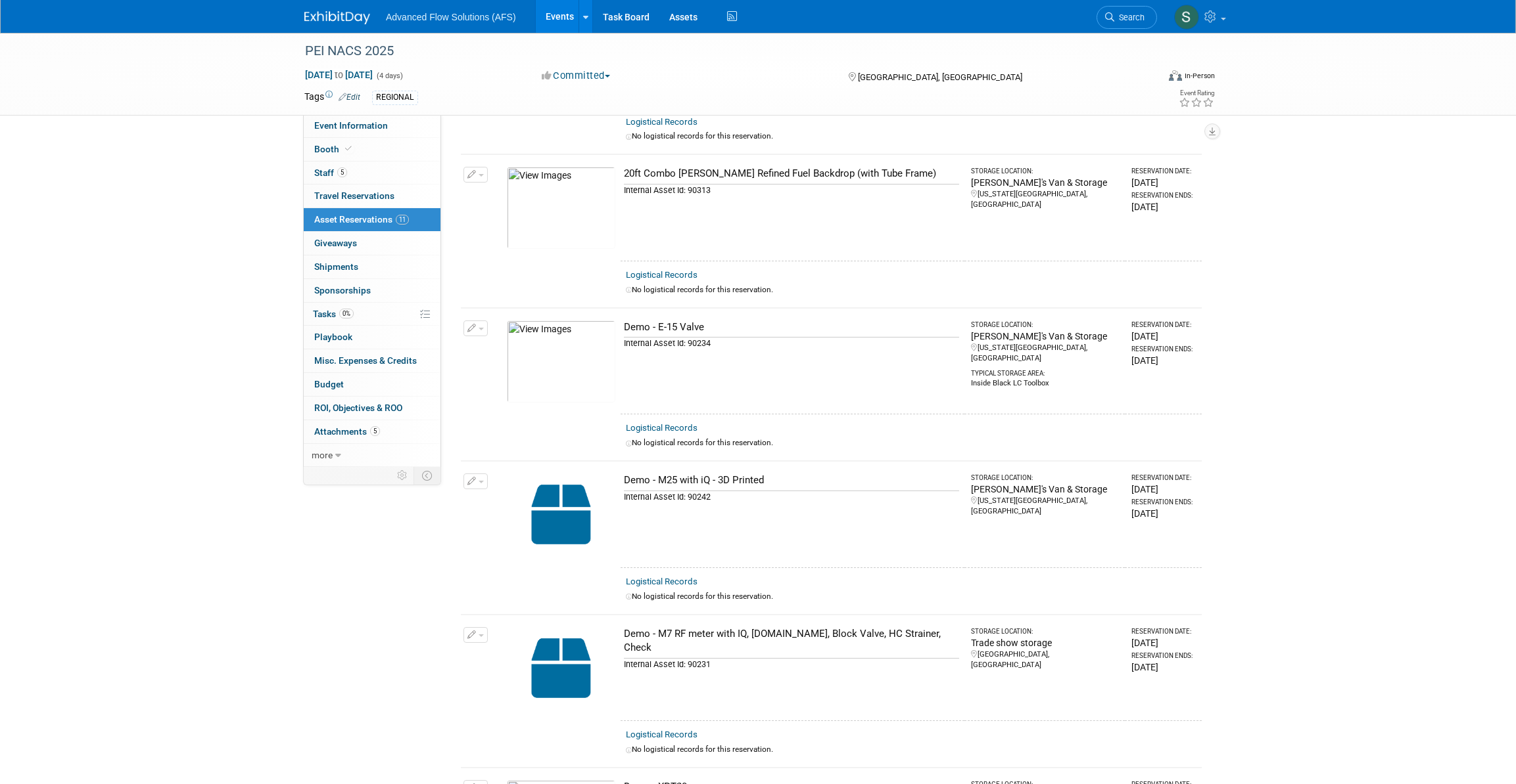
click at [477, 475] on button "button" at bounding box center [475, 482] width 24 height 16
click at [498, 494] on button "Change Reservation" at bounding box center [526, 503] width 111 height 17
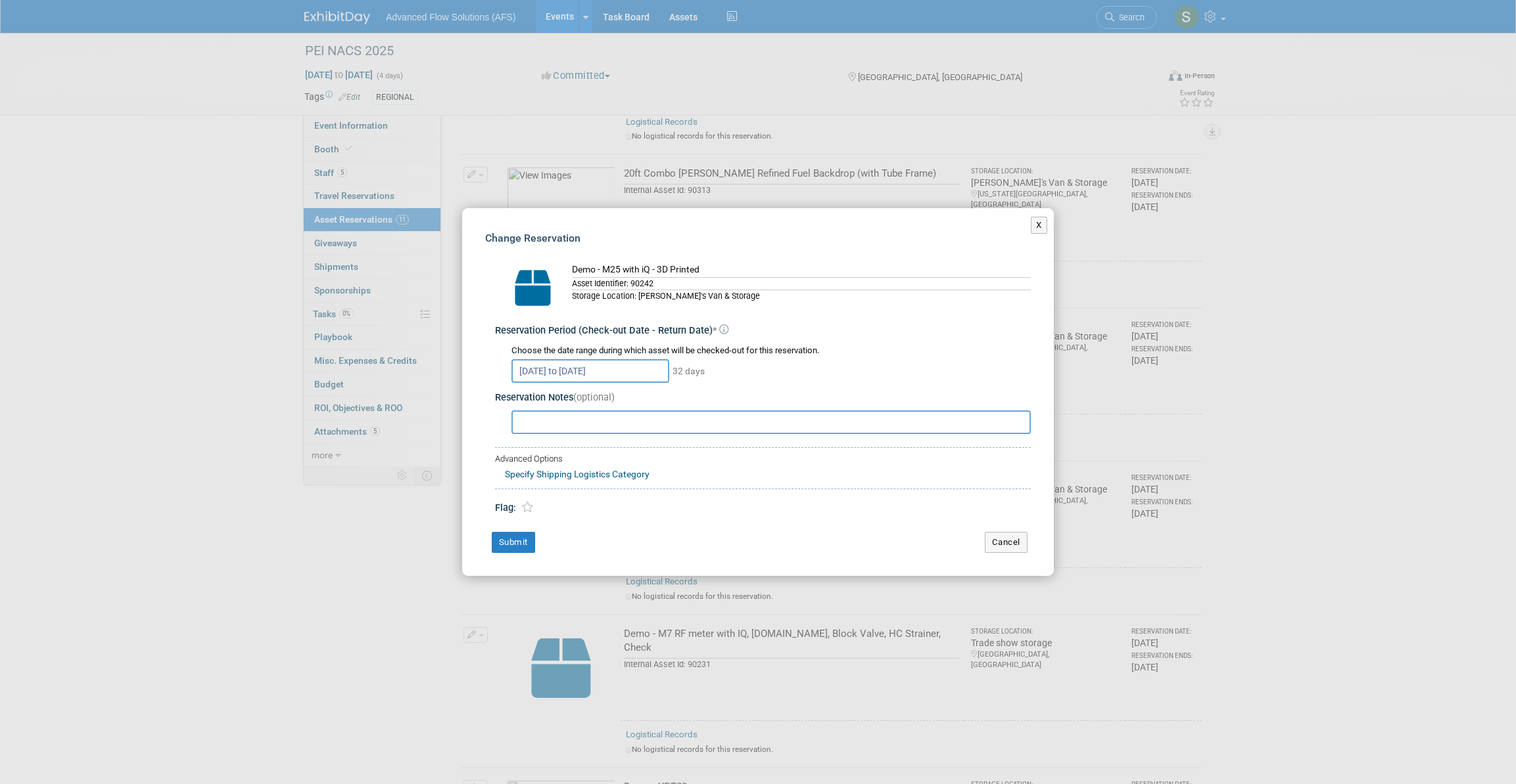
click at [546, 422] on input "text" at bounding box center [771, 422] width 519 height 23
type input "I am bringing this by before shipment."
click at [823, 378] on div "[DATE] to [DATE] 32 days" at bounding box center [771, 370] width 519 height 25
click at [510, 540] on button "Submit" at bounding box center [513, 542] width 44 height 21
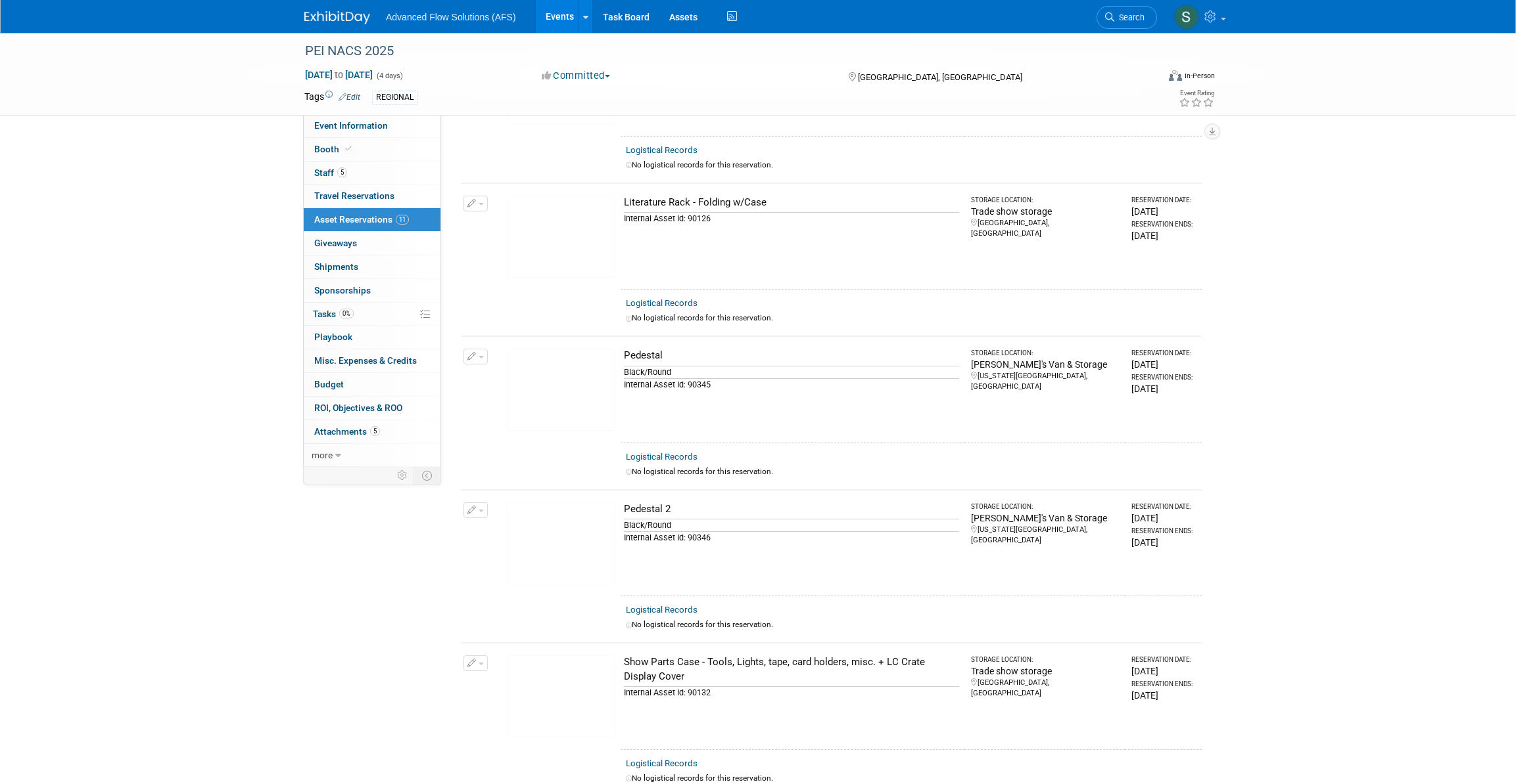
scroll to position [914, 0]
click at [472, 356] on icon "button" at bounding box center [472, 360] width 9 height 9
click at [489, 373] on button "Change Reservation" at bounding box center [526, 381] width 111 height 17
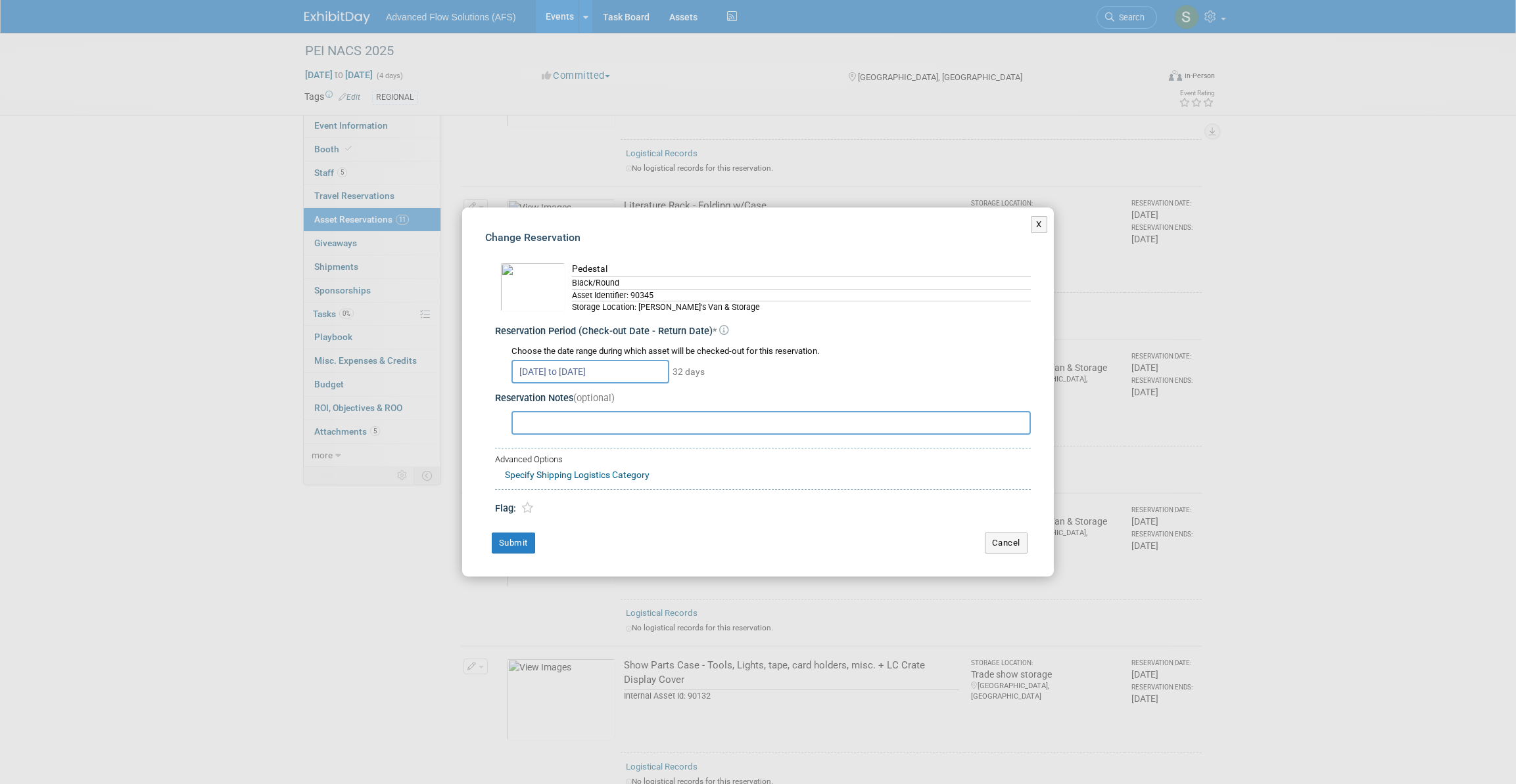
drag, startPoint x: 556, startPoint y: 422, endPoint x: 648, endPoint y: 429, distance: 92.3
click at [556, 423] on input "text" at bounding box center [771, 423] width 519 height 23
type input "These are coming back from [GEOGRAPHIC_DATA]"
click at [511, 543] on button "Submit" at bounding box center [513, 543] width 44 height 21
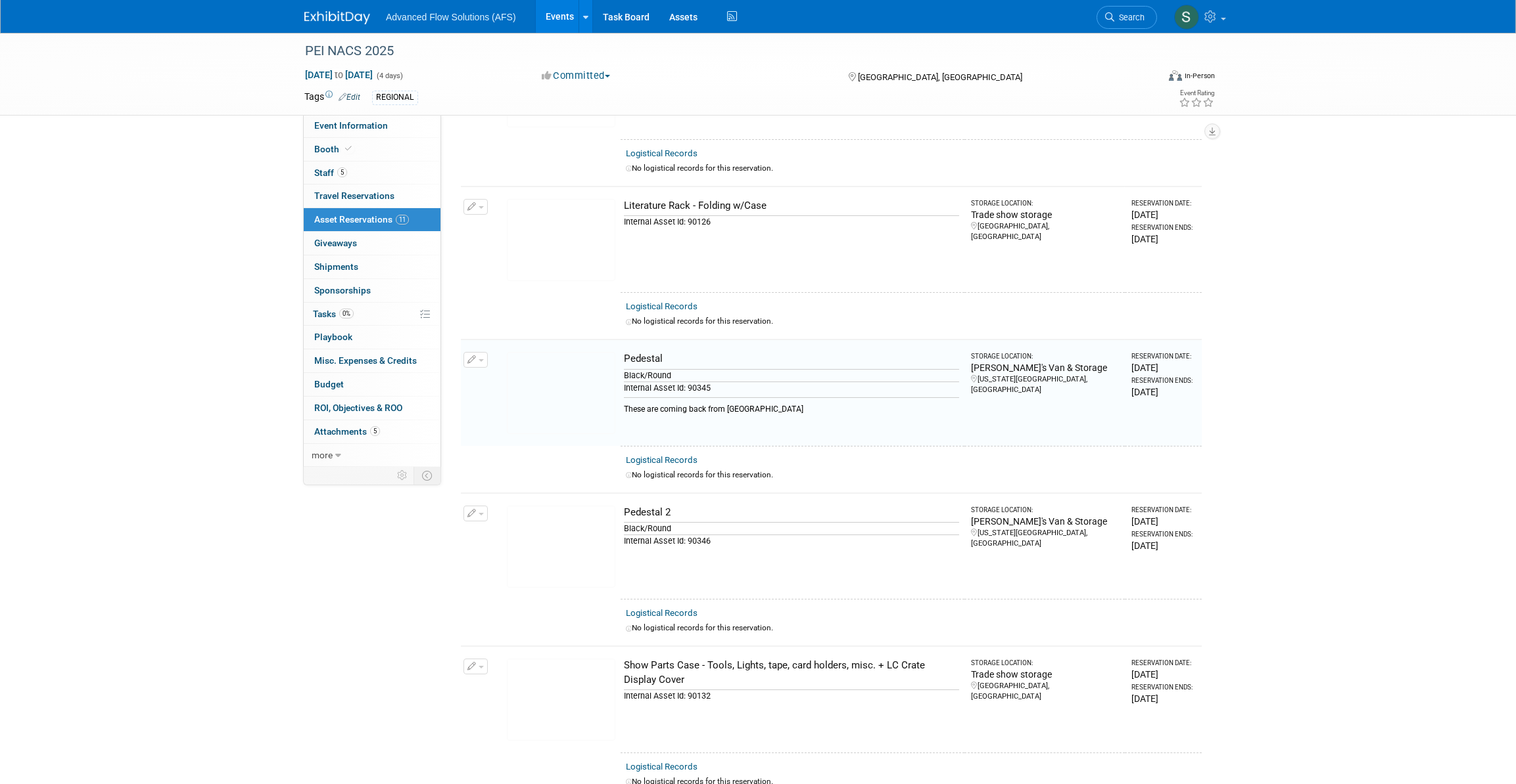
click at [473, 510] on icon "button" at bounding box center [472, 514] width 9 height 9
click at [524, 529] on button "Change Reservation" at bounding box center [526, 535] width 111 height 17
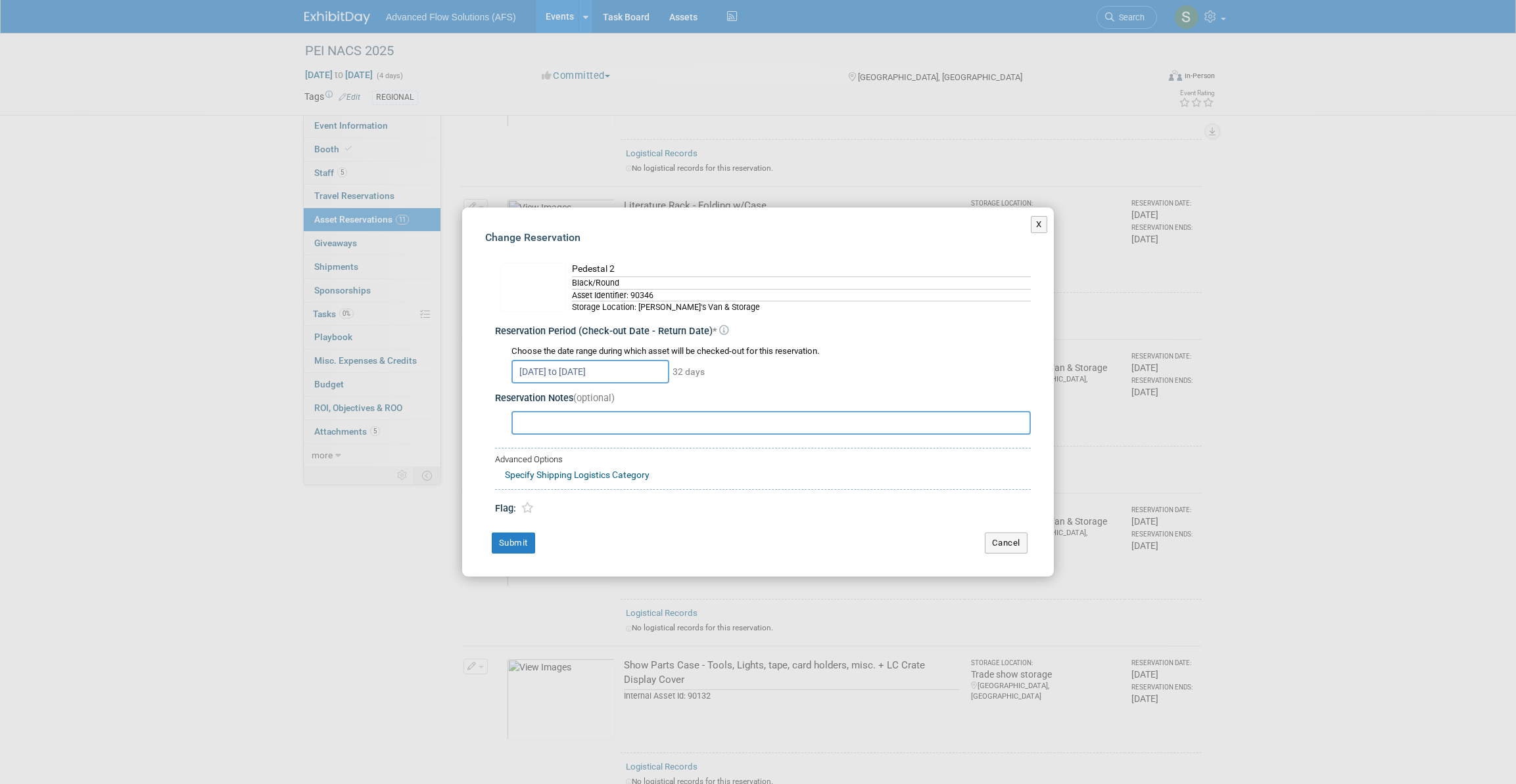
click at [575, 422] on input "text" at bounding box center [771, 423] width 519 height 23
type input "These are coming back from [GEOGRAPHIC_DATA]"
click at [519, 545] on button "Submit" at bounding box center [513, 543] width 44 height 21
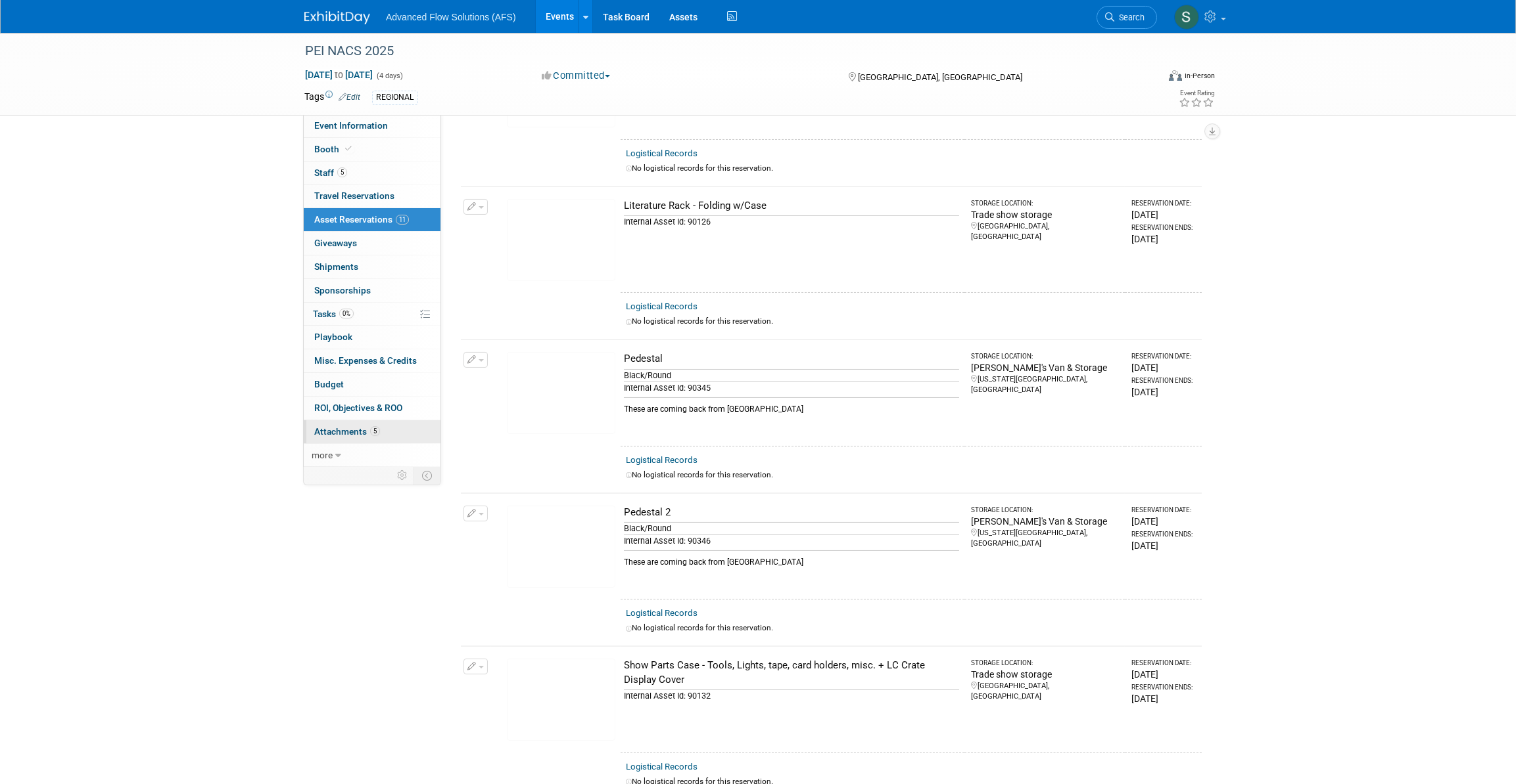
click at [348, 428] on span "Attachments 5" at bounding box center [347, 432] width 66 height 11
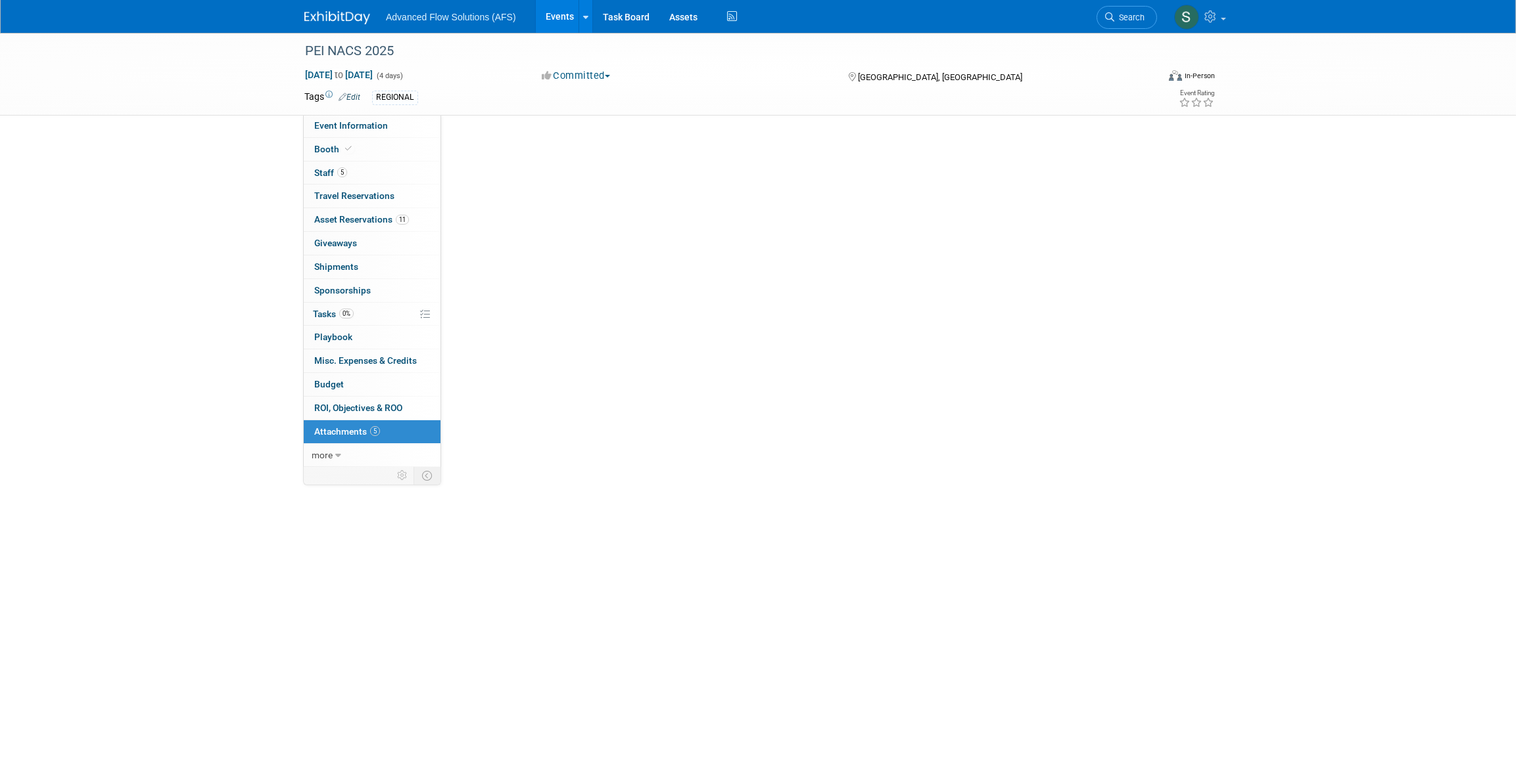
scroll to position [0, 0]
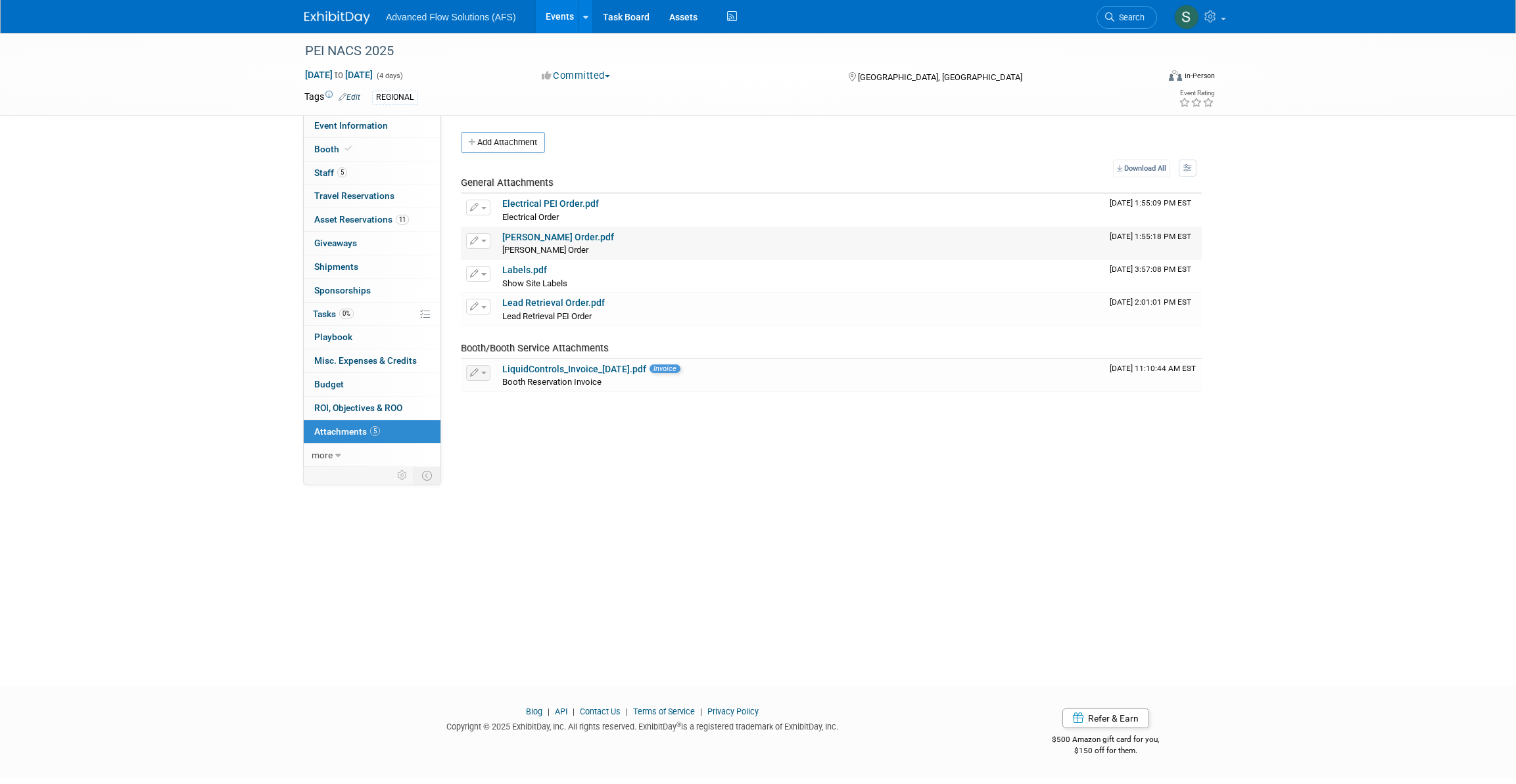
click at [542, 239] on link "[PERSON_NAME] Order.pdf" at bounding box center [558, 237] width 112 height 11
